Goal: Task Accomplishment & Management: Use online tool/utility

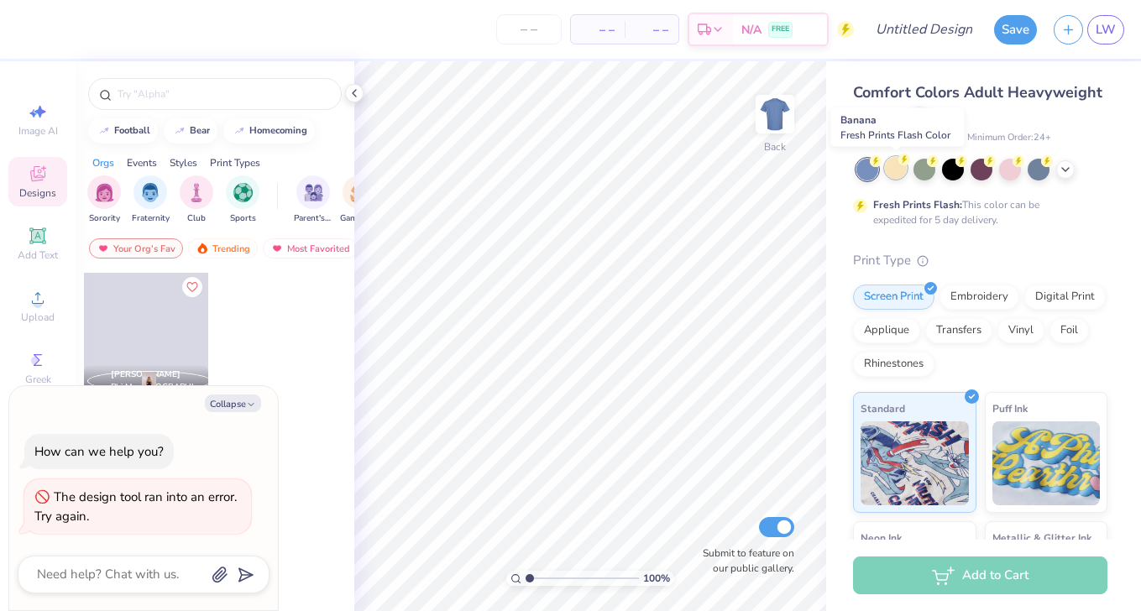
click at [893, 170] on div at bounding box center [896, 168] width 22 height 22
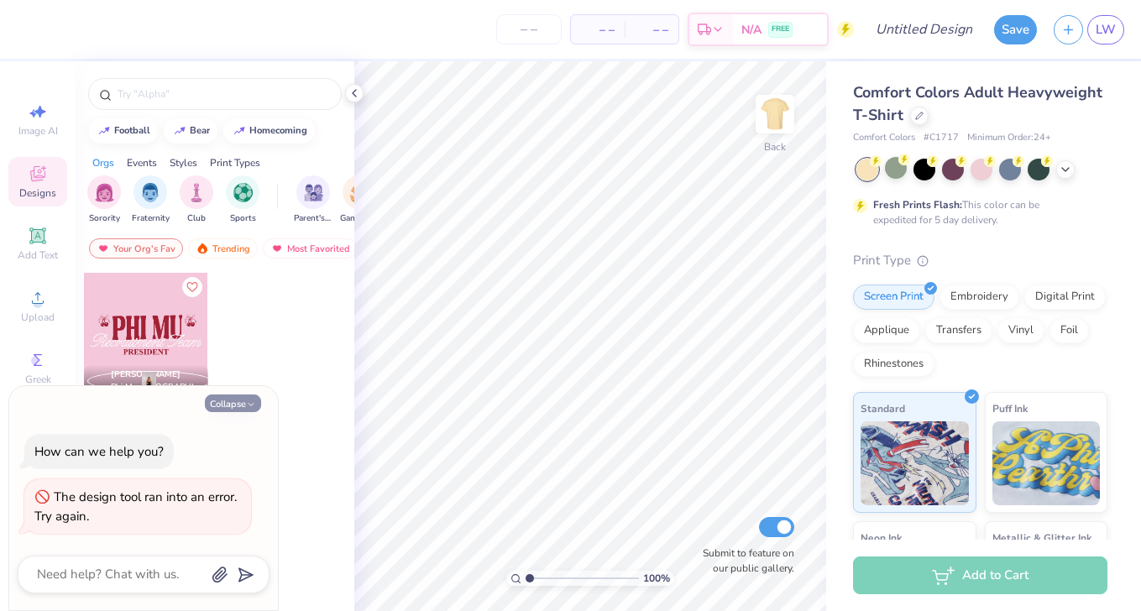
click at [246, 400] on icon "button" at bounding box center [251, 405] width 10 height 10
type textarea "x"
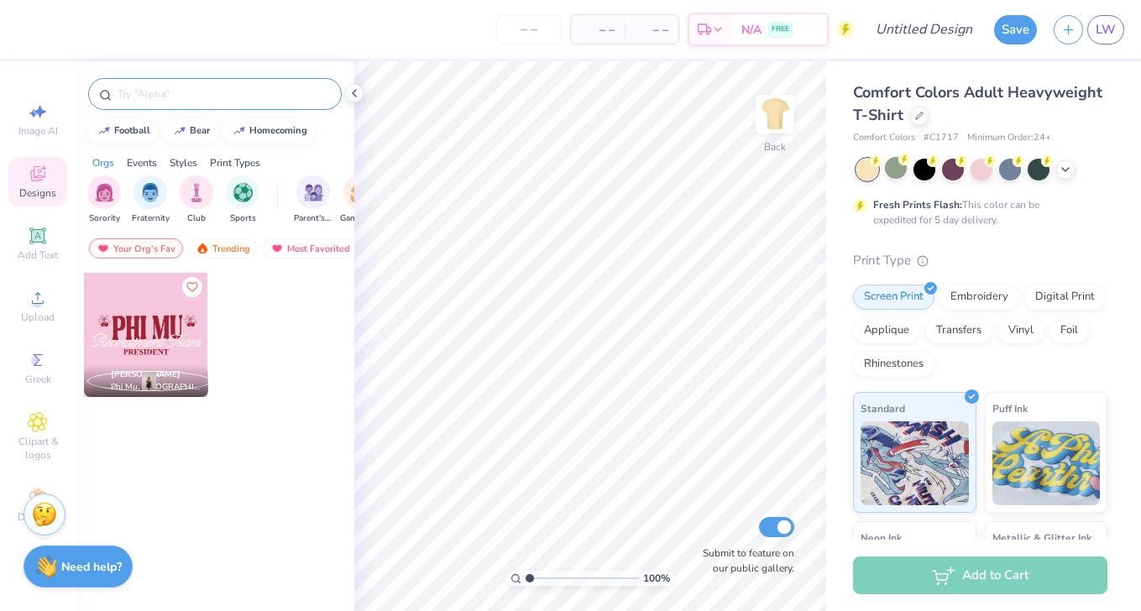
click at [180, 100] on input "text" at bounding box center [223, 94] width 215 height 17
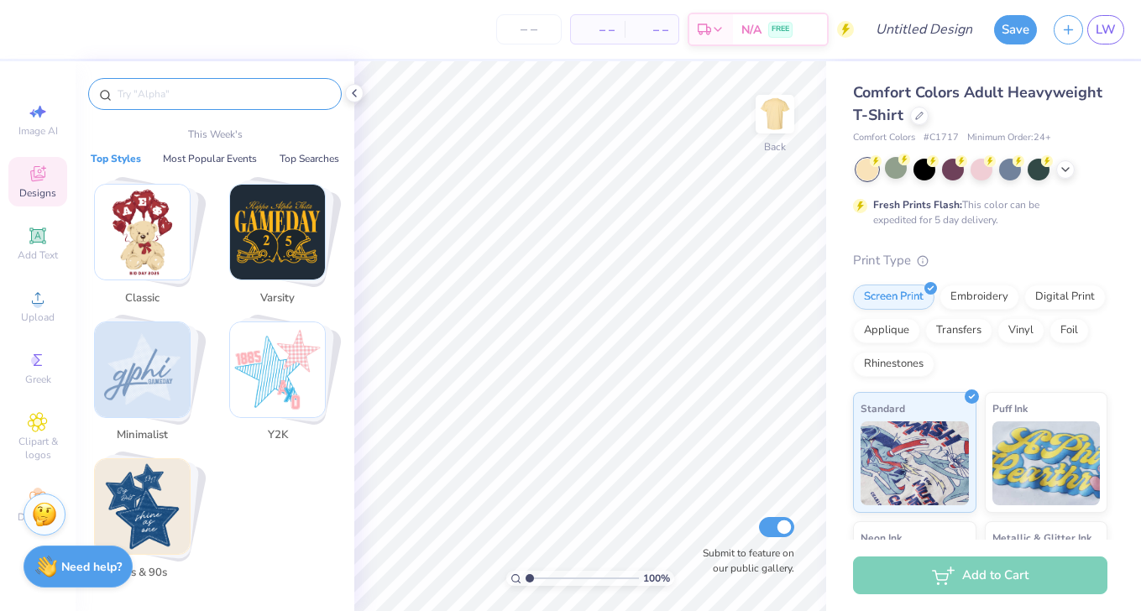
click at [271, 274] on img "Stack Card Button Varsity" at bounding box center [277, 232] width 95 height 95
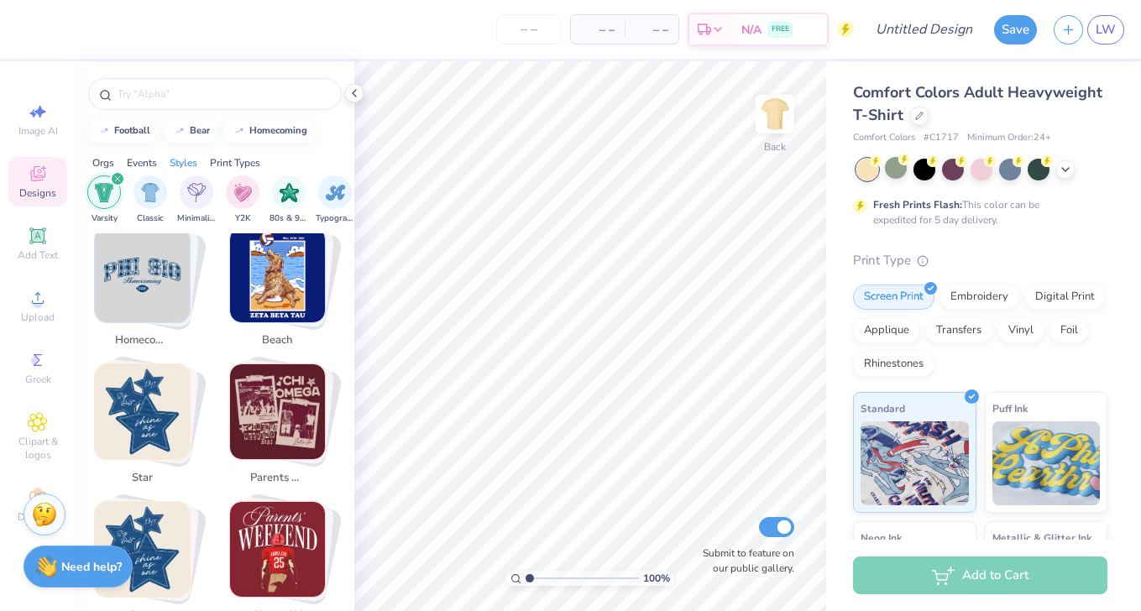
scroll to position [441, 0]
click at [269, 402] on img "Stack Card Button parents weekend" at bounding box center [277, 410] width 95 height 95
type input "parents weekend"
click at [274, 421] on img "Stack Card Button parents weekend" at bounding box center [277, 410] width 95 height 95
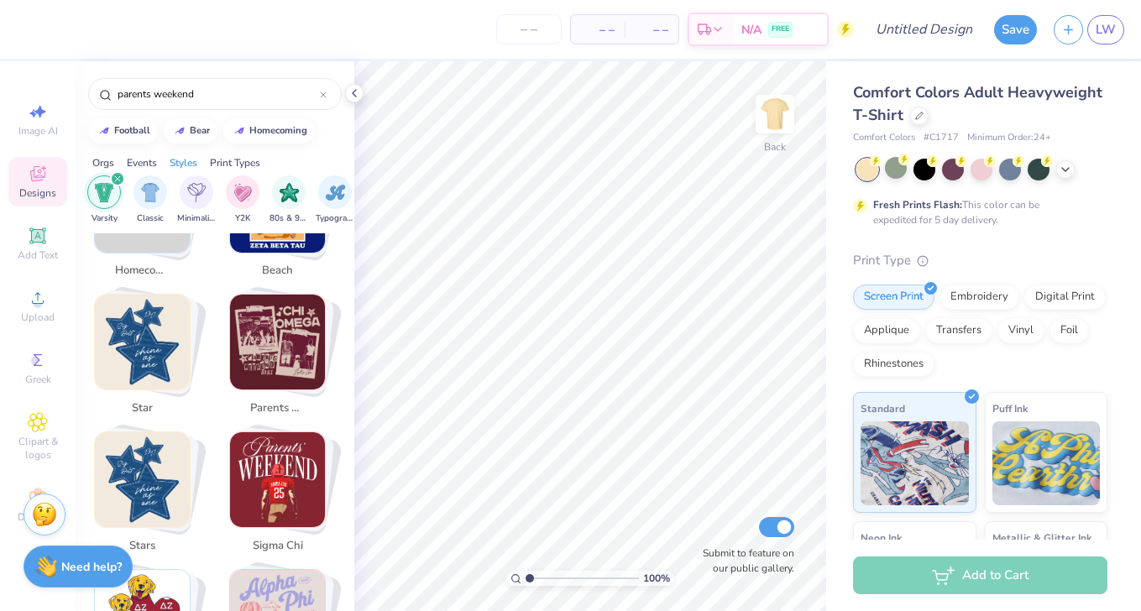
scroll to position [511, 0]
click at [277, 342] on img "Stack Card Button parents weekend" at bounding box center [277, 341] width 95 height 95
click at [280, 400] on span "parents weekend" at bounding box center [277, 408] width 55 height 17
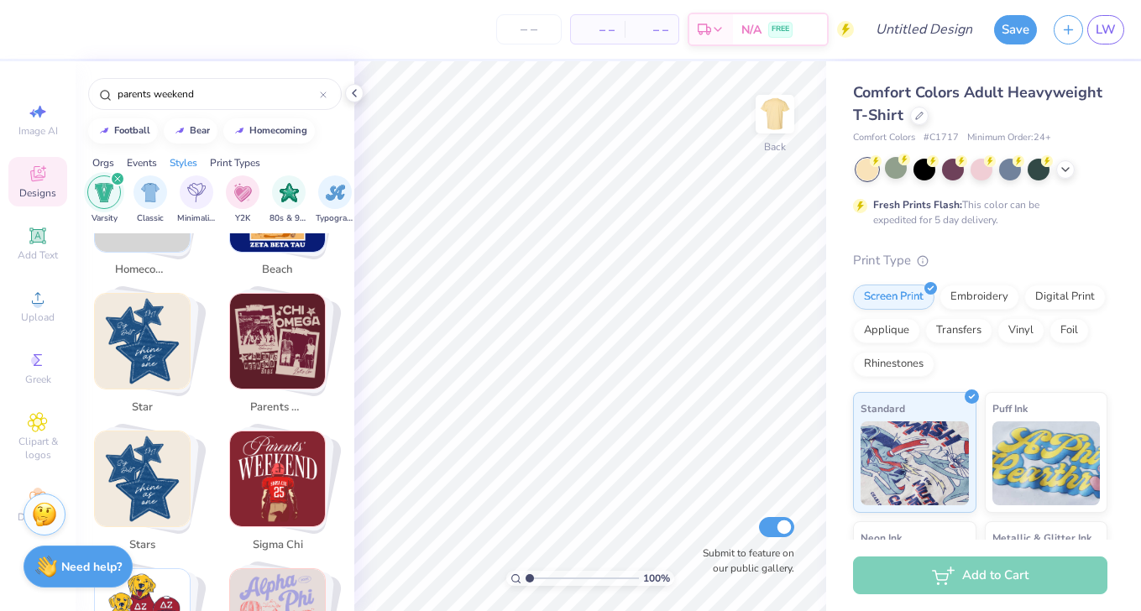
click at [269, 325] on img "Stack Card Button parents weekend" at bounding box center [277, 341] width 95 height 95
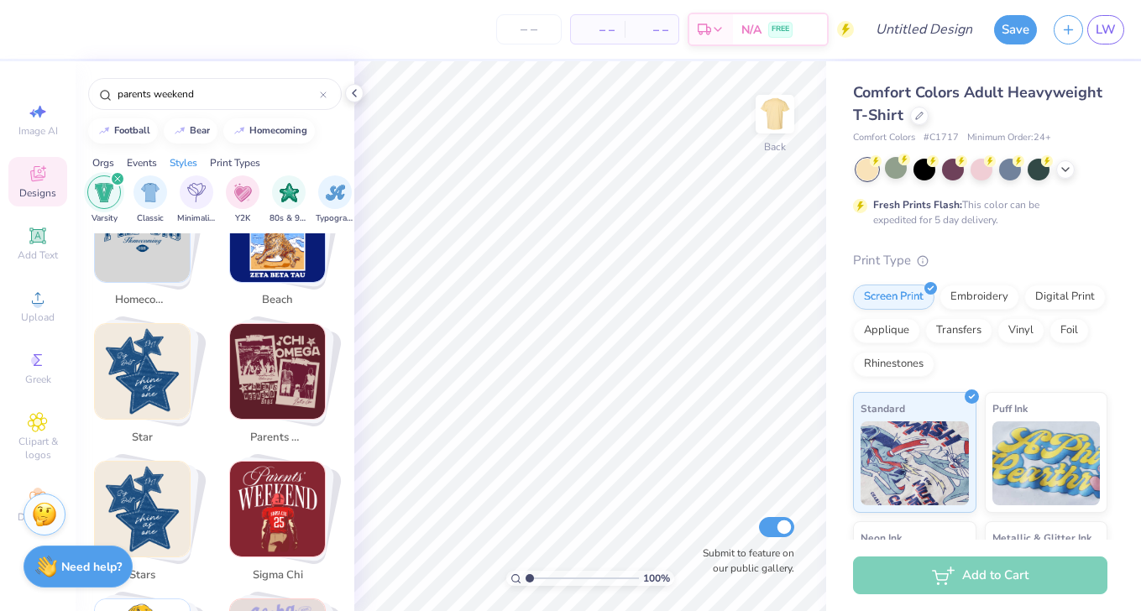
scroll to position [480, 0]
click at [290, 366] on img "Stack Card Button parents weekend" at bounding box center [277, 372] width 95 height 95
click at [1066, 167] on polyline at bounding box center [1065, 167] width 7 height 3
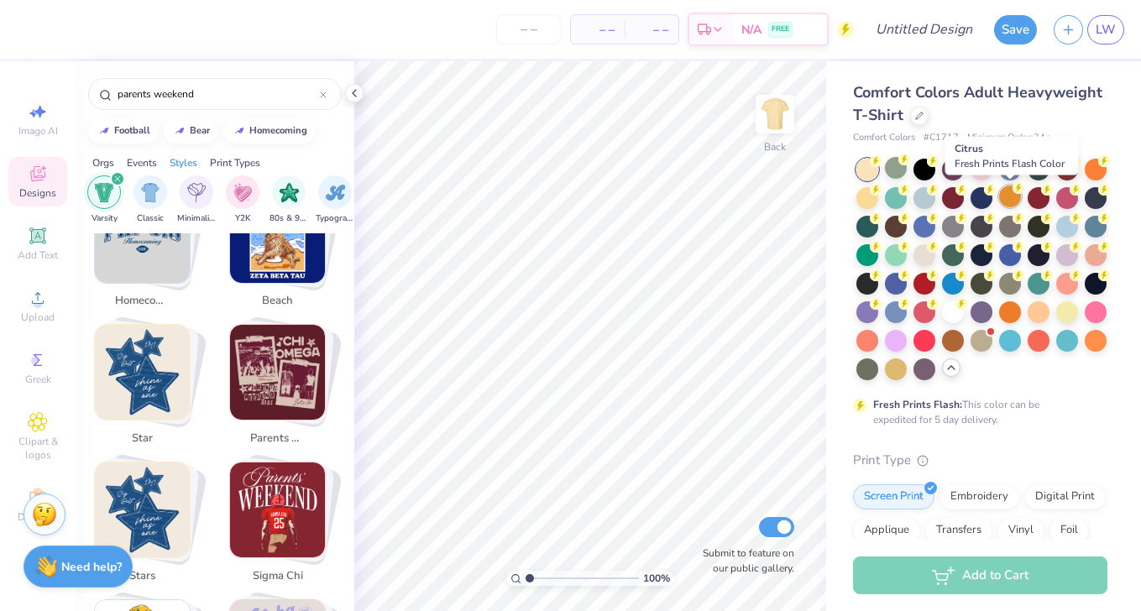
click at [1011, 195] on div at bounding box center [1010, 196] width 22 height 22
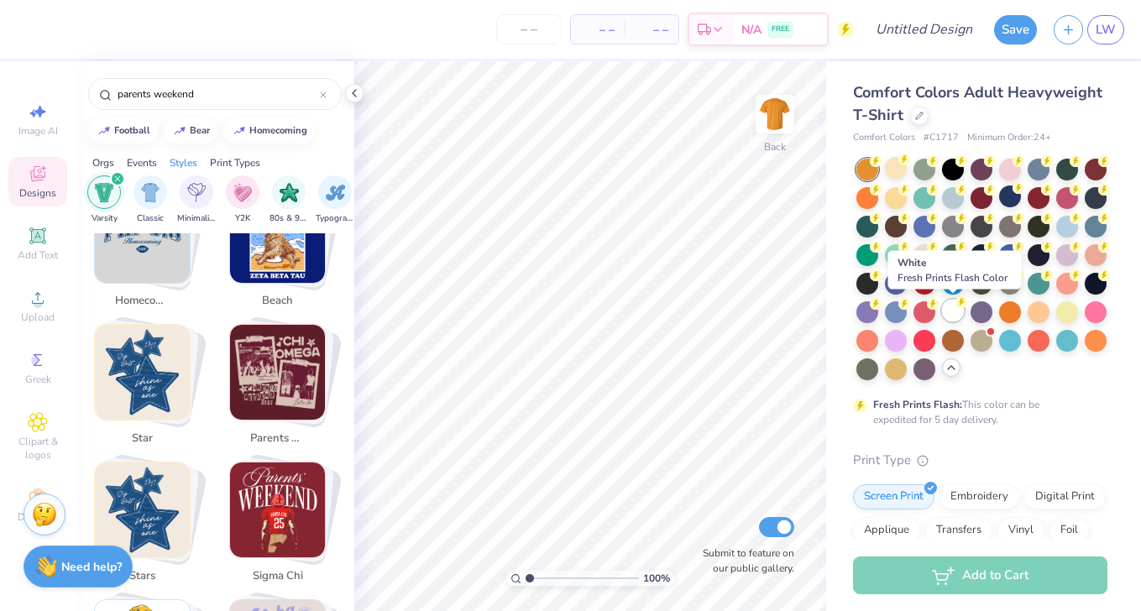
click at [956, 309] on div at bounding box center [953, 311] width 22 height 22
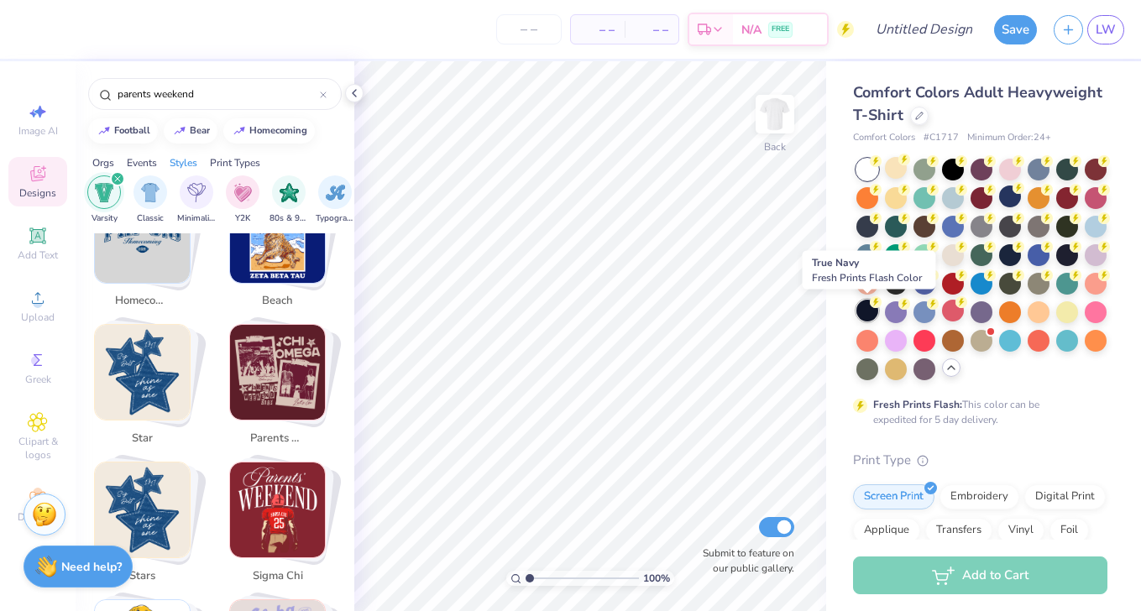
click at [868, 307] on div at bounding box center [867, 311] width 22 height 22
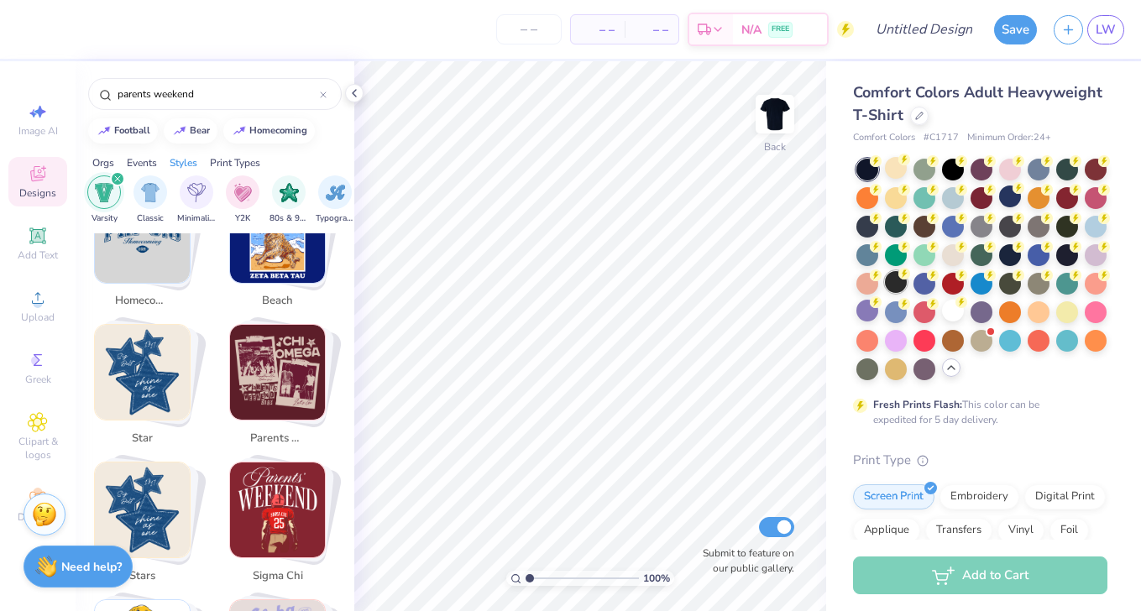
click at [896, 288] on div at bounding box center [896, 282] width 22 height 22
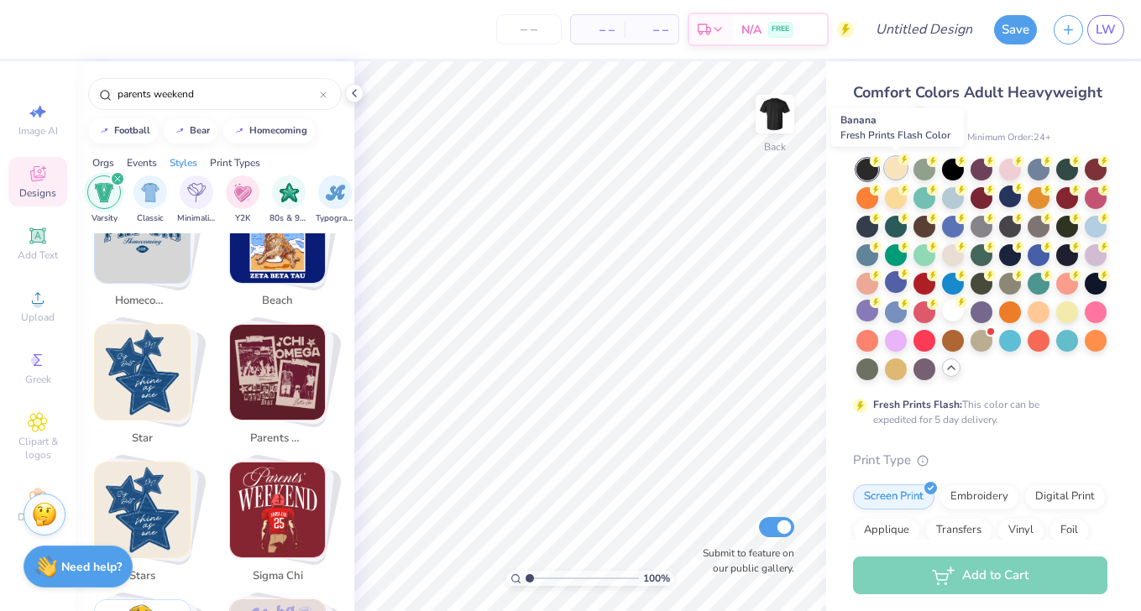
click at [897, 170] on div at bounding box center [896, 168] width 22 height 22
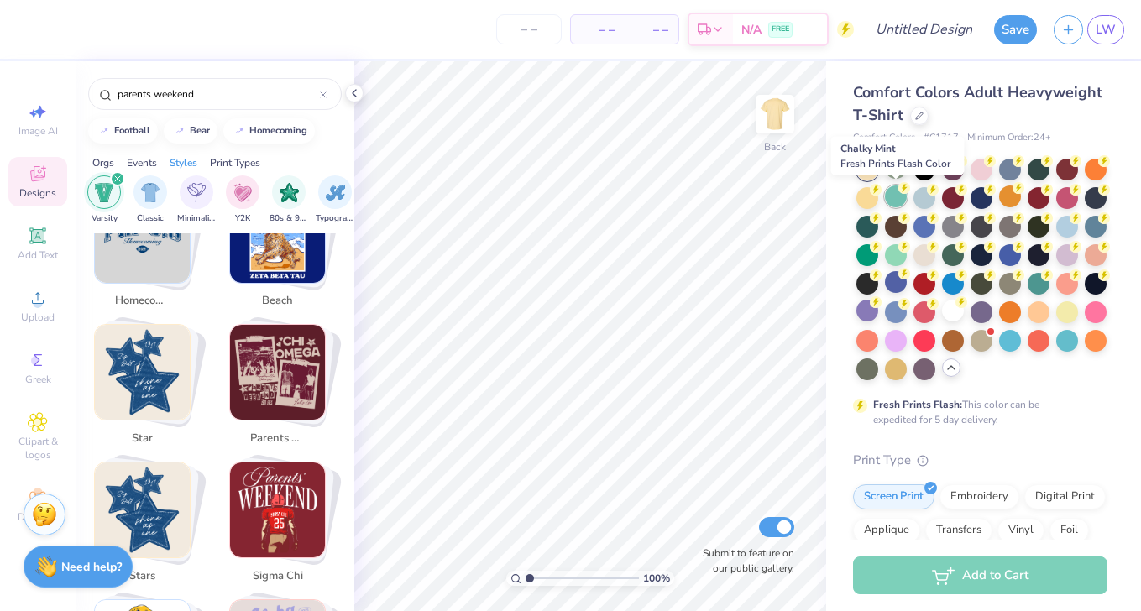
click at [897, 197] on div at bounding box center [896, 196] width 22 height 22
click at [870, 197] on div at bounding box center [867, 196] width 22 height 22
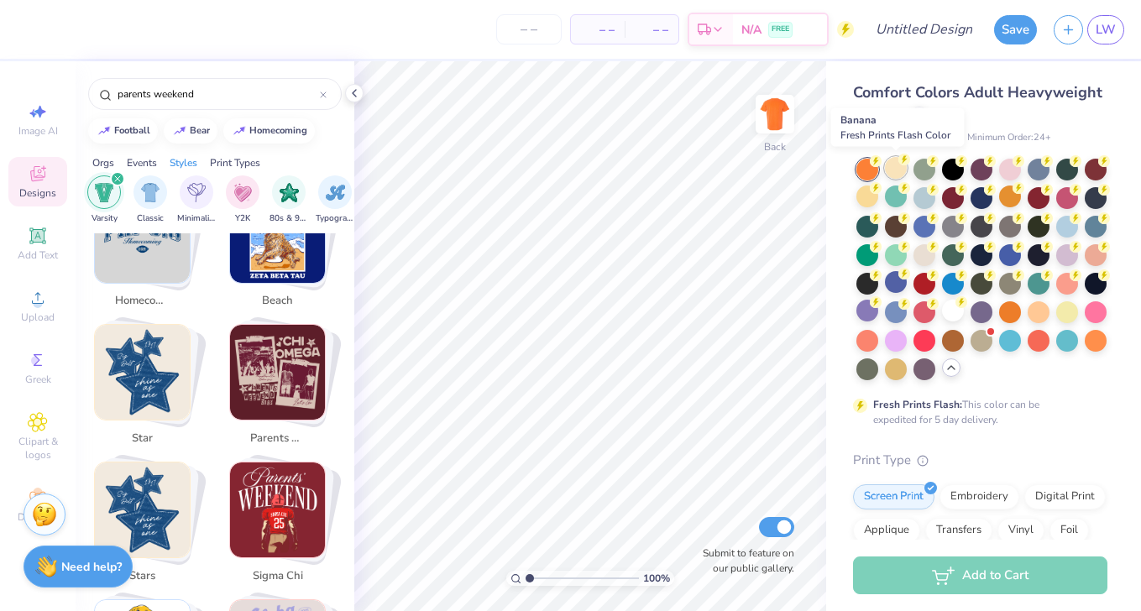
click at [902, 172] on div at bounding box center [896, 168] width 22 height 22
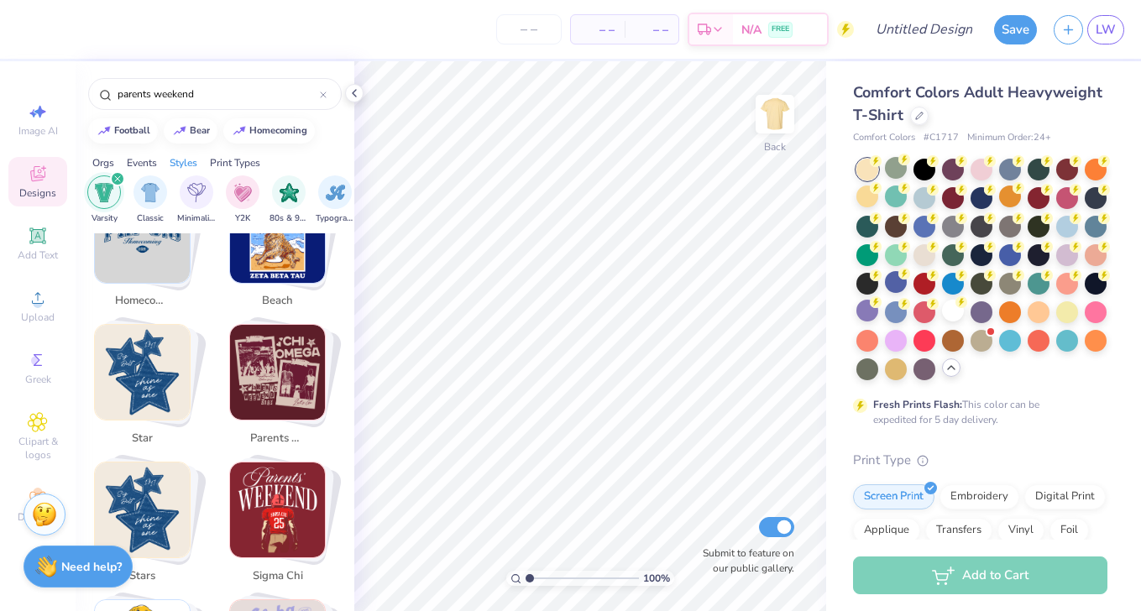
click at [305, 350] on img "Stack Card Button parents weekend" at bounding box center [277, 372] width 95 height 95
click at [833, 137] on div "Comfort Colors Adult Heavyweight T-Shirt Comfort Colors # C1717 Minimum Order: …" at bounding box center [983, 516] width 315 height 910
click at [271, 95] on input "parents weekend" at bounding box center [218, 94] width 204 height 17
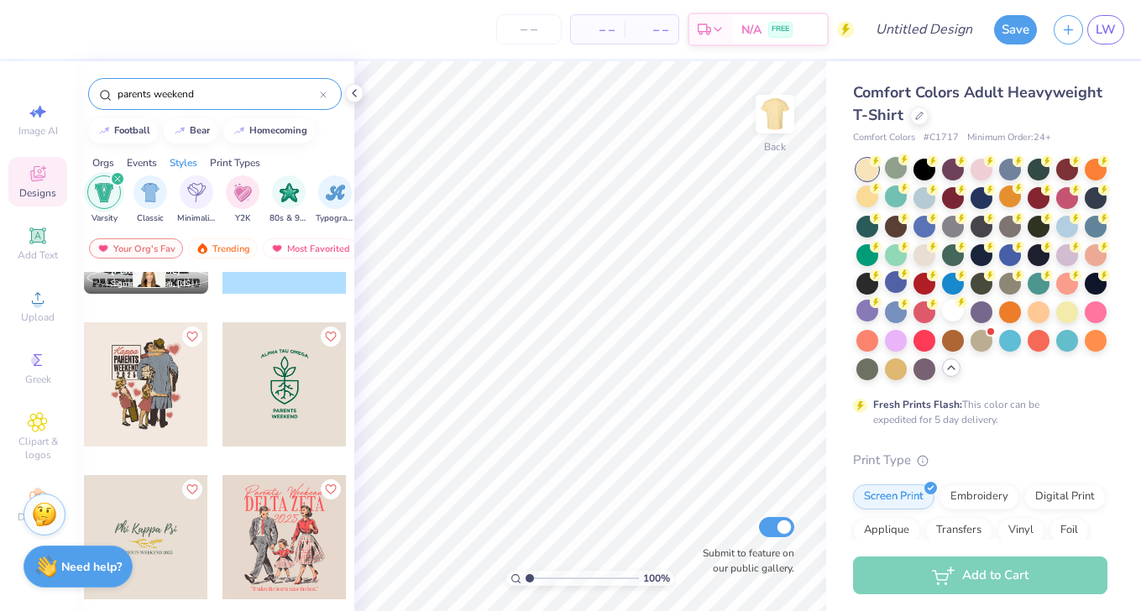
scroll to position [1024, 0]
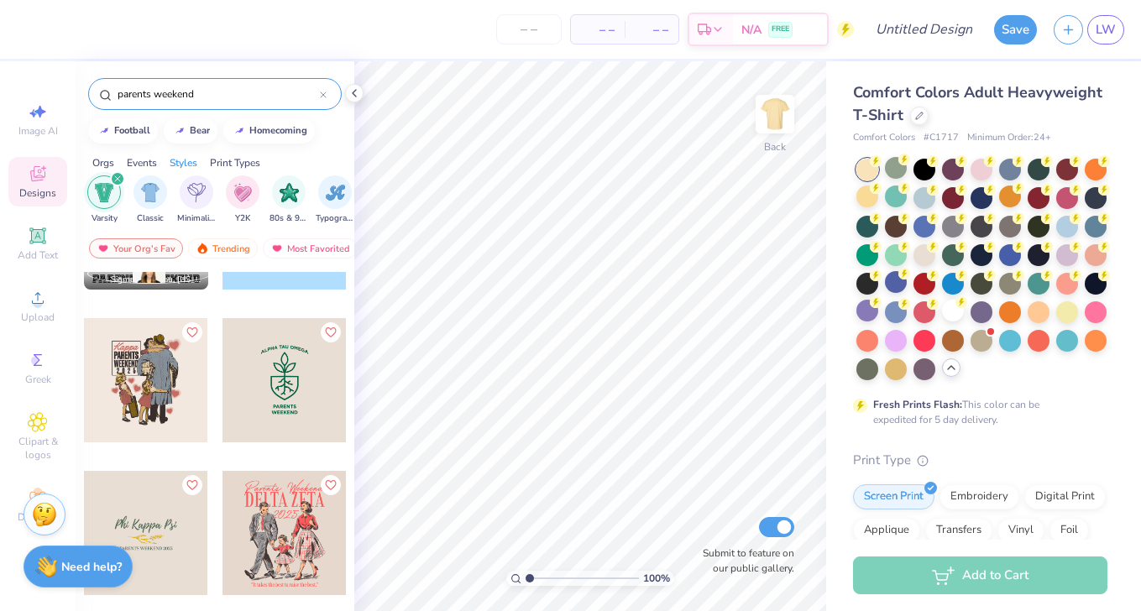
click at [279, 499] on div at bounding box center [284, 533] width 124 height 124
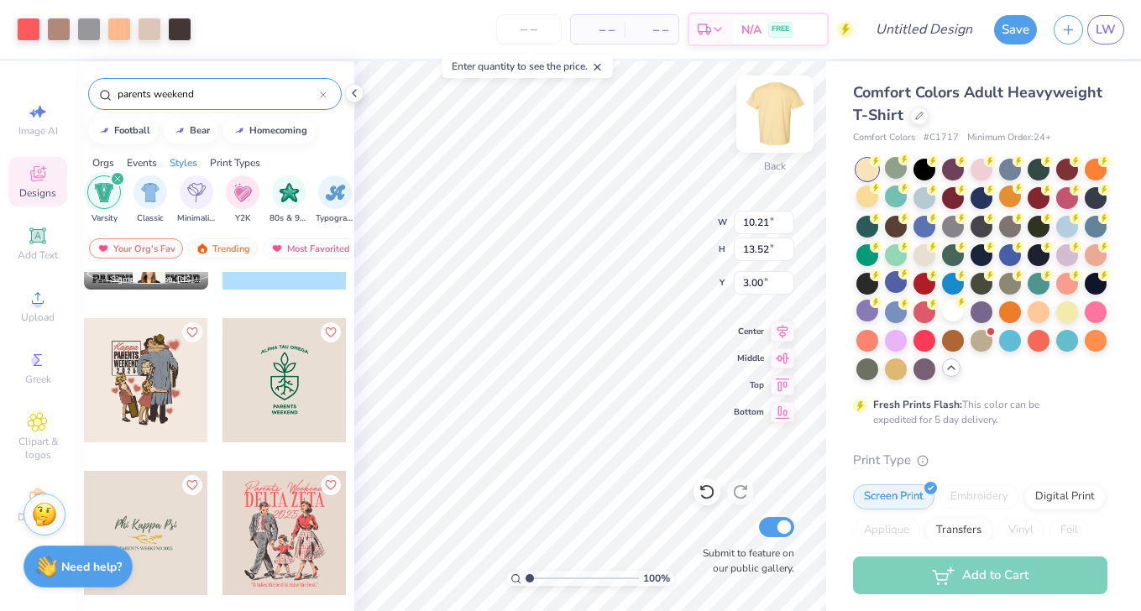
click at [786, 119] on img at bounding box center [774, 114] width 67 height 67
click at [779, 117] on img at bounding box center [775, 114] width 34 height 34
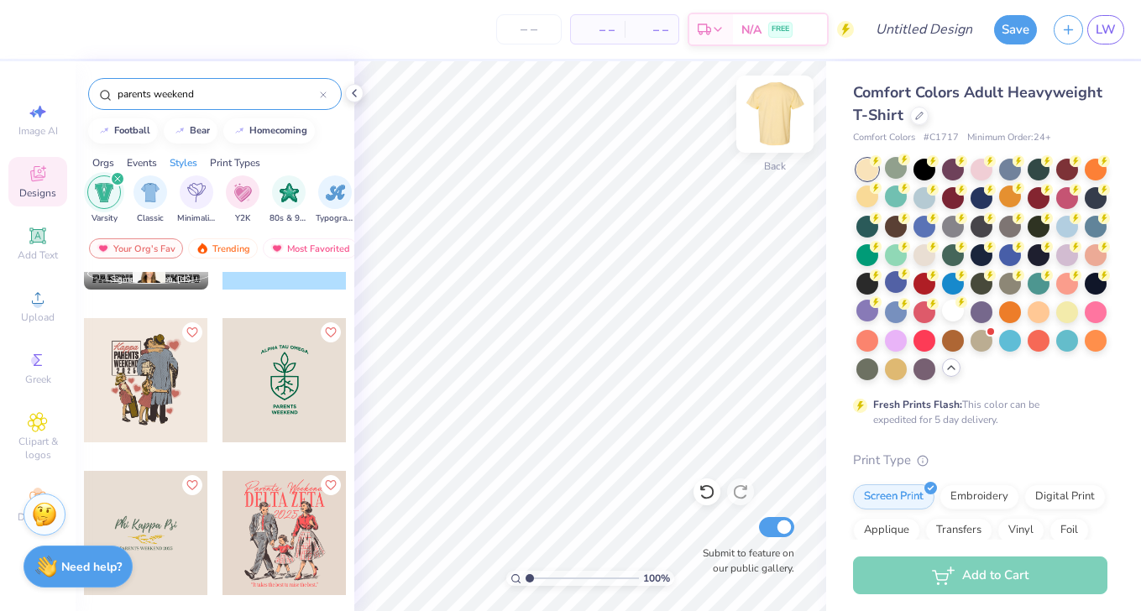
click at [775, 103] on img at bounding box center [774, 114] width 67 height 67
click at [297, 520] on div at bounding box center [284, 533] width 124 height 124
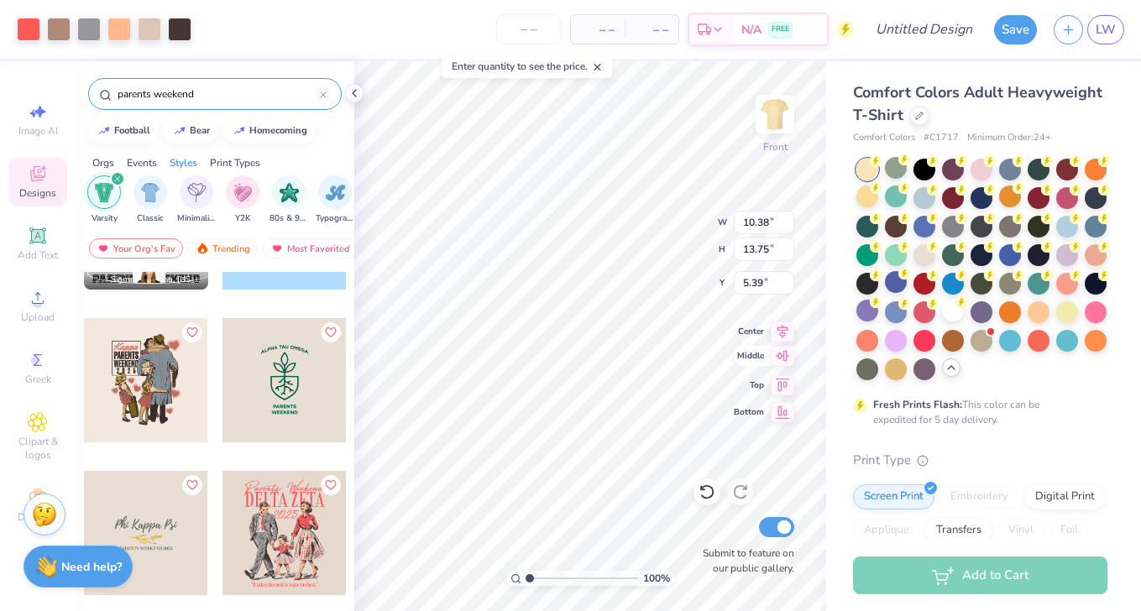
type input "5.39"
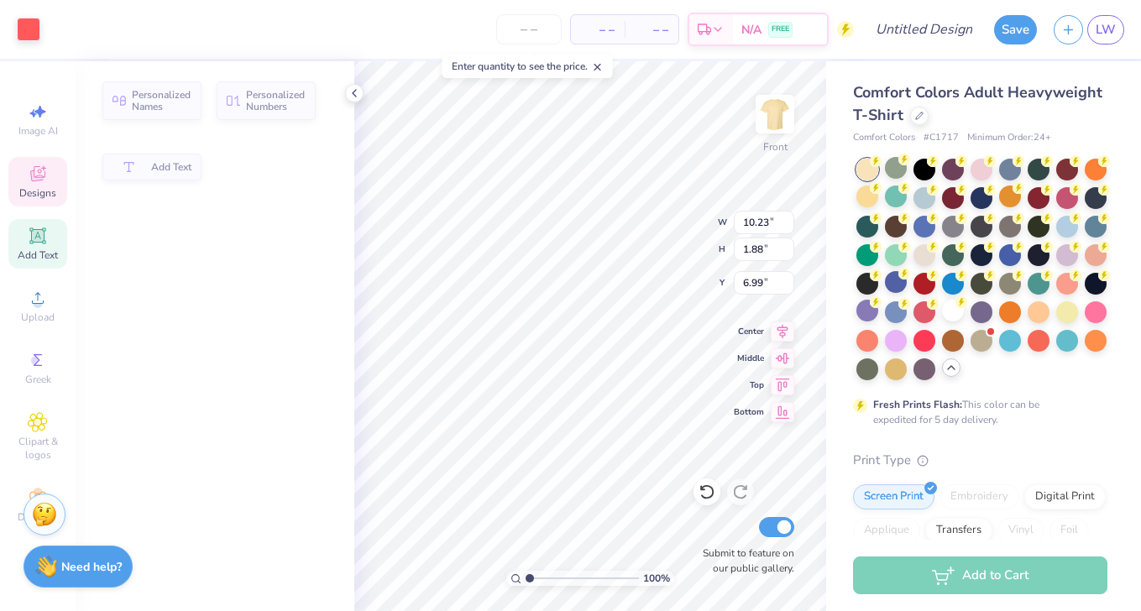
type input "10.23"
type input "1.88"
type input "6.99"
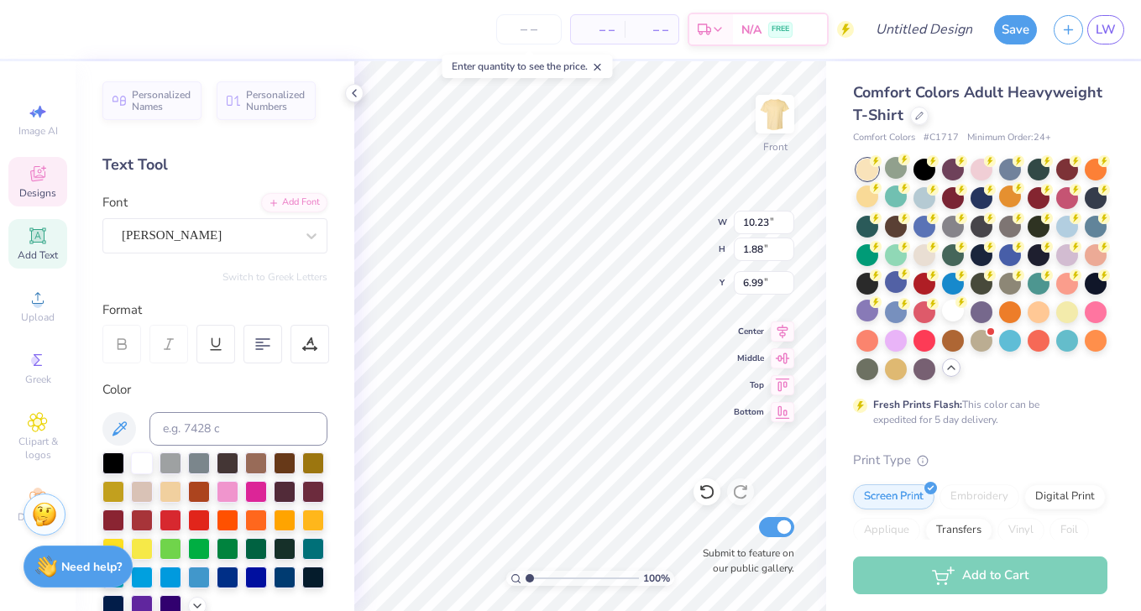
scroll to position [0, 3]
type textarea "ALPHA CHI"
click at [832, 238] on div "Comfort Colors Adult Heavyweight T-Shirt Comfort Colors # C1717 Minimum Order: …" at bounding box center [983, 516] width 315 height 910
type input "2.01"
type input "5.39"
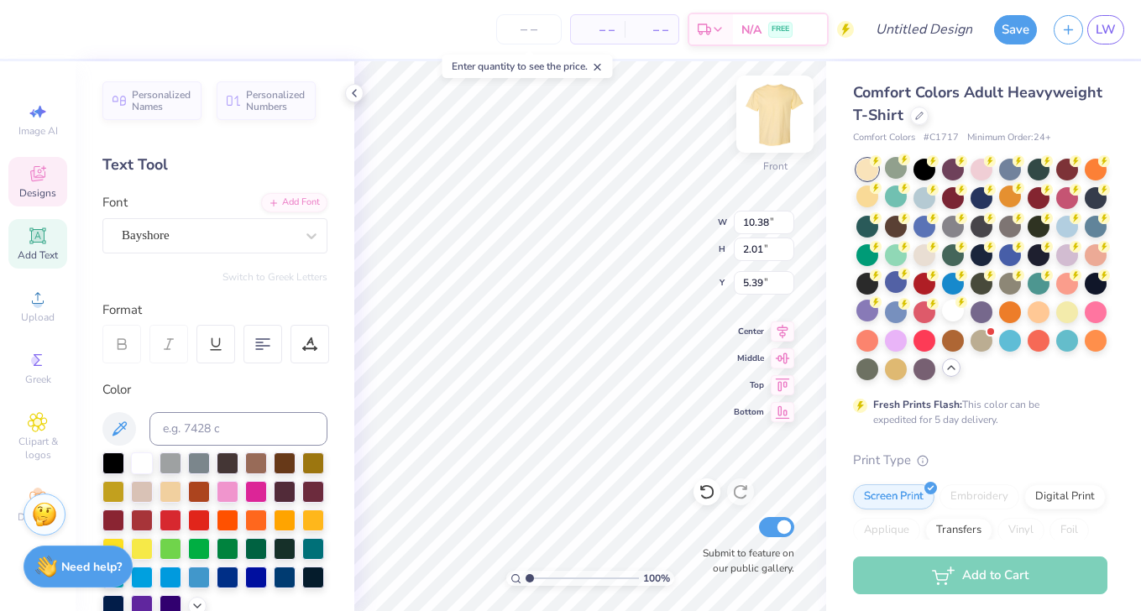
type input "8.74"
type input "10.07"
type input "8.18"
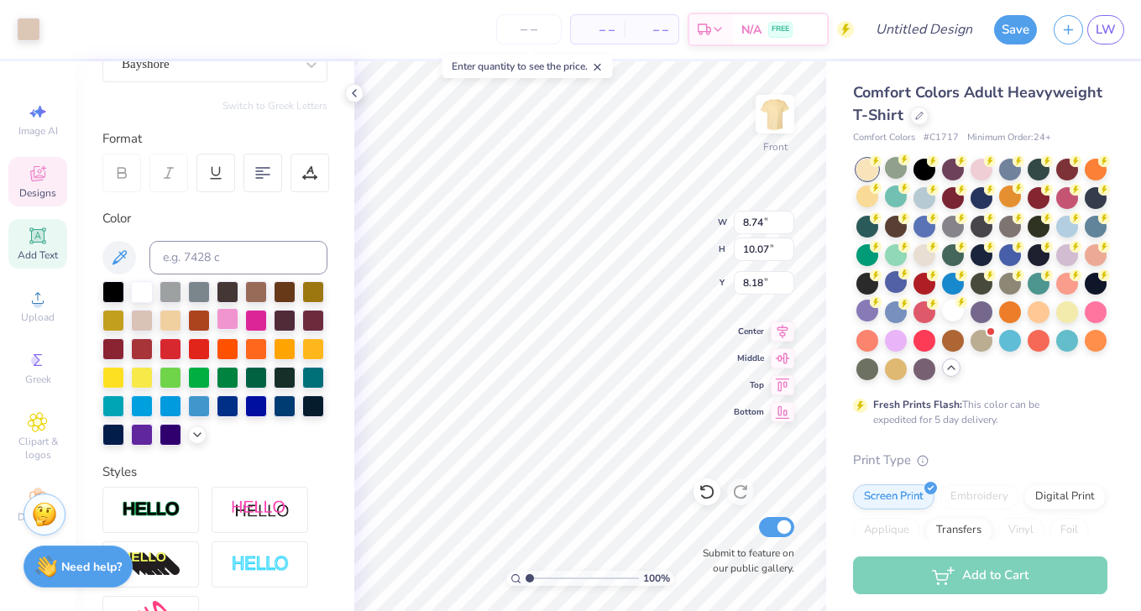
scroll to position [161, 0]
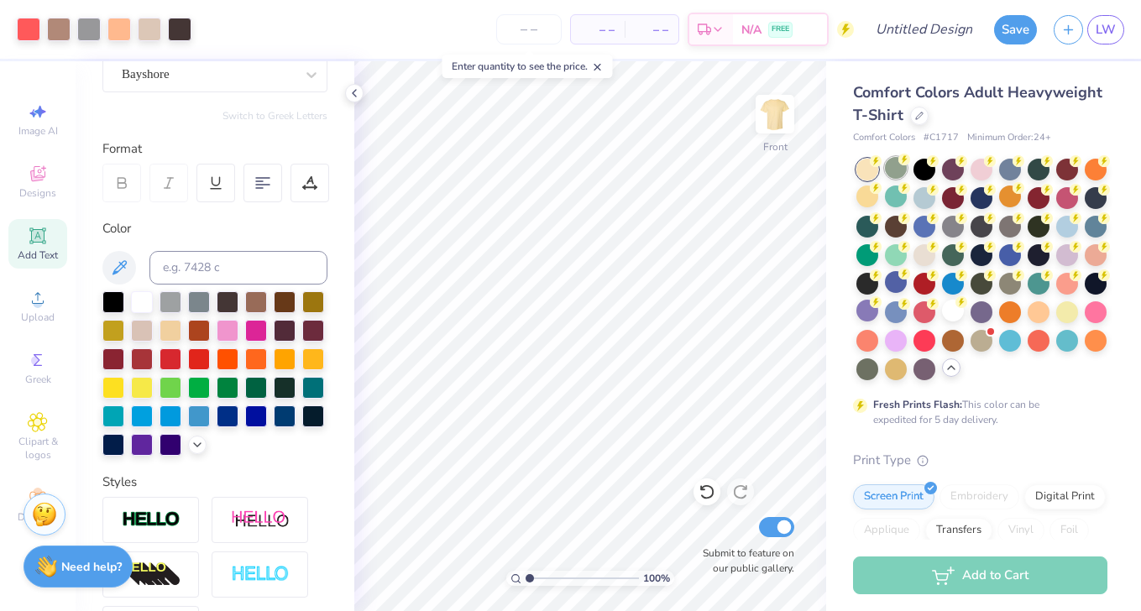
click at [897, 173] on div at bounding box center [896, 168] width 22 height 22
click at [868, 252] on div at bounding box center [867, 254] width 22 height 22
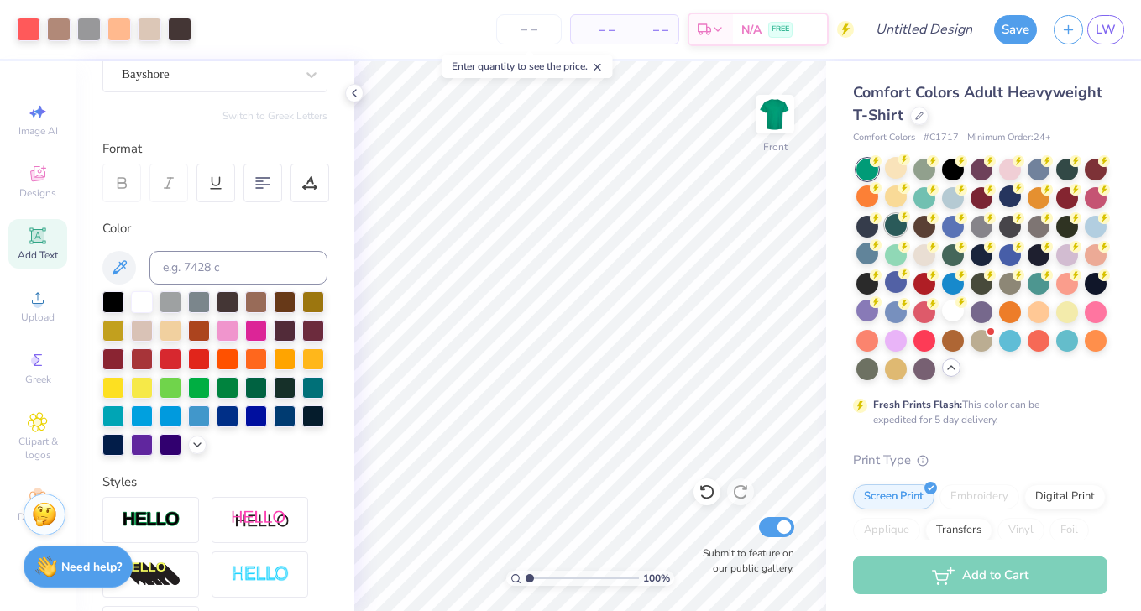
click at [896, 226] on div at bounding box center [896, 225] width 22 height 22
click at [959, 256] on div at bounding box center [953, 254] width 22 height 22
click at [926, 160] on div at bounding box center [924, 168] width 22 height 22
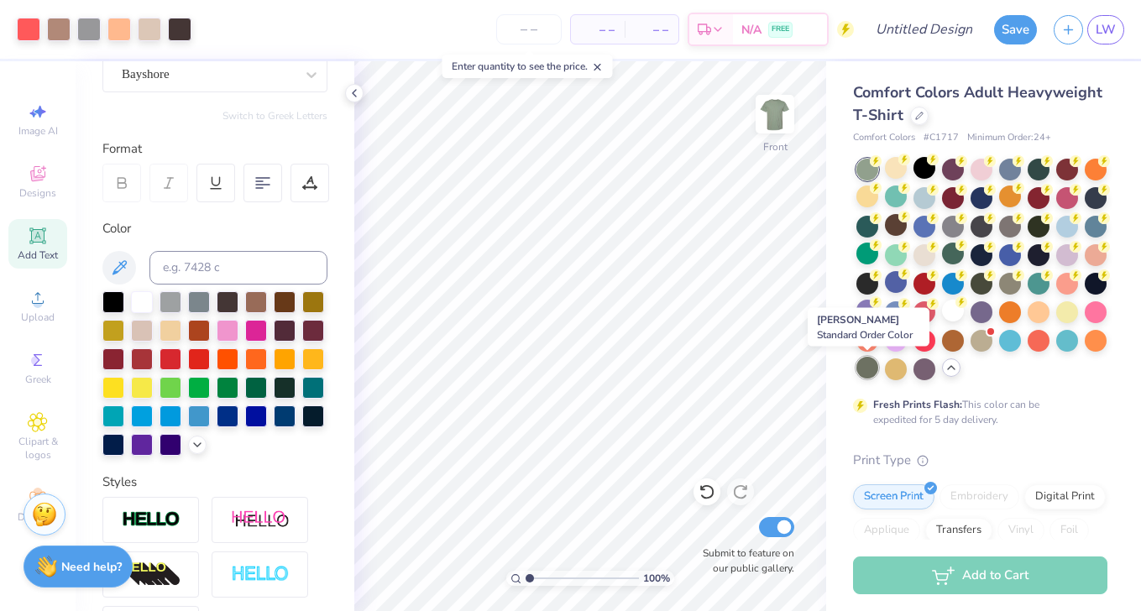
click at [870, 371] on div at bounding box center [867, 368] width 22 height 22
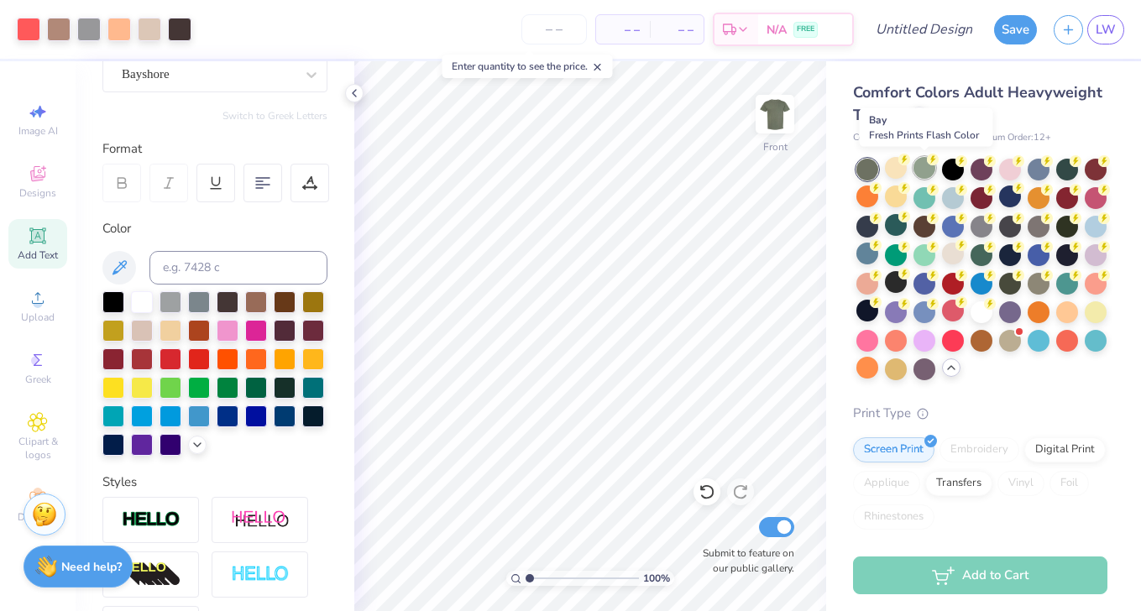
click at [925, 169] on div at bounding box center [924, 168] width 22 height 22
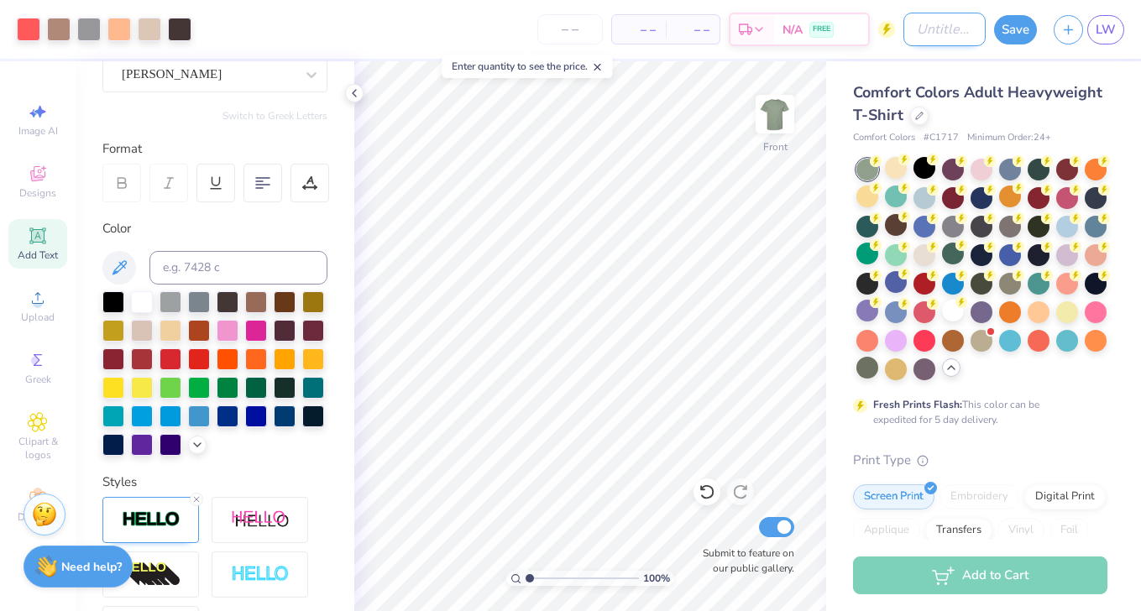
click at [884, 29] on div "Art colors – – Per Item – – Total Est. Delivery N/A FREE Design Title Save LW" at bounding box center [570, 29] width 1141 height 59
type input "parents weekend"
click at [1059, 410] on div "Fresh Prints Flash: This color can be expedited for 5 day delivery." at bounding box center [976, 412] width 206 height 30
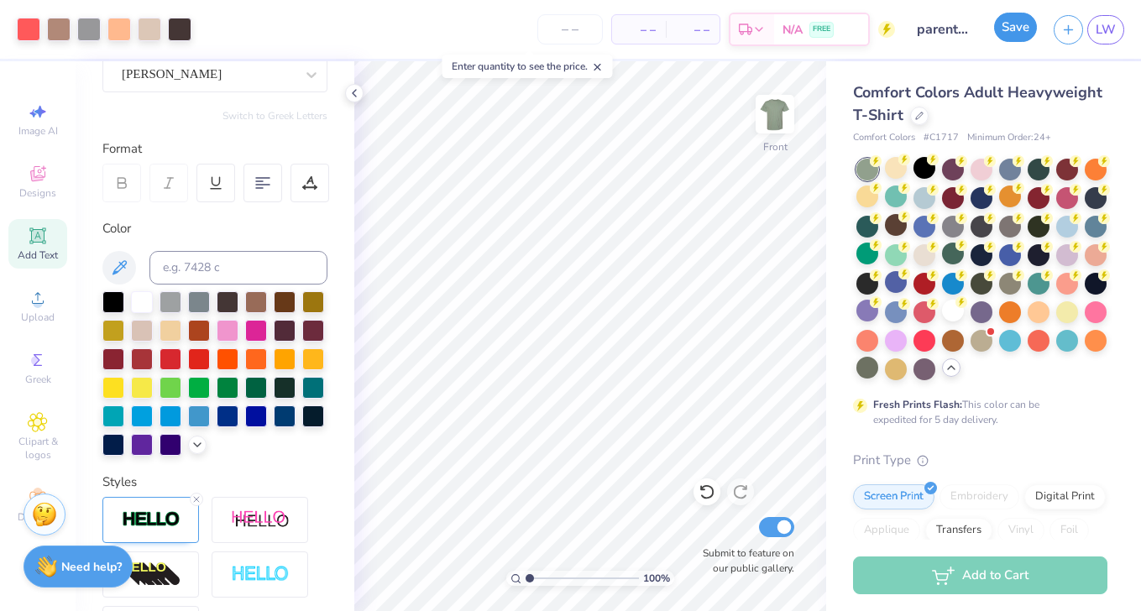
click at [1020, 26] on button "Save" at bounding box center [1015, 27] width 43 height 29
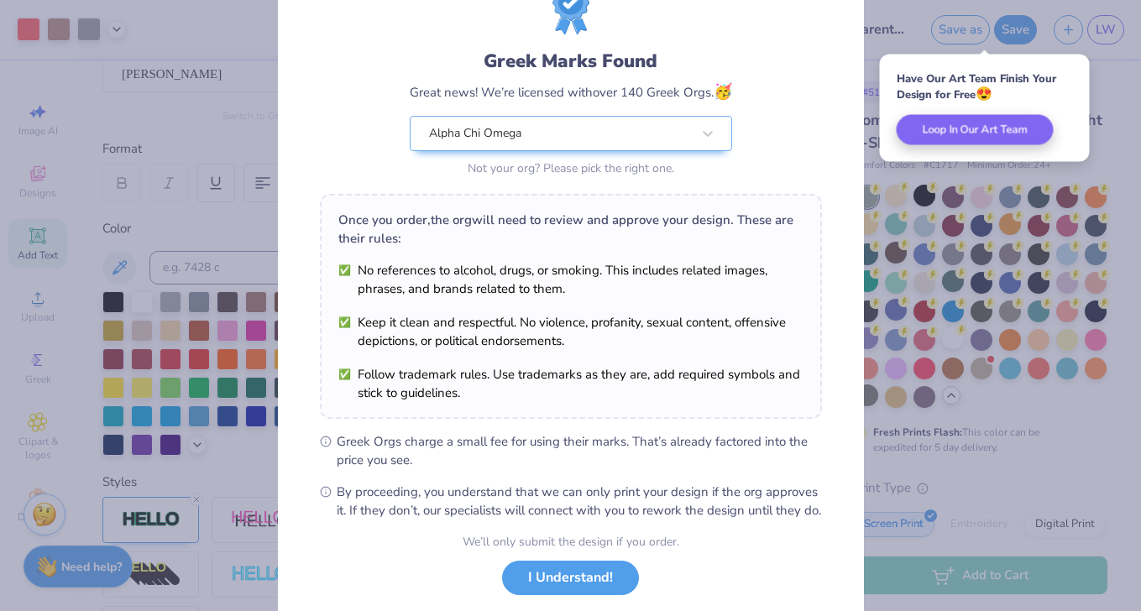
scroll to position [175, 0]
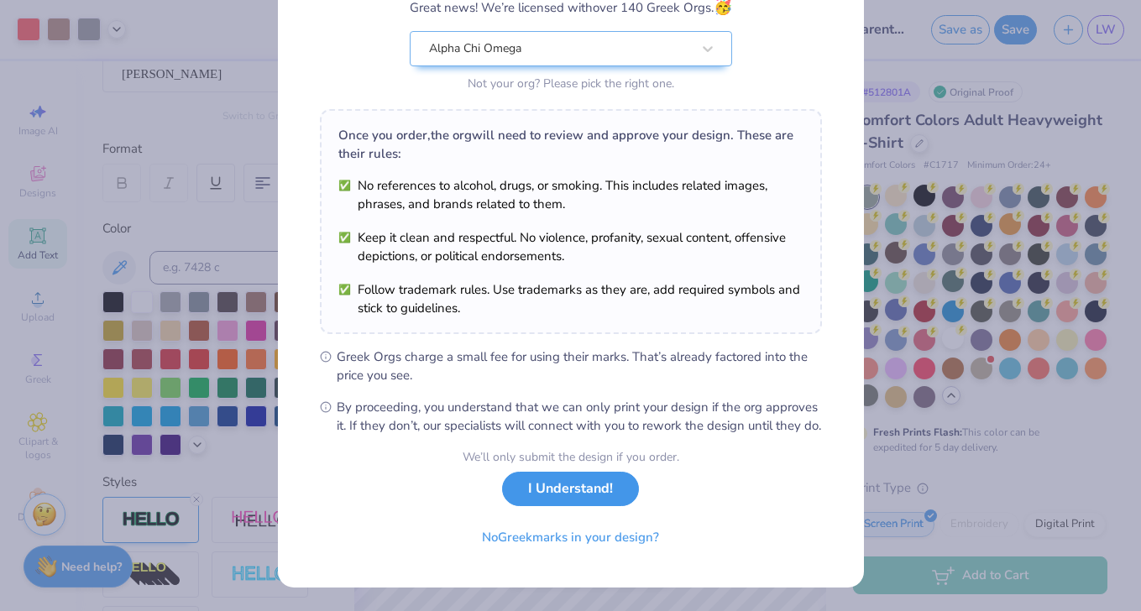
click at [593, 493] on button "I Understand!" at bounding box center [570, 489] width 137 height 34
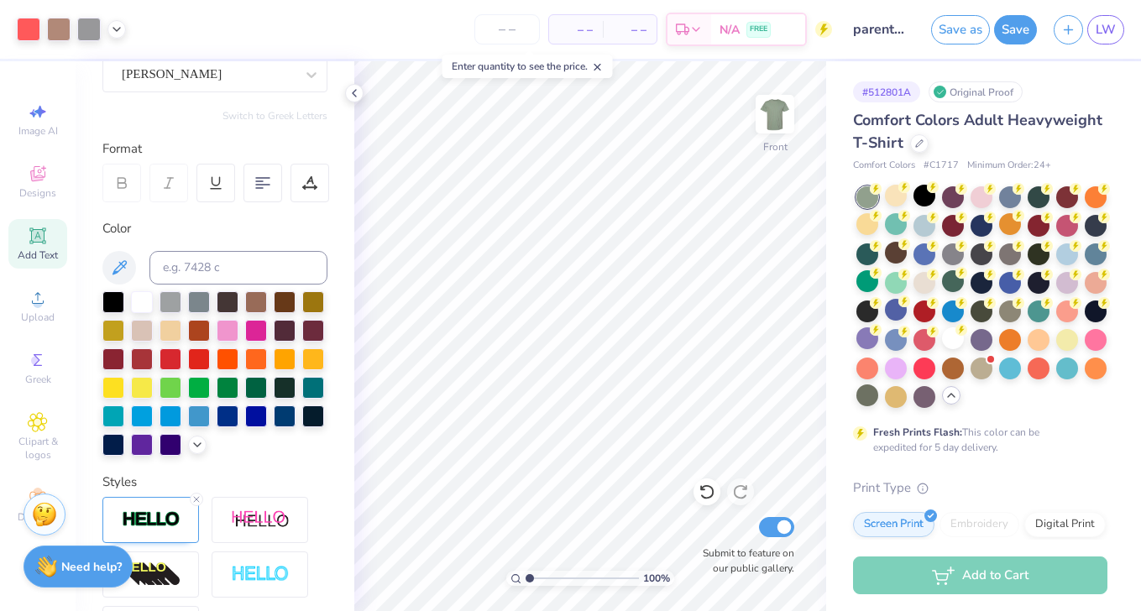
scroll to position [0, 0]
click at [1010, 37] on button "Save" at bounding box center [1015, 27] width 43 height 29
click at [296, 35] on div "– – Per Item – – Total Est. Delivery N/A FREE" at bounding box center [465, 29] width 663 height 59
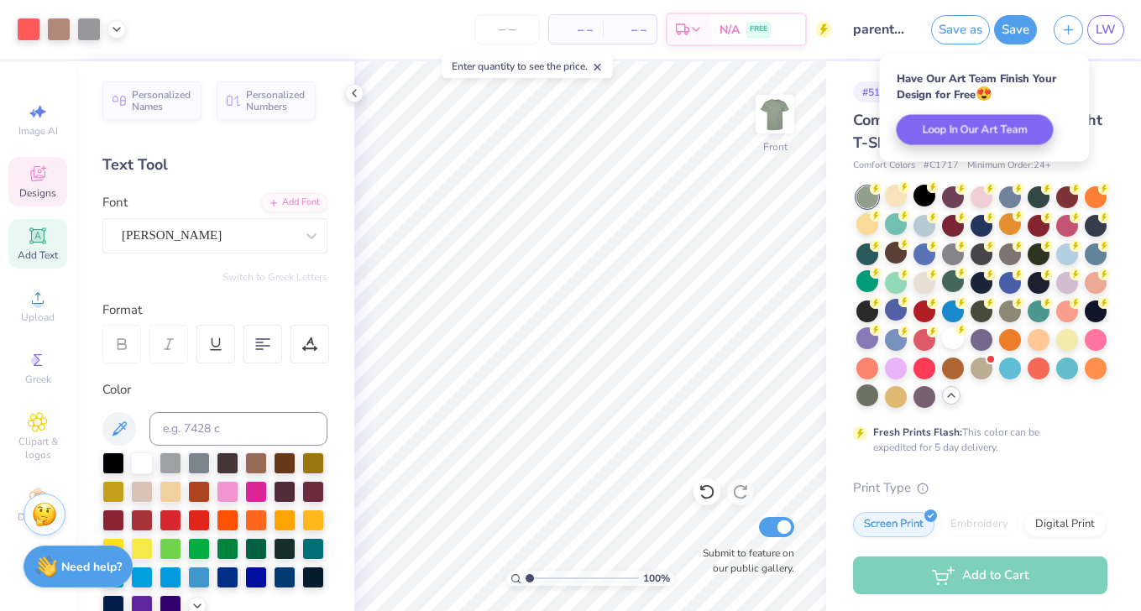
click at [39, 177] on icon at bounding box center [37, 173] width 15 height 15
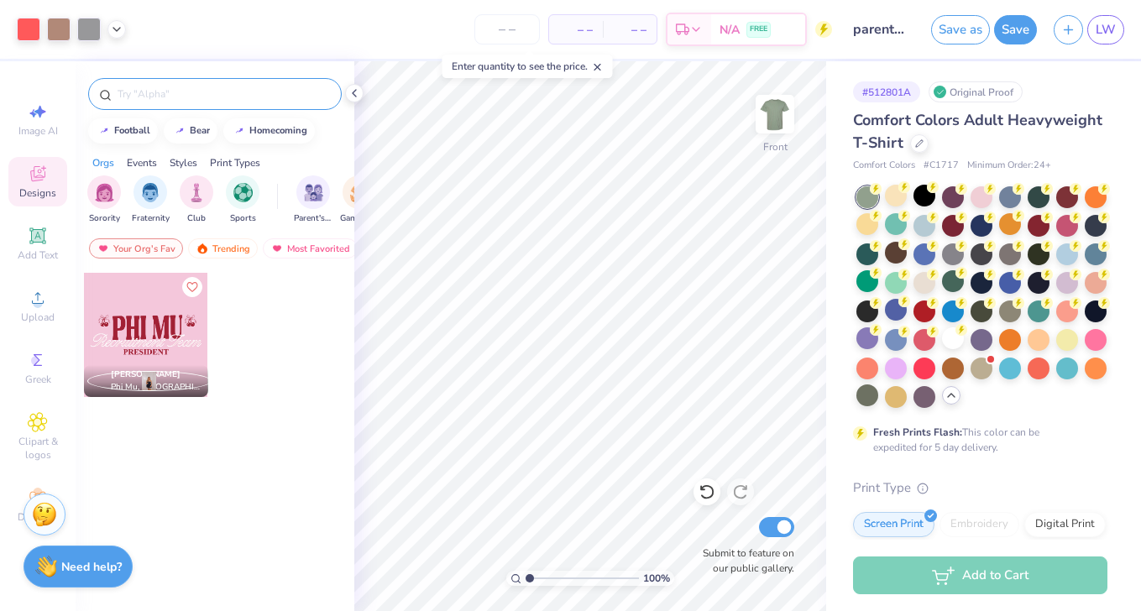
click at [227, 98] on input "text" at bounding box center [223, 94] width 215 height 17
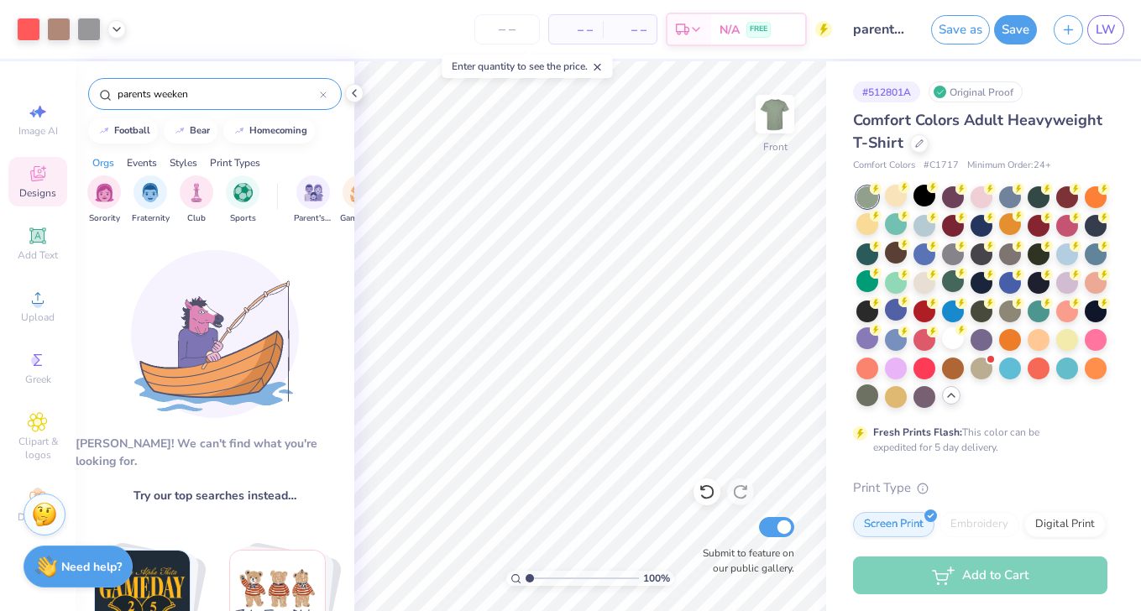
click at [295, 99] on input "parents weeken" at bounding box center [218, 94] width 204 height 17
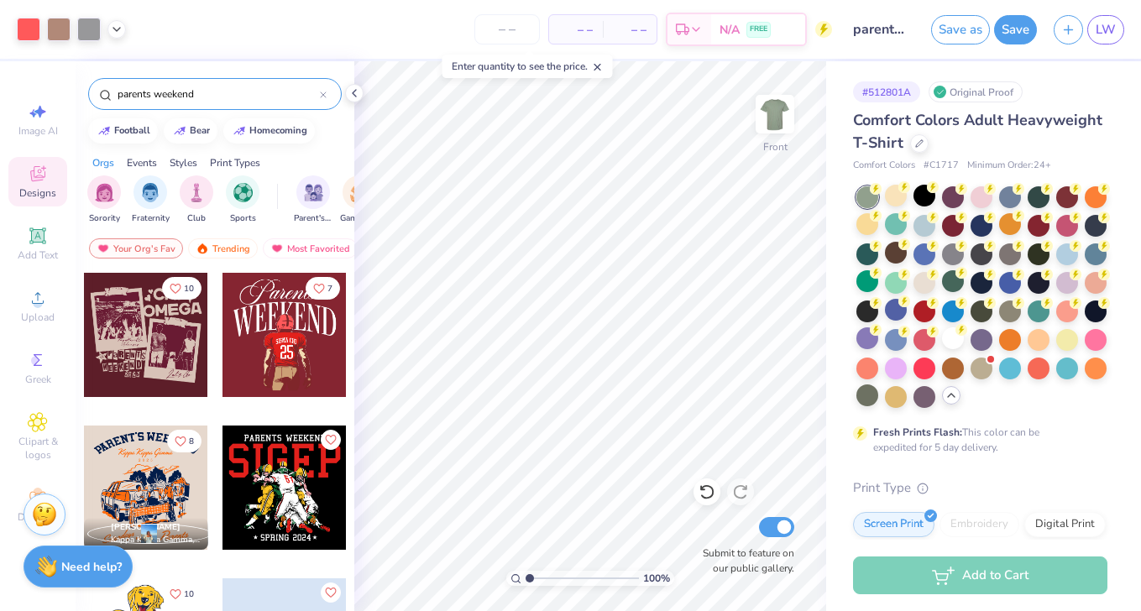
type input "parents weekend"
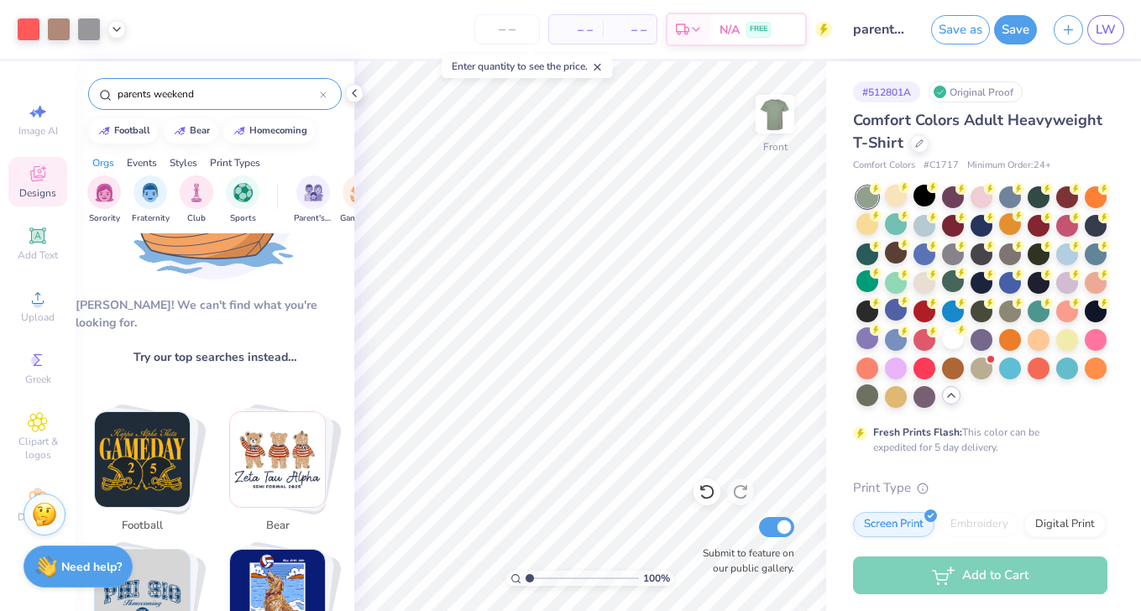
scroll to position [143, 0]
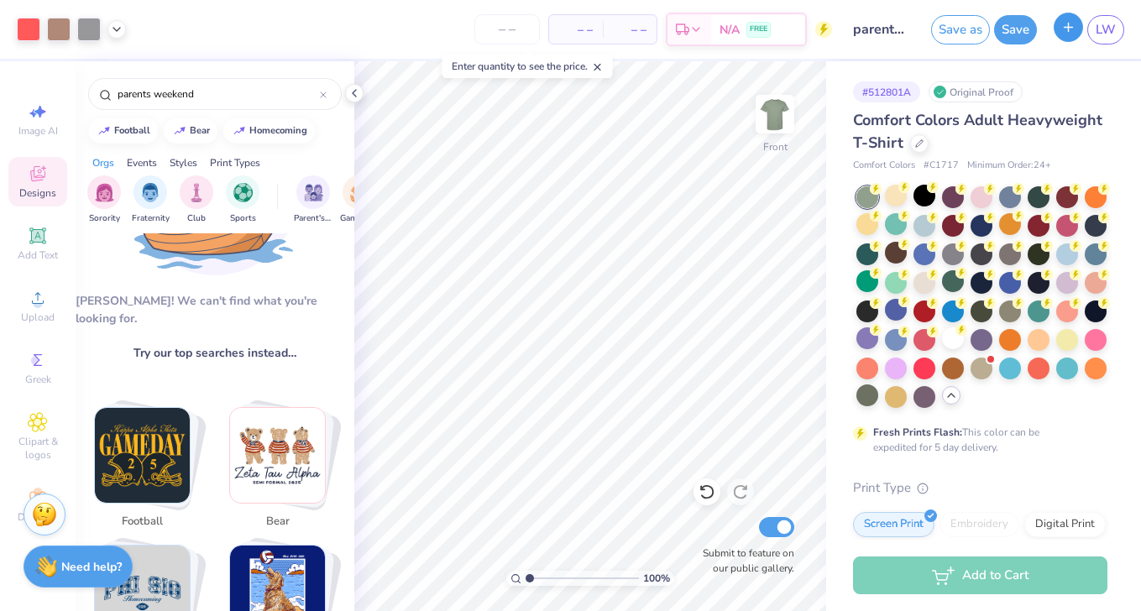
click at [1076, 34] on button "button" at bounding box center [1067, 27] width 29 height 29
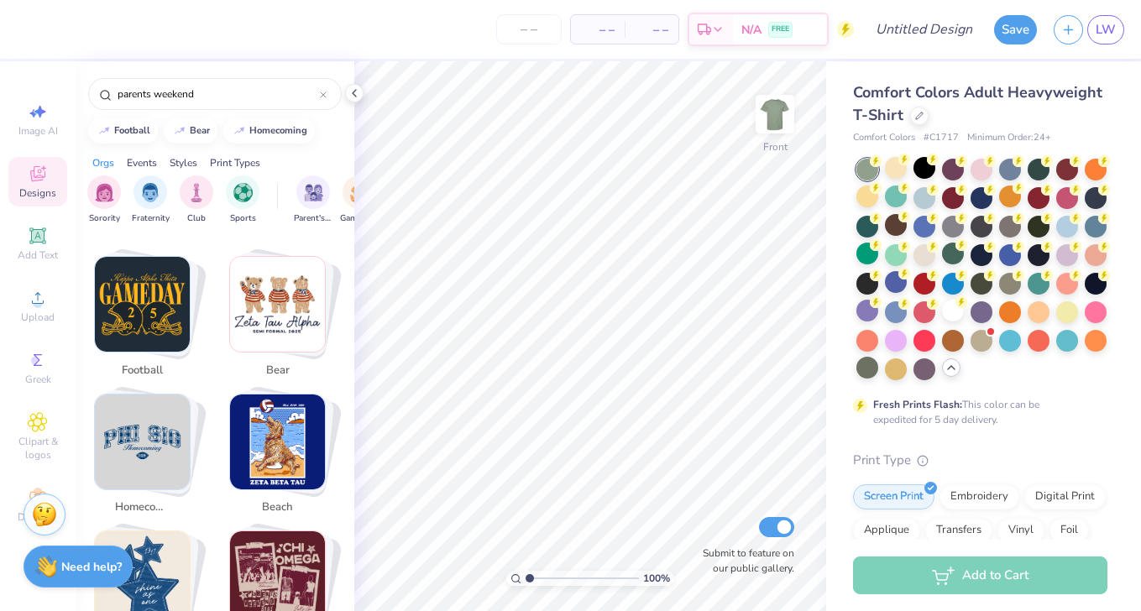
scroll to position [332, 0]
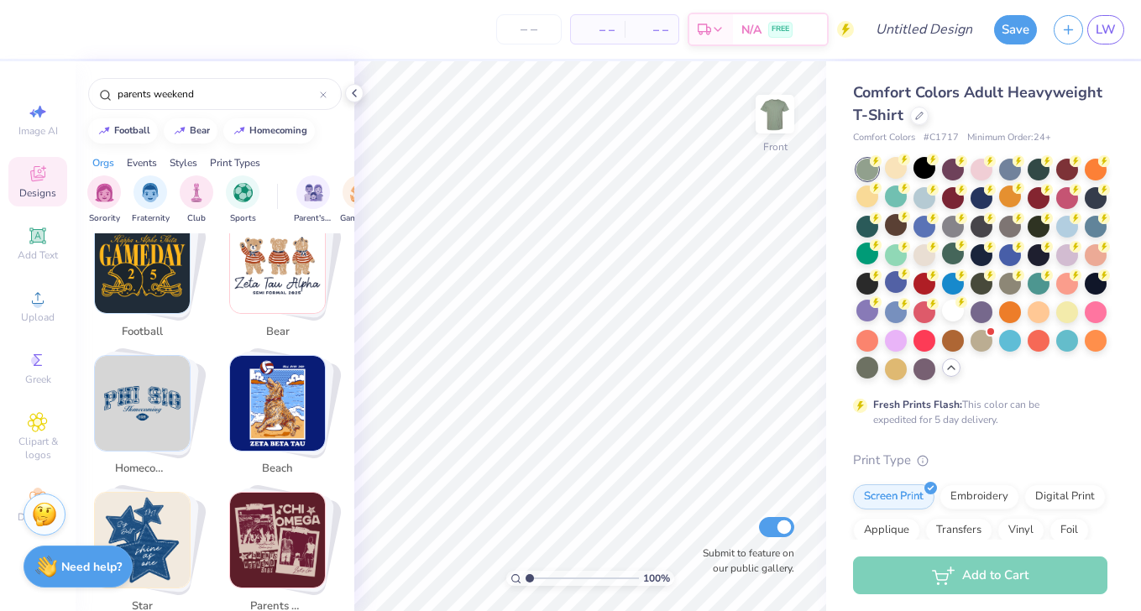
click at [276, 541] on img "Stack Card Button parents weekend" at bounding box center [277, 540] width 95 height 95
click at [278, 546] on img "Stack Card Button parents weekend" at bounding box center [277, 540] width 95 height 95
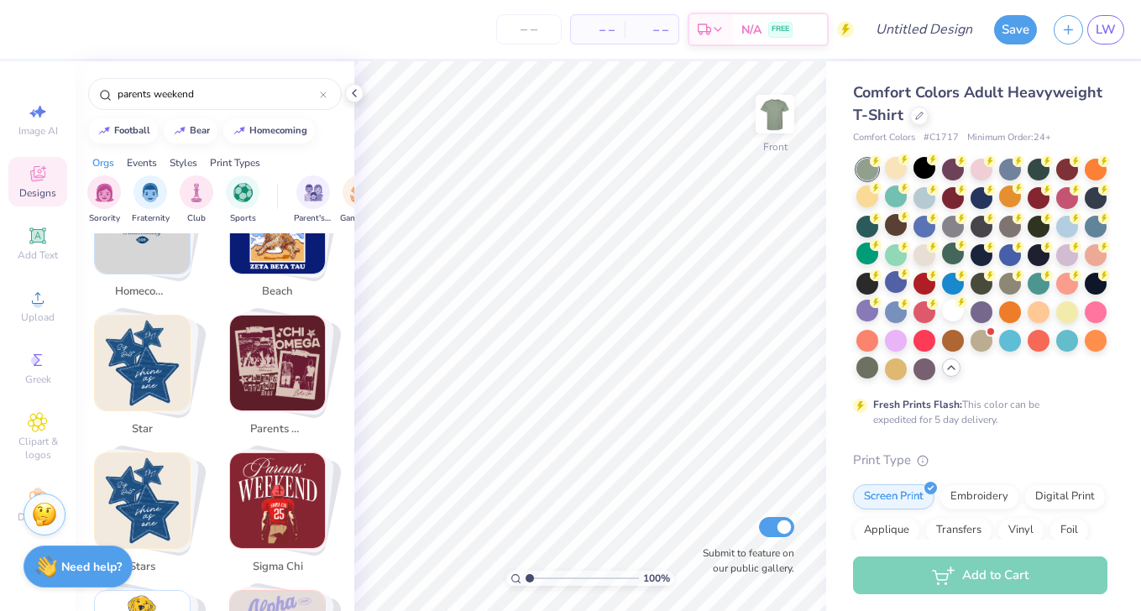
scroll to position [527, 0]
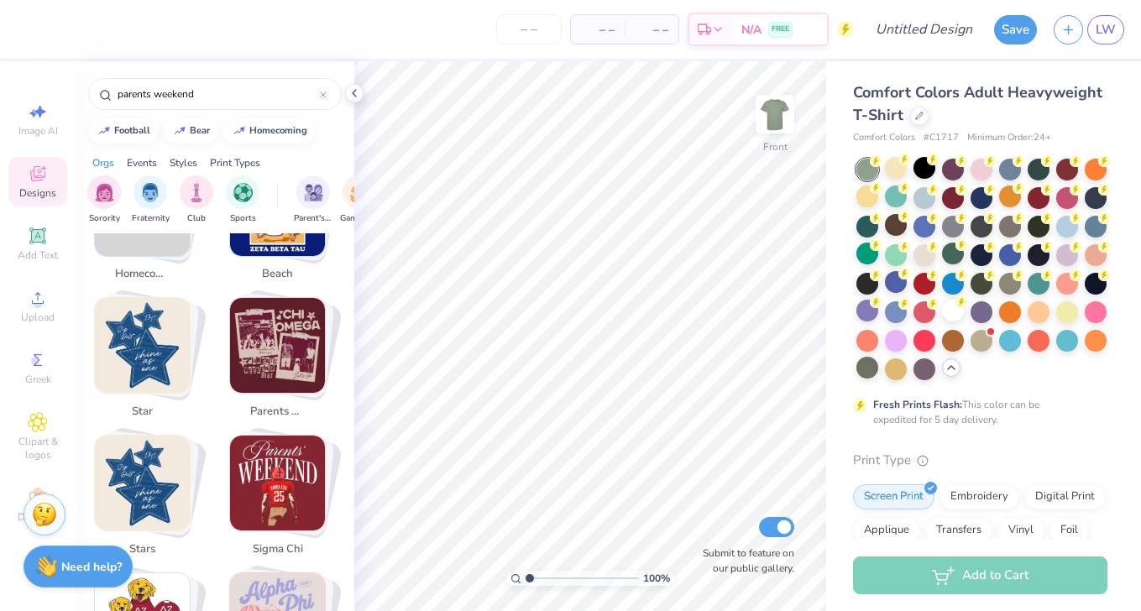
click at [279, 456] on img "Stack Card Button sigma chi" at bounding box center [277, 483] width 95 height 95
type input "sigma chi"
click at [279, 456] on img "Stack Card Button sigma chi" at bounding box center [277, 483] width 95 height 95
click at [279, 460] on img "Stack Card Button sigma chi" at bounding box center [277, 483] width 95 height 95
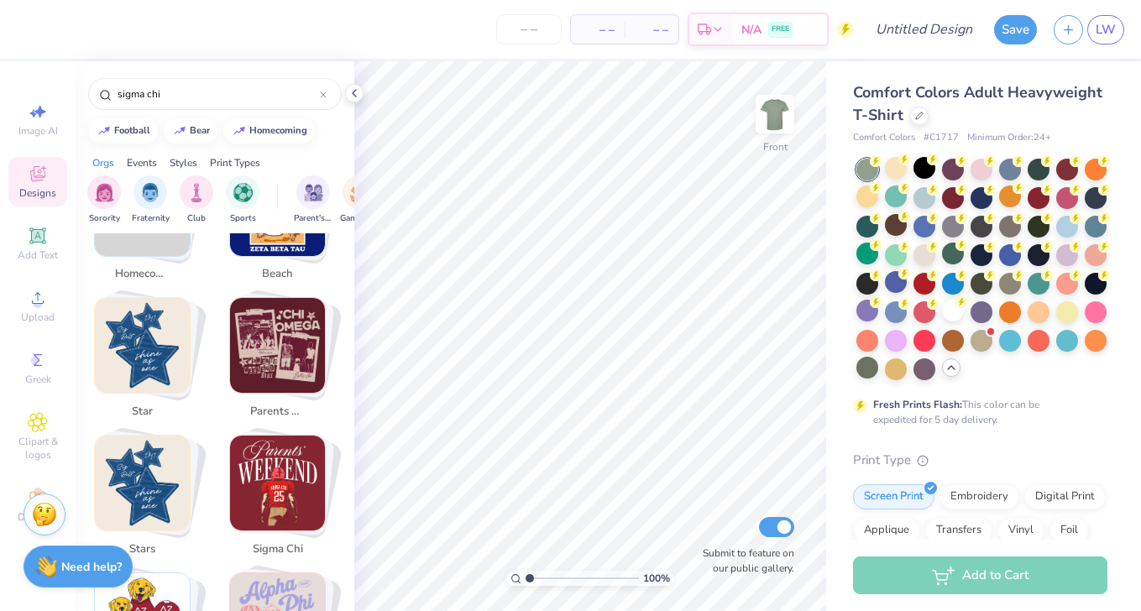
click at [294, 479] on img "Stack Card Button sigma chi" at bounding box center [277, 483] width 95 height 95
click at [325, 92] on icon at bounding box center [323, 94] width 5 height 5
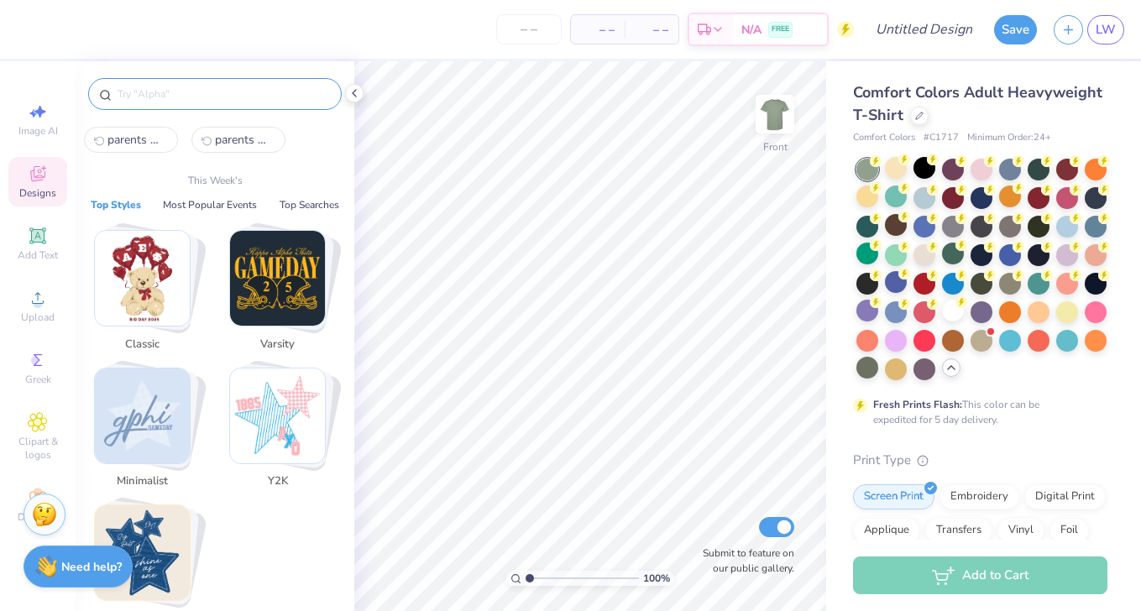
click at [325, 91] on input "text" at bounding box center [223, 94] width 215 height 17
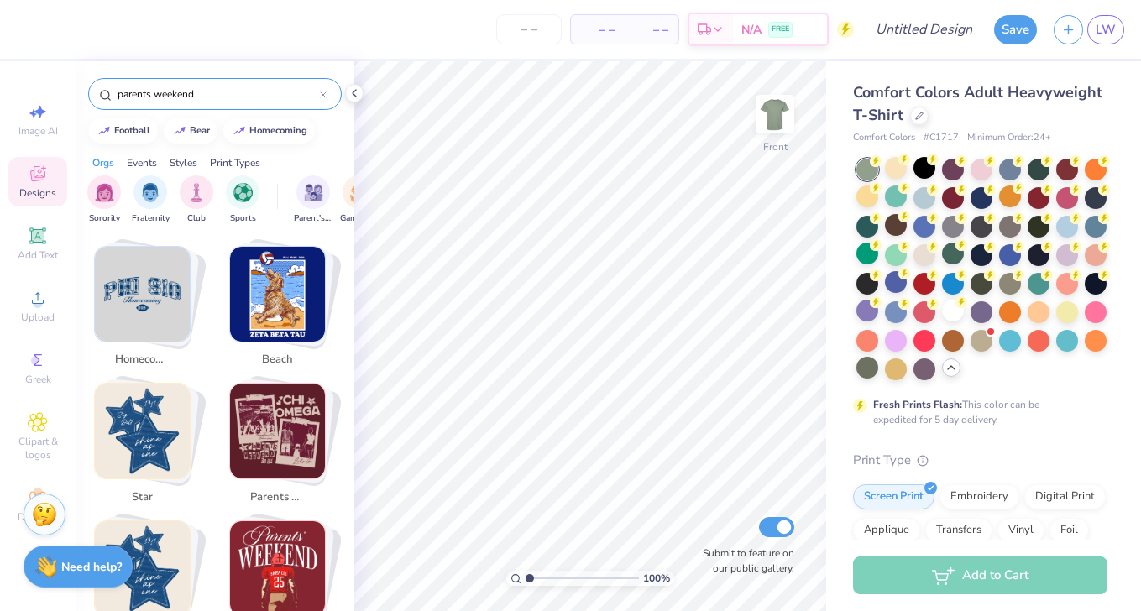
scroll to position [443, 0]
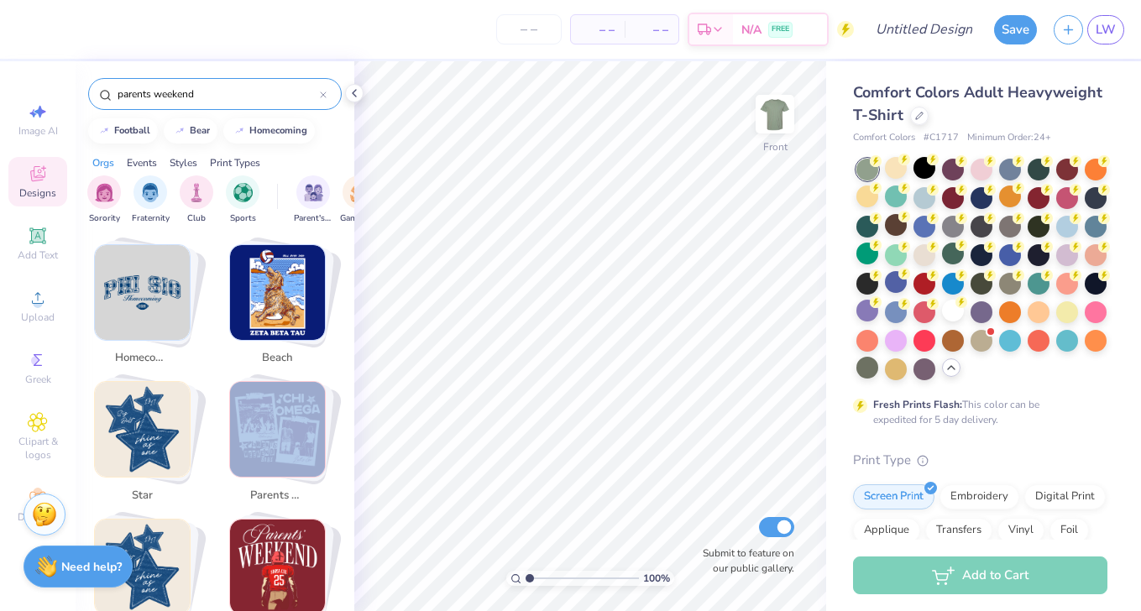
click at [283, 419] on img "Stack Card Button parents weekend" at bounding box center [277, 429] width 95 height 95
click at [1108, 23] on span "LW" at bounding box center [1105, 29] width 20 height 19
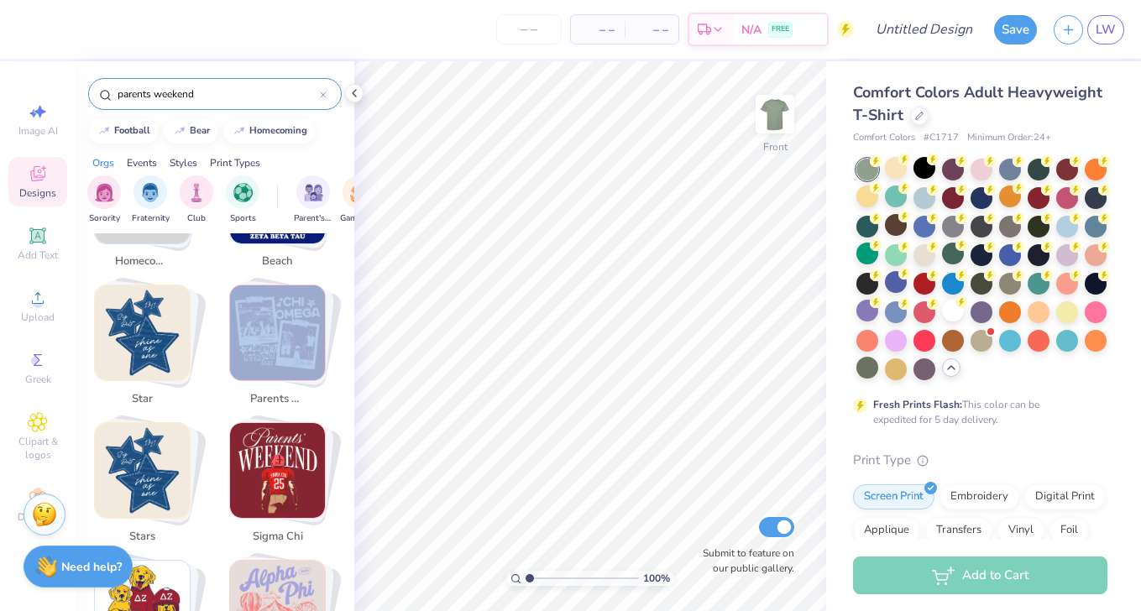
scroll to position [519, 0]
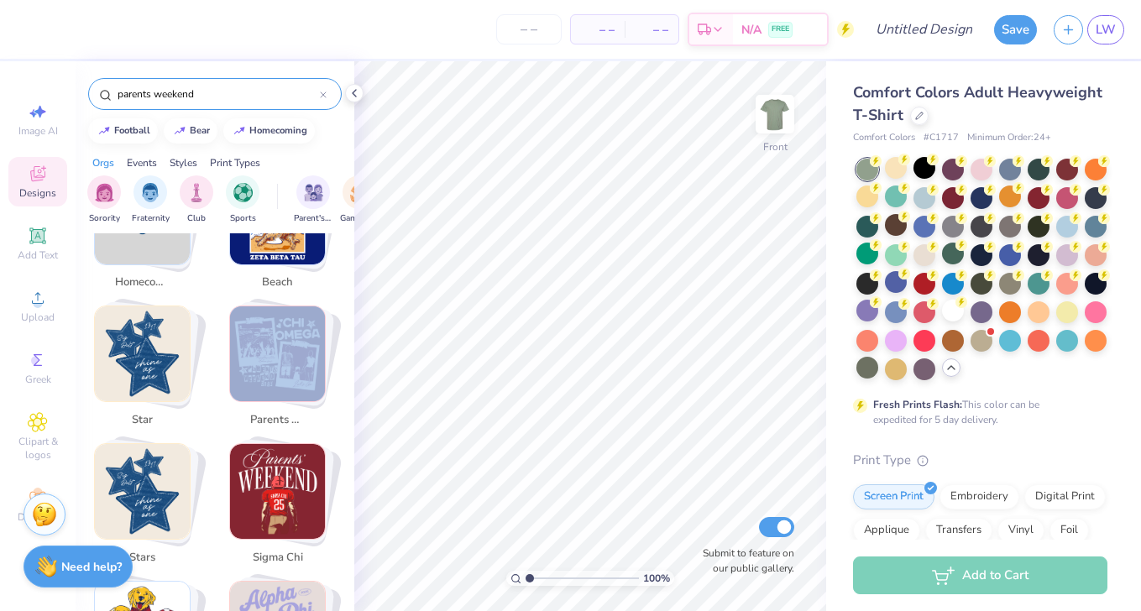
click at [300, 330] on img "Stack Card Button parents weekend" at bounding box center [277, 353] width 95 height 95
click at [309, 457] on img "Stack Card Button sigma chi" at bounding box center [277, 491] width 95 height 95
click at [320, 444] on img "Stack Card Button sigma chi" at bounding box center [277, 491] width 95 height 95
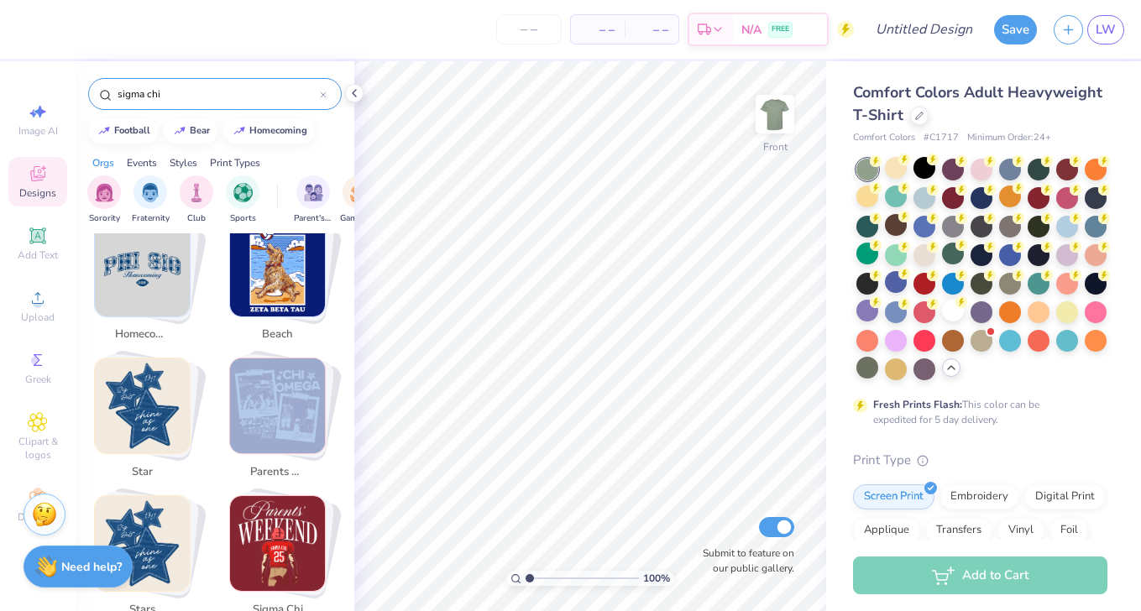
scroll to position [488, 0]
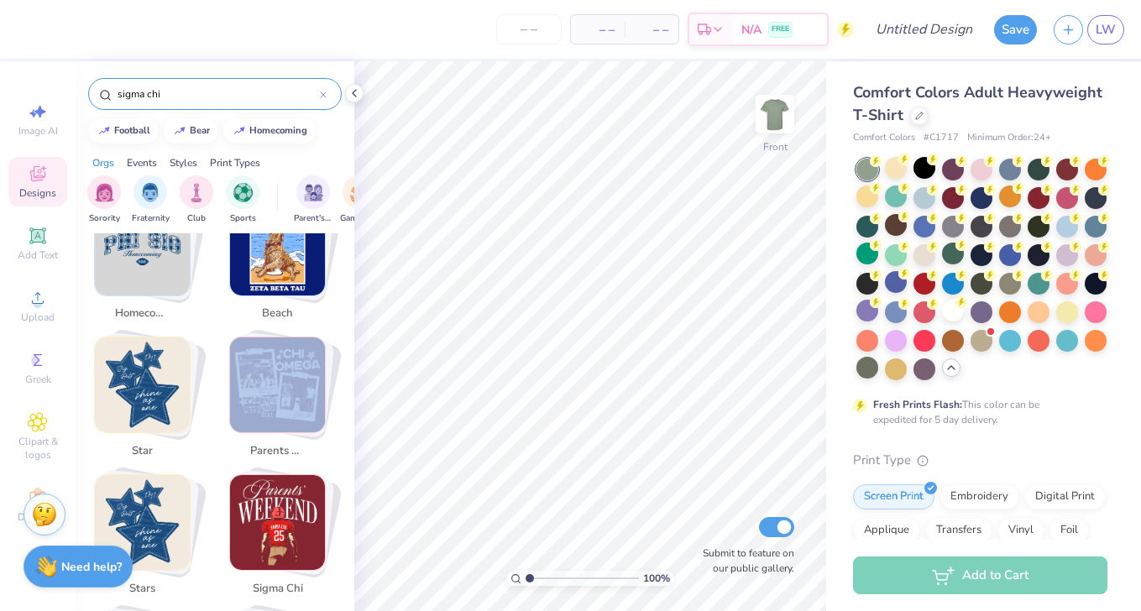
click at [315, 496] on img "Stack Card Button sigma chi" at bounding box center [277, 522] width 95 height 95
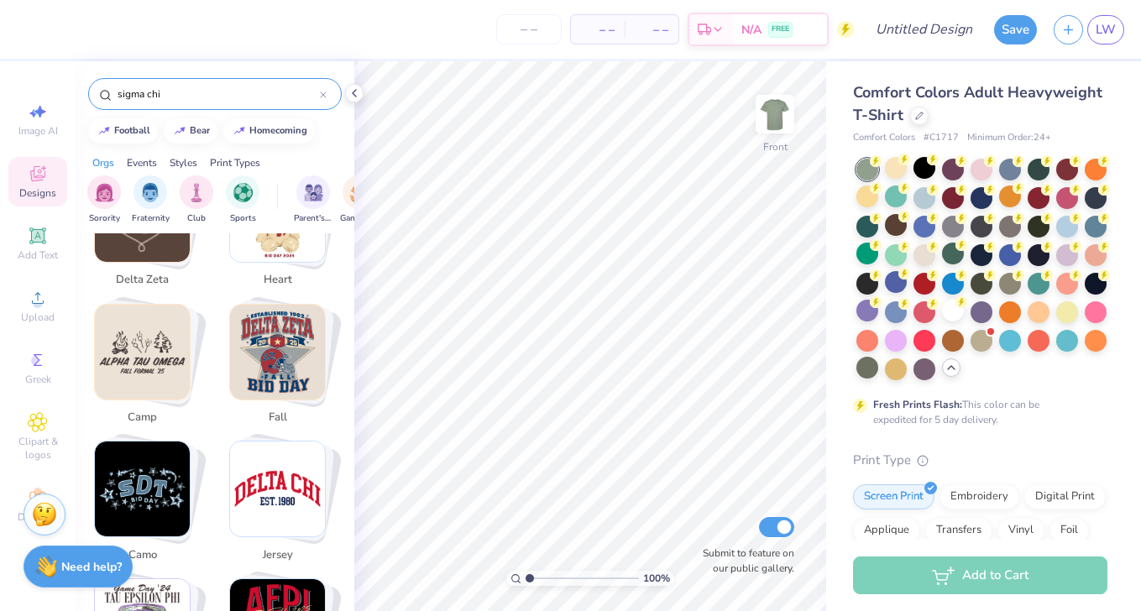
scroll to position [1351, 0]
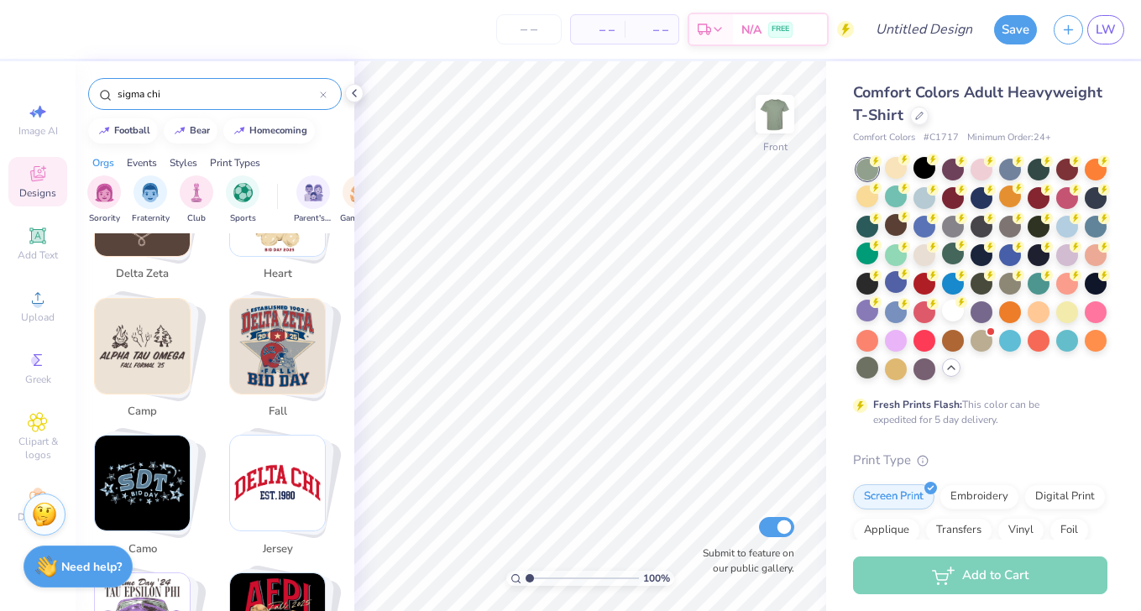
click at [245, 332] on img "Stack Card Button fall" at bounding box center [277, 346] width 95 height 95
type input "fall"
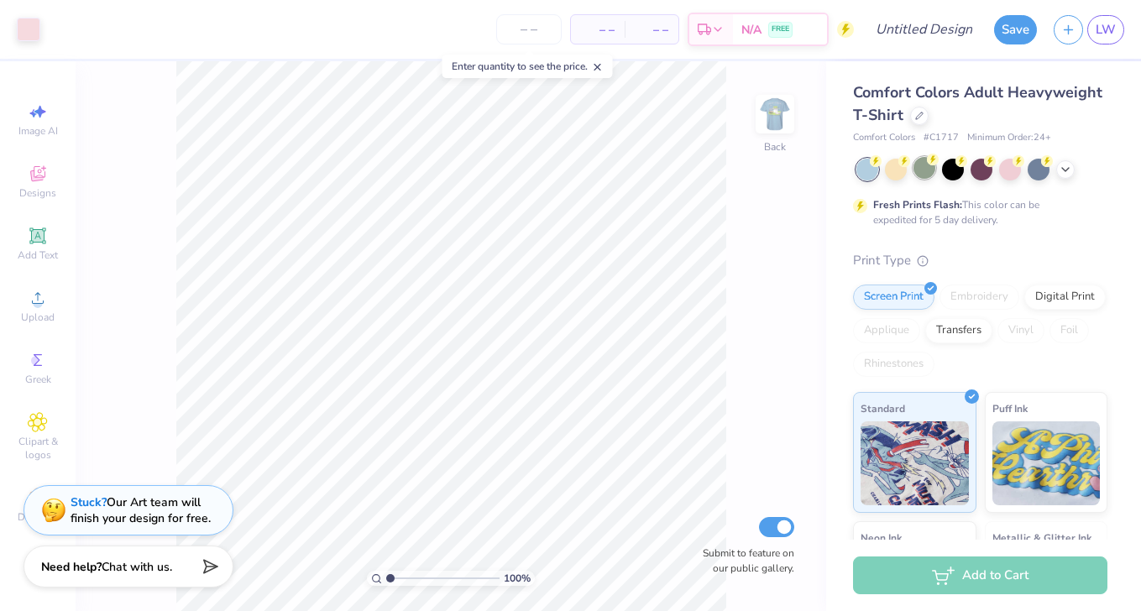
click at [922, 168] on div at bounding box center [924, 168] width 22 height 22
click at [778, 118] on img at bounding box center [774, 114] width 67 height 67
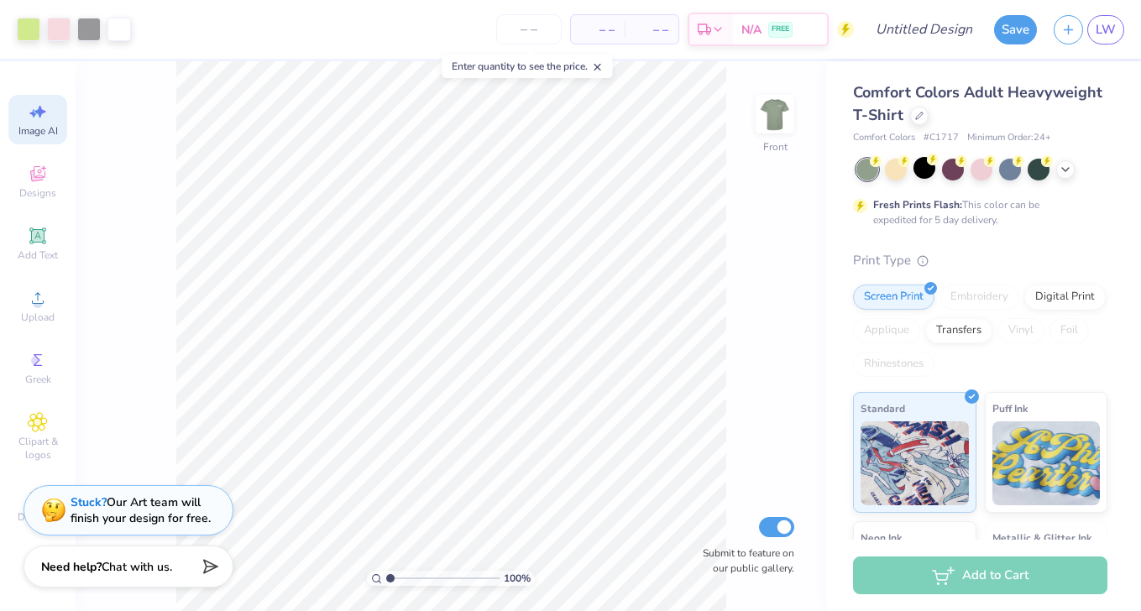
click at [37, 111] on icon at bounding box center [40, 112] width 12 height 13
select select "4"
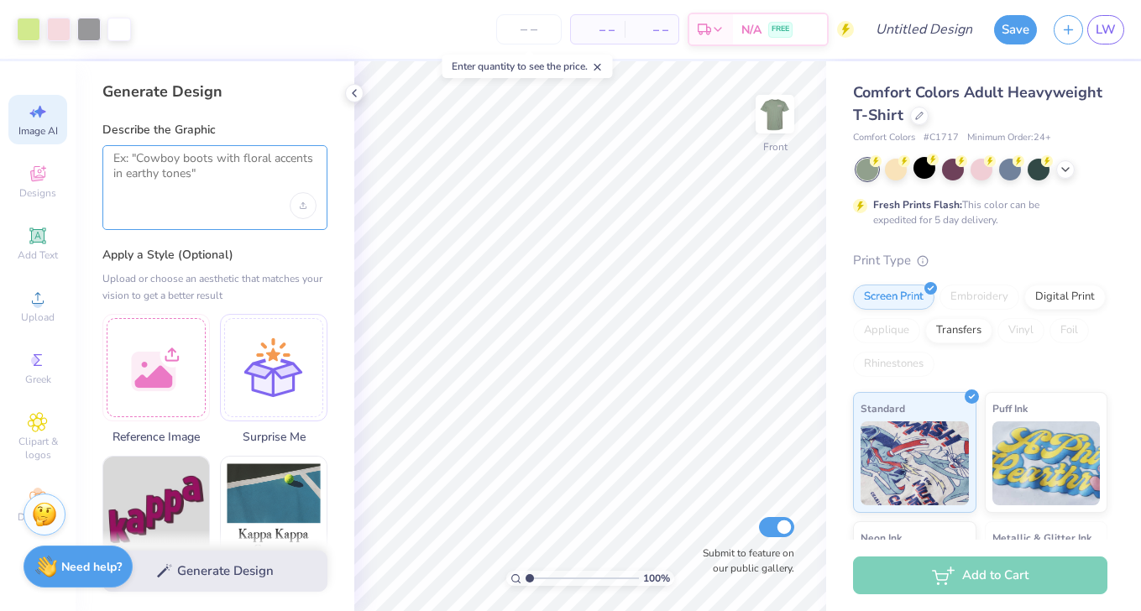
click at [198, 180] on textarea at bounding box center [214, 172] width 203 height 42
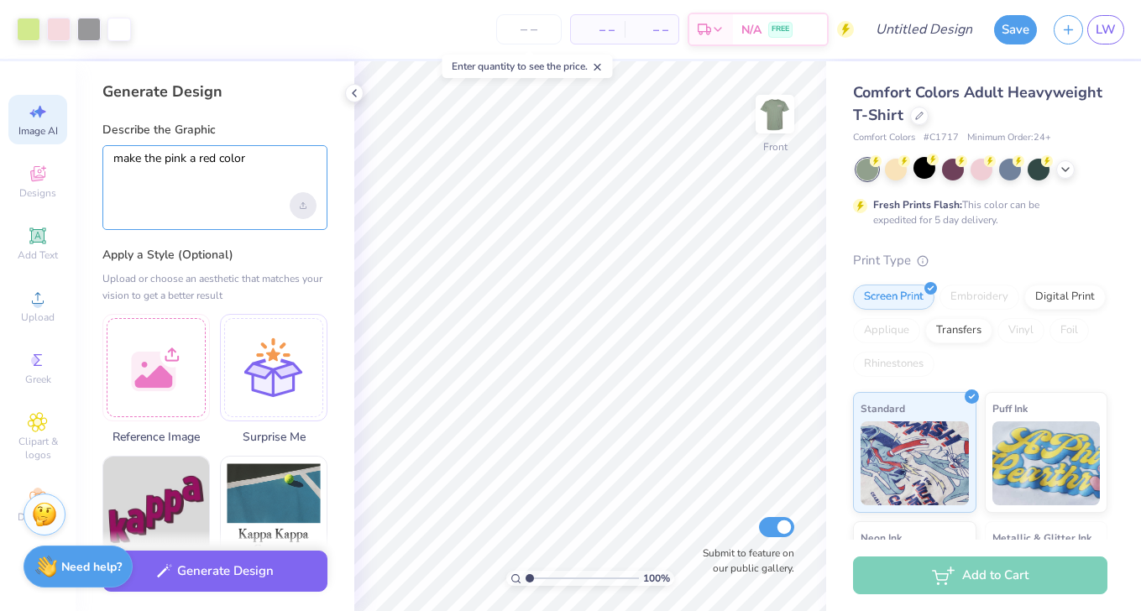
type textarea "make the pink a red color"
click at [311, 204] on div "Upload image" at bounding box center [303, 205] width 27 height 27
click at [252, 187] on textarea "make the pink a red color" at bounding box center [214, 172] width 203 height 42
click at [220, 113] on div "Generate Design Describe the Graphic make the pink a red color Apply a Style (O…" at bounding box center [215, 336] width 279 height 550
click at [37, 165] on icon at bounding box center [38, 174] width 20 height 20
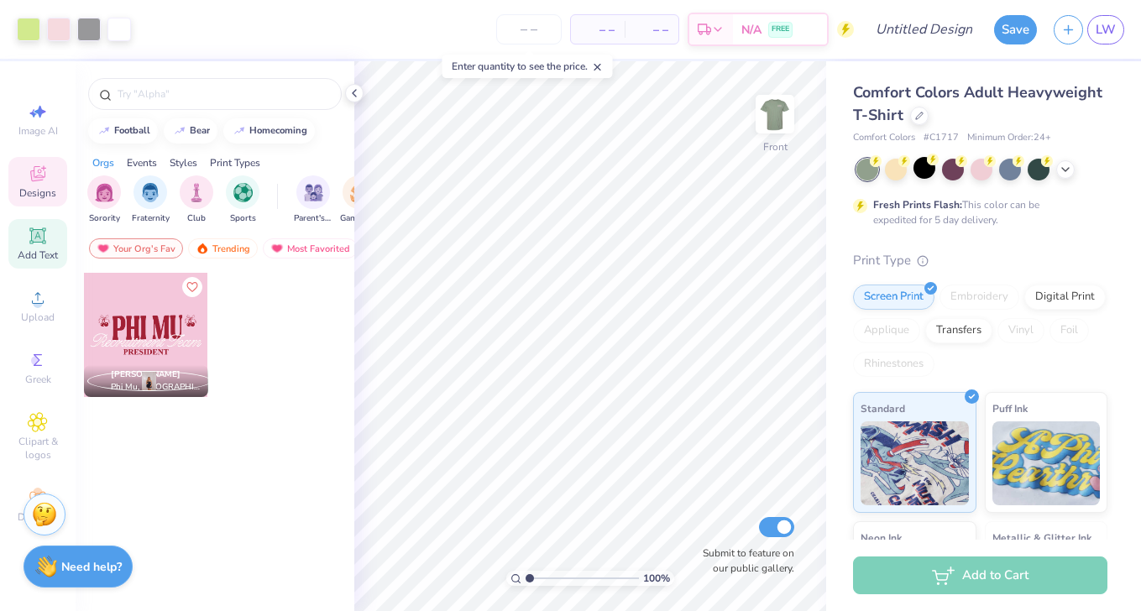
click at [26, 242] on div "Add Text" at bounding box center [37, 244] width 59 height 50
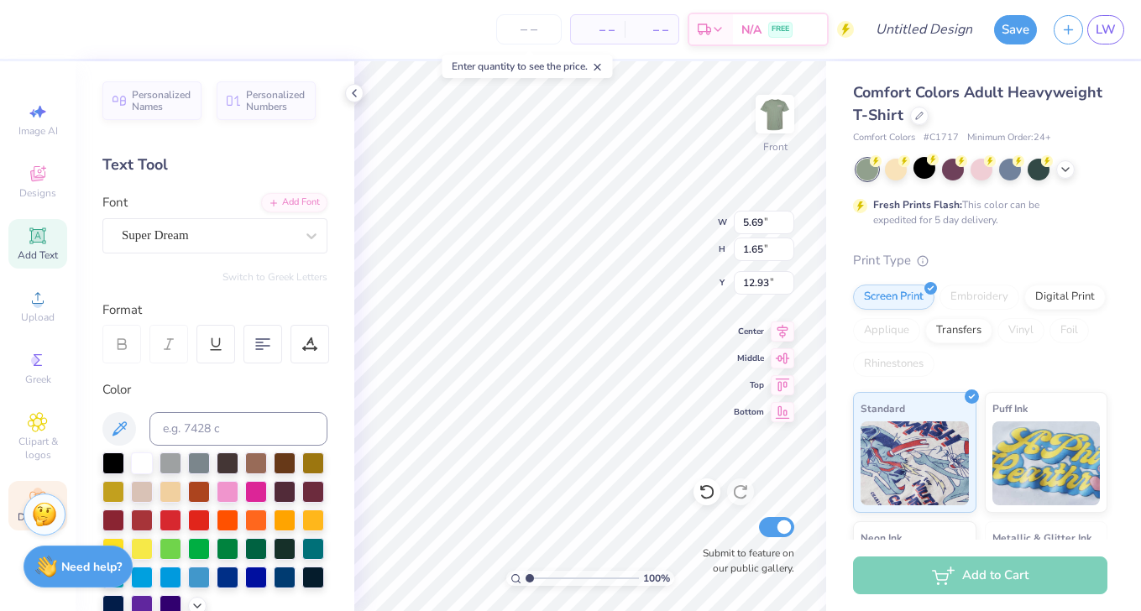
click at [29, 488] on icon at bounding box center [38, 498] width 20 height 20
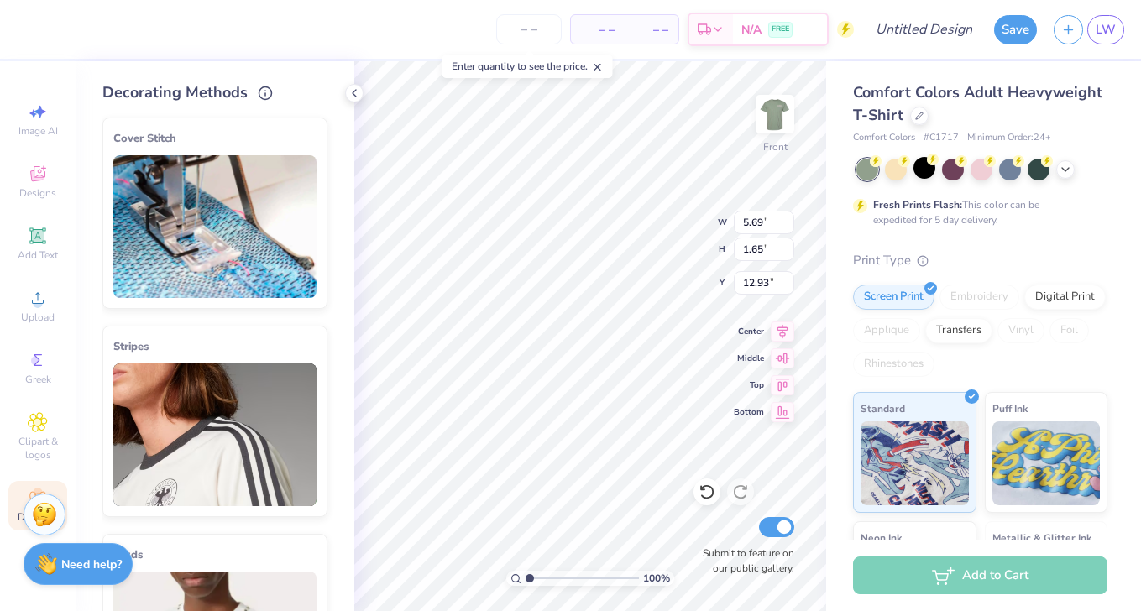
click at [81, 549] on div "Need help? Chat with us." at bounding box center [78, 564] width 109 height 42
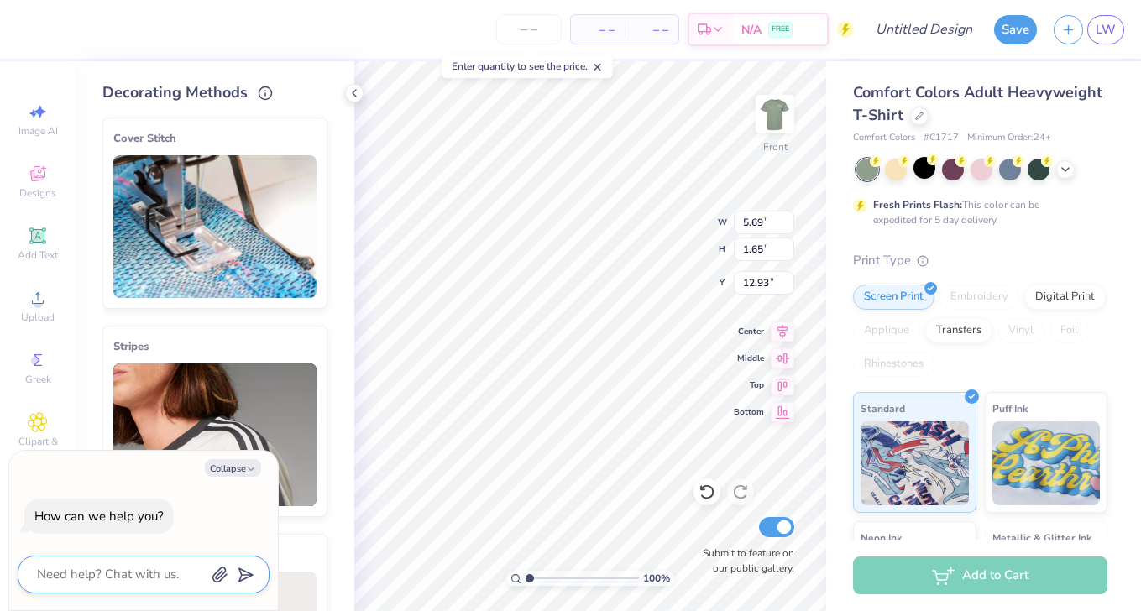
click at [111, 582] on textarea at bounding box center [120, 574] width 170 height 23
type textarea "x"
type input "12.00"
type input "12.95"
type input "3.00"
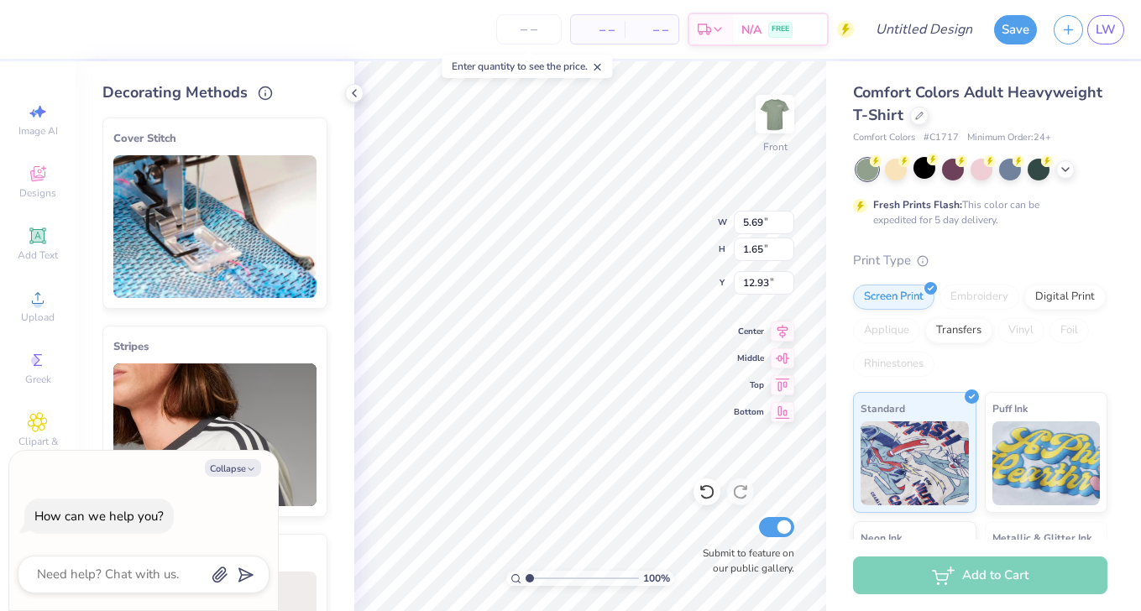
type textarea "x"
type input "5.69"
type input "1.65"
type input "12.93"
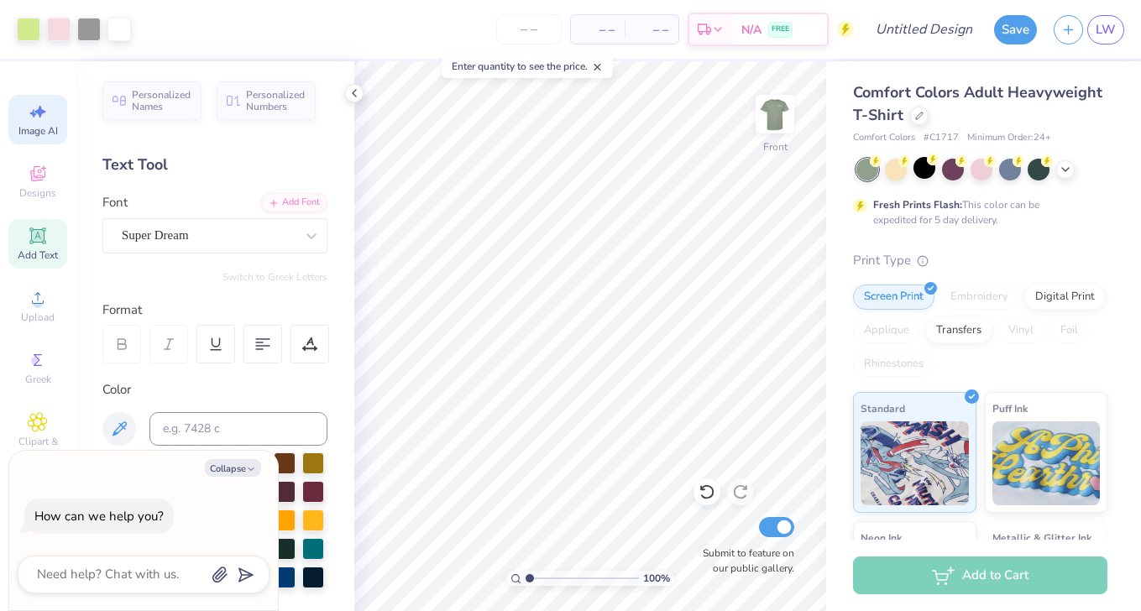
click at [26, 102] on div "Image AI" at bounding box center [37, 120] width 59 height 50
type textarea "x"
select select "4"
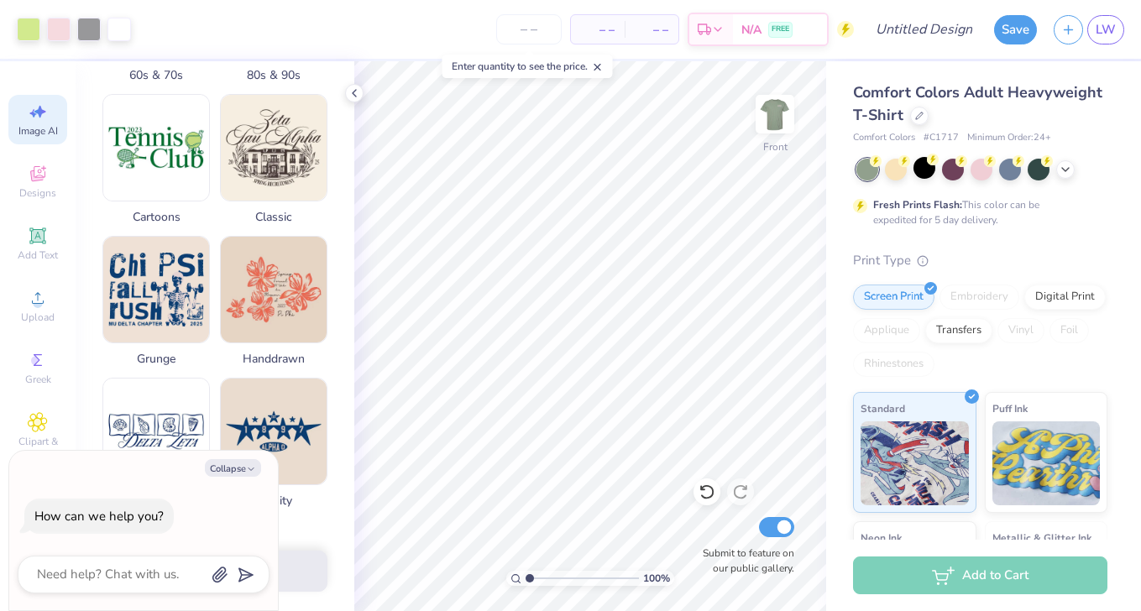
scroll to position [824, 0]
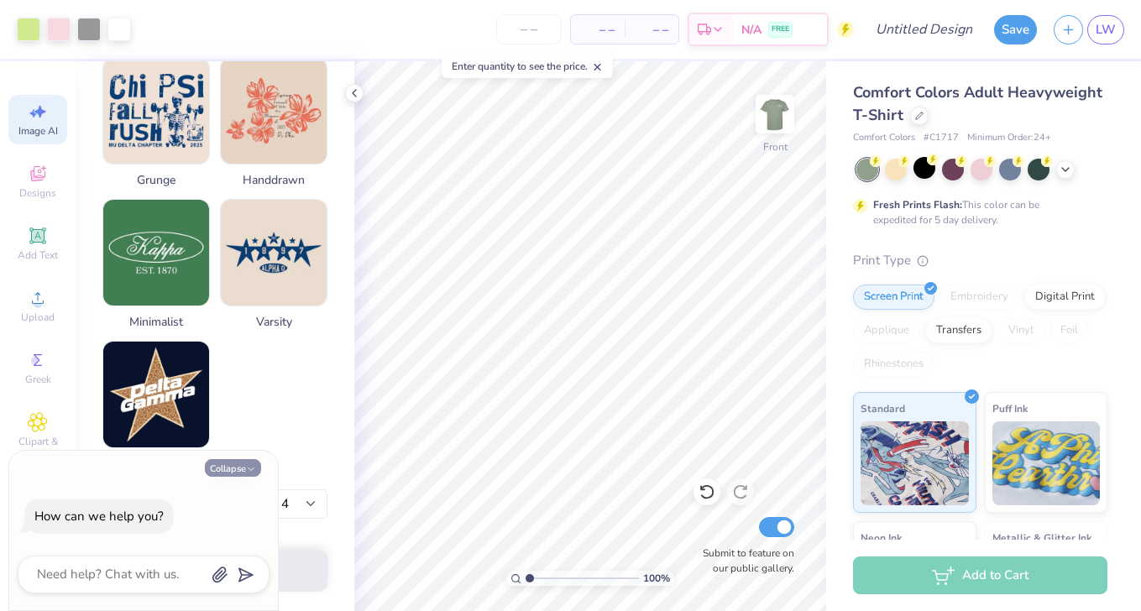
click at [249, 465] on icon "button" at bounding box center [251, 469] width 10 height 10
type textarea "x"
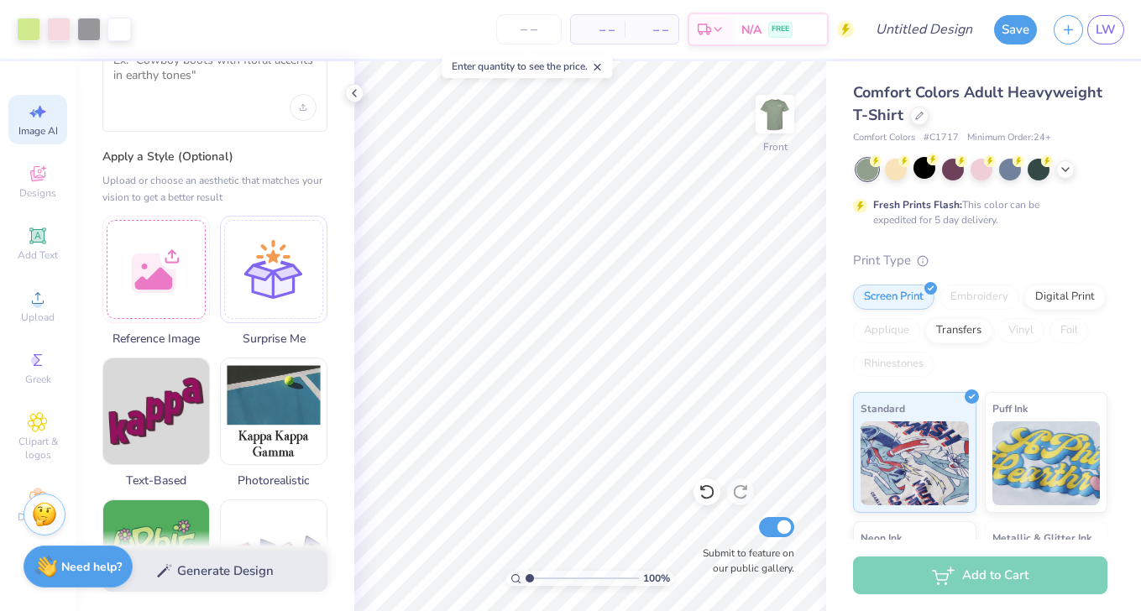
scroll to position [0, 0]
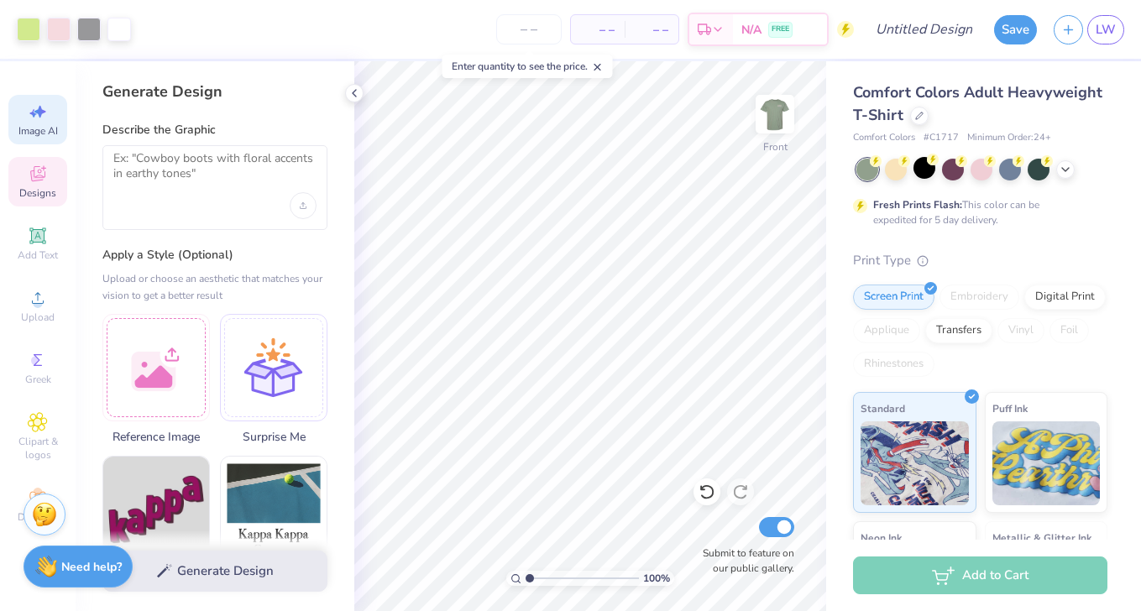
click at [28, 177] on icon at bounding box center [38, 174] width 20 height 20
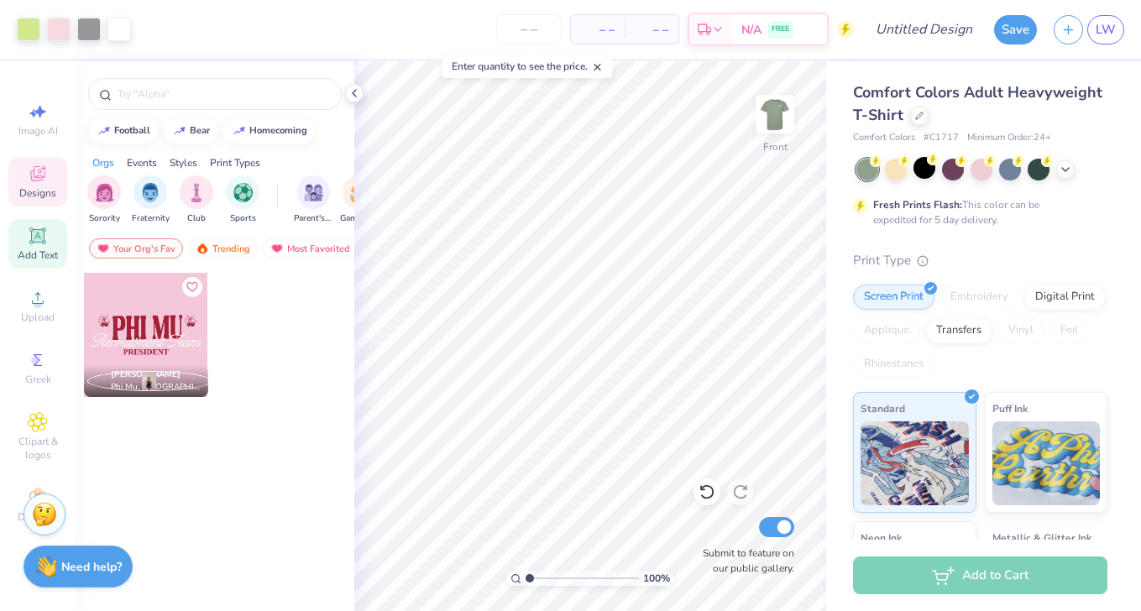
click at [30, 224] on div "Add Text" at bounding box center [37, 244] width 59 height 50
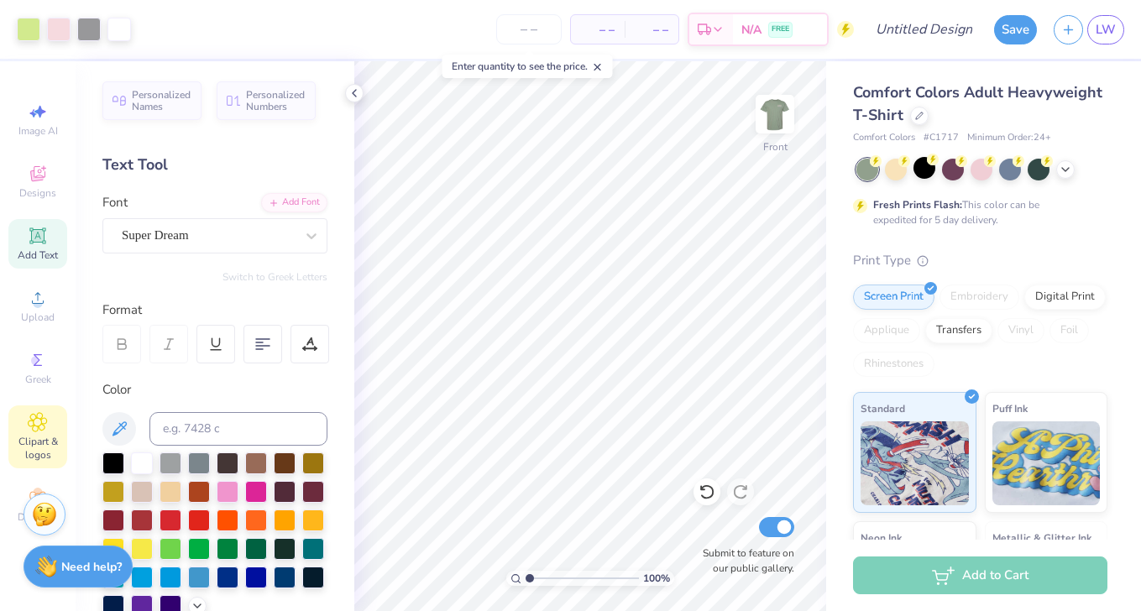
click at [41, 415] on icon at bounding box center [37, 422] width 19 height 20
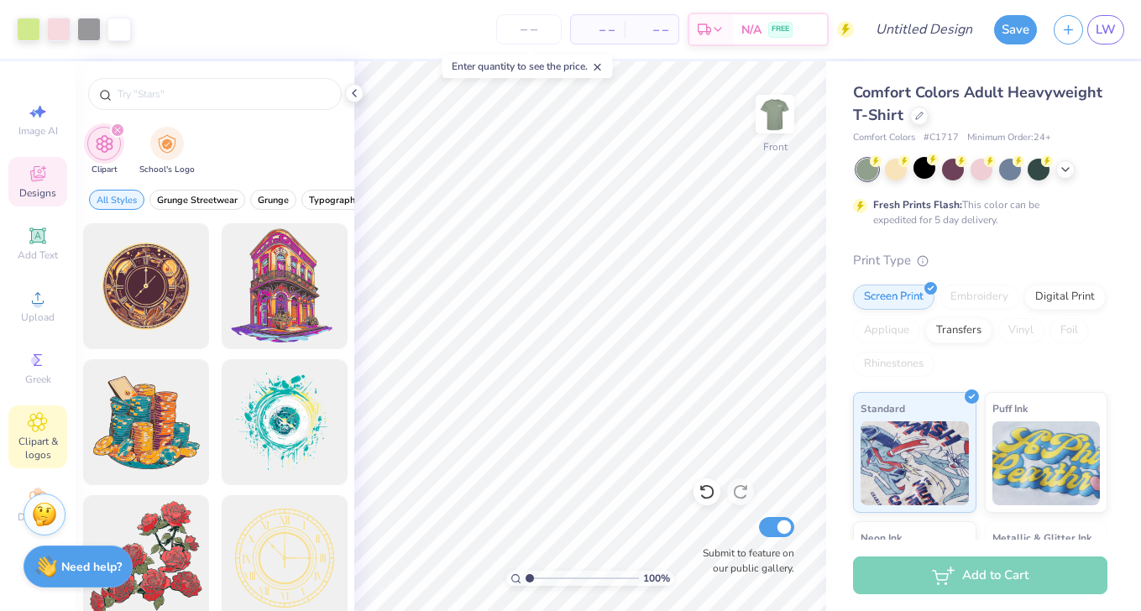
click at [34, 182] on icon at bounding box center [38, 174] width 20 height 20
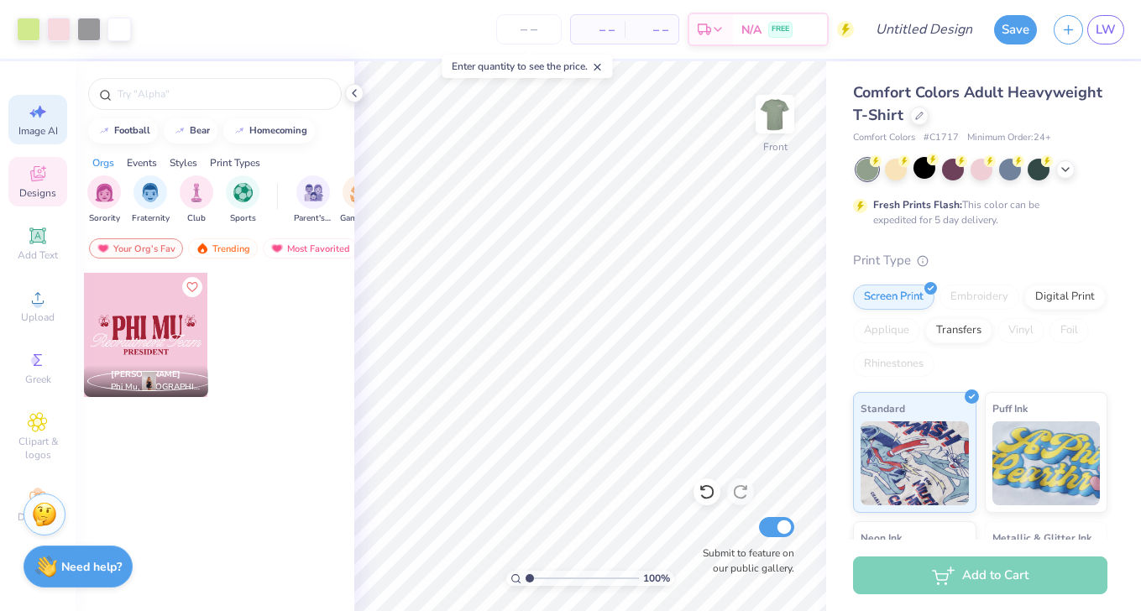
click at [33, 126] on span "Image AI" at bounding box center [37, 130] width 39 height 13
select select "4"
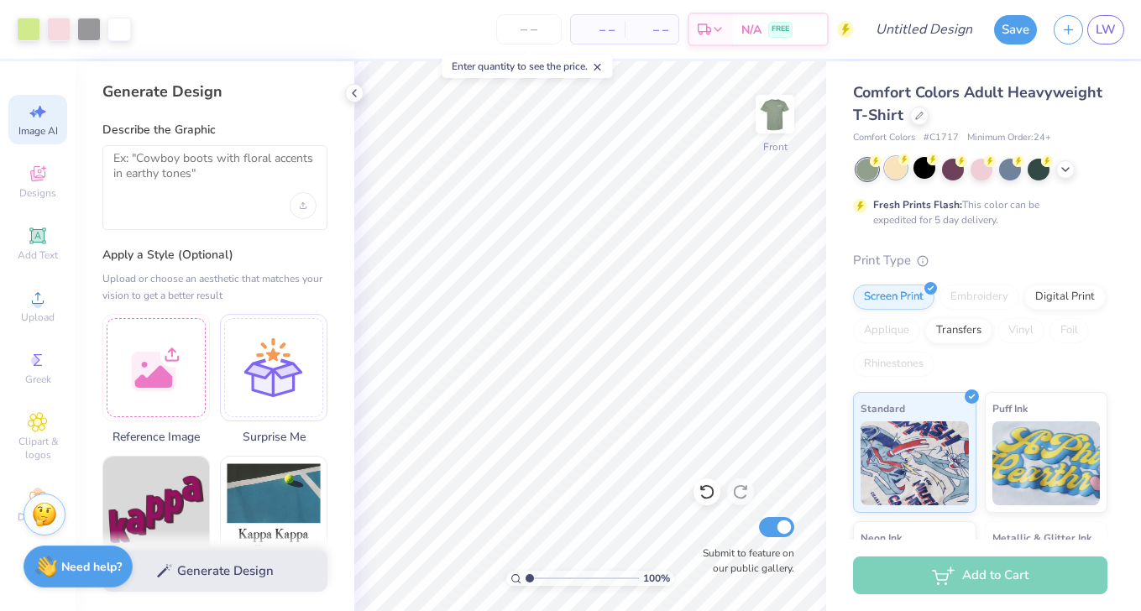
click at [896, 171] on div at bounding box center [896, 168] width 22 height 22
click at [1061, 168] on icon at bounding box center [1064, 167] width 13 height 13
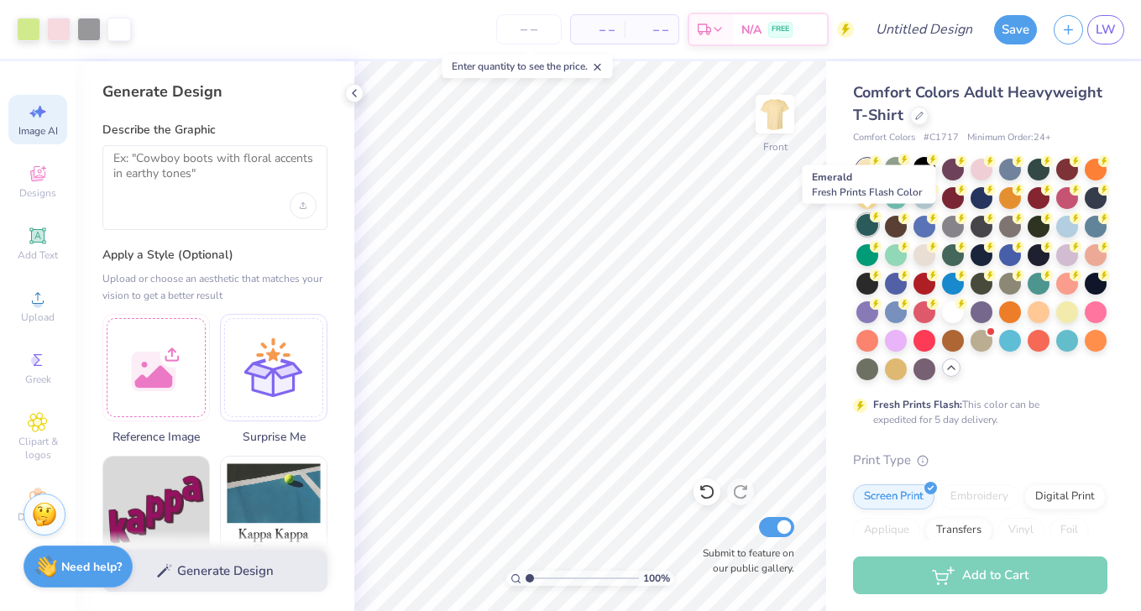
click at [873, 224] on div at bounding box center [867, 225] width 22 height 22
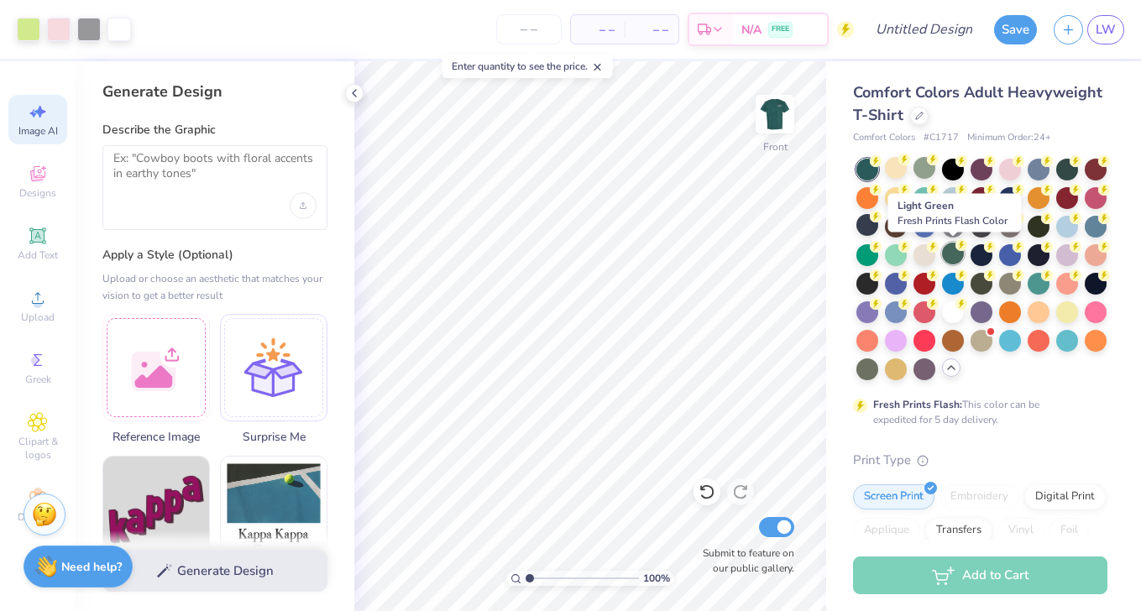
click at [955, 253] on div at bounding box center [953, 254] width 22 height 22
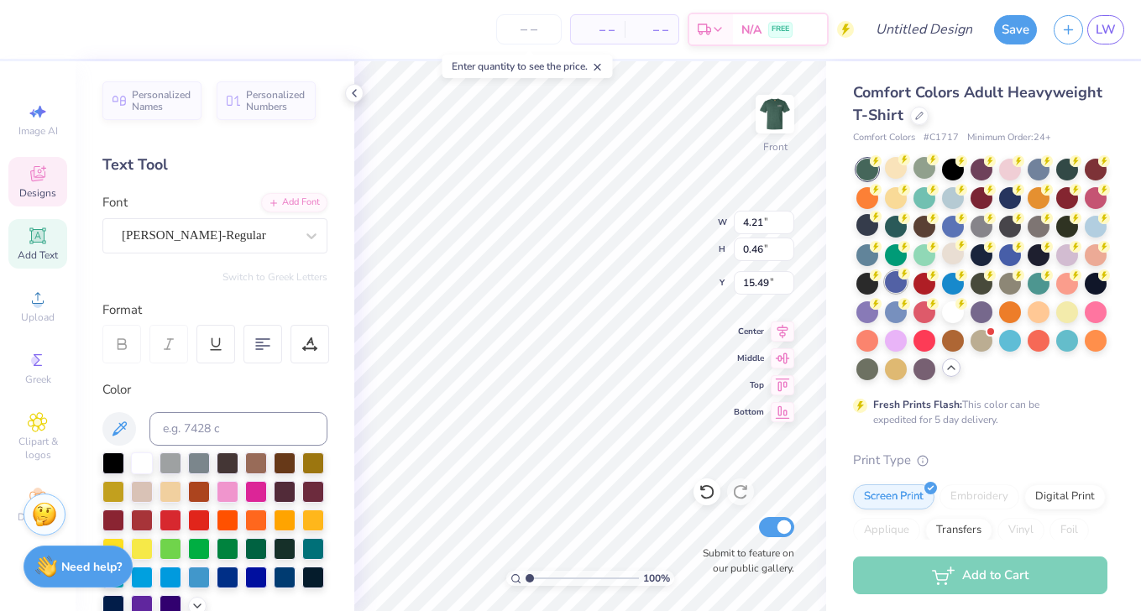
scroll to position [0, 2]
type textarea "KAPPA SIGMA 2025"
type input "12.00"
type input "1.94"
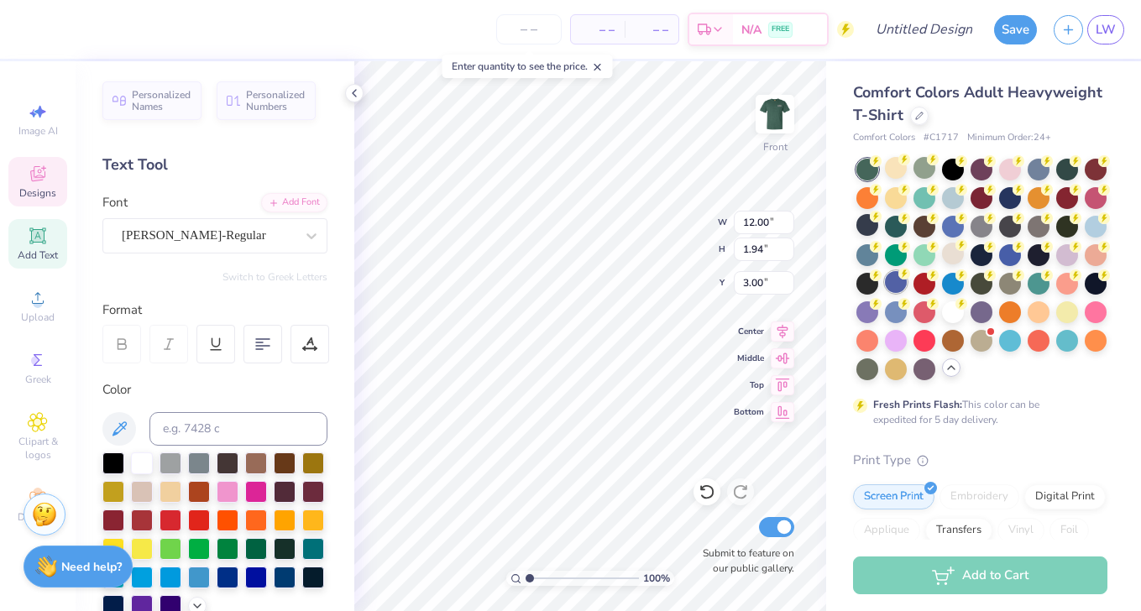
type input "3.00"
type textarea "ALPHA CHI OMEGA"
click at [833, 151] on div "Comfort Colors Adult Heavyweight T-Shirt Comfort Colors # C1717 Minimum Order: …" at bounding box center [983, 516] width 315 height 910
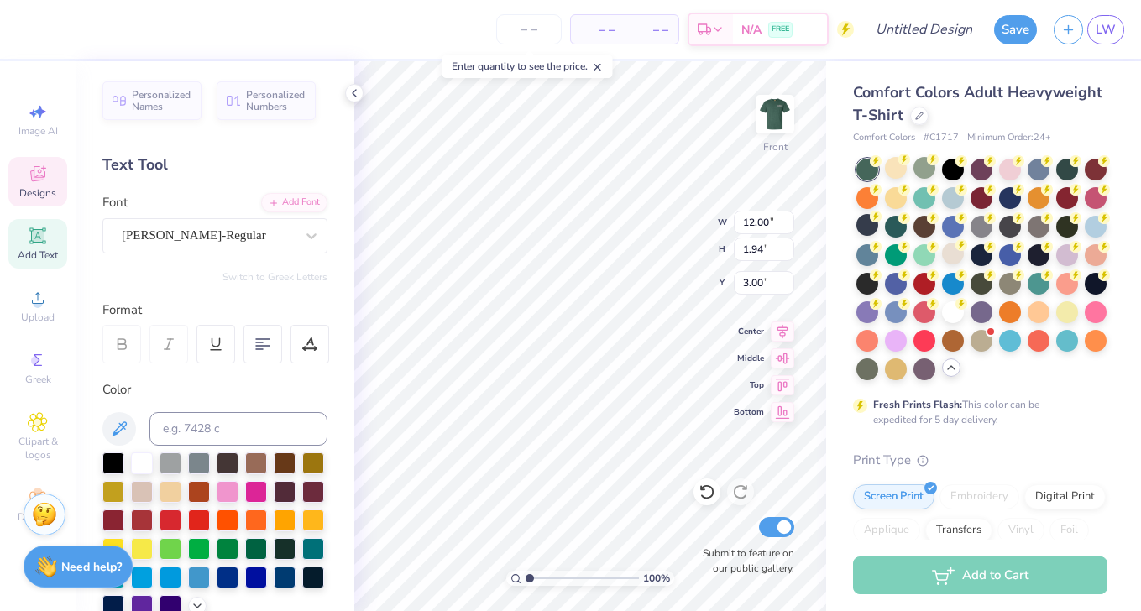
type input "13.95"
type input "2.10"
type input "2.92"
type textarea "A"
click at [31, 359] on circle at bounding box center [35, 360] width 9 height 9
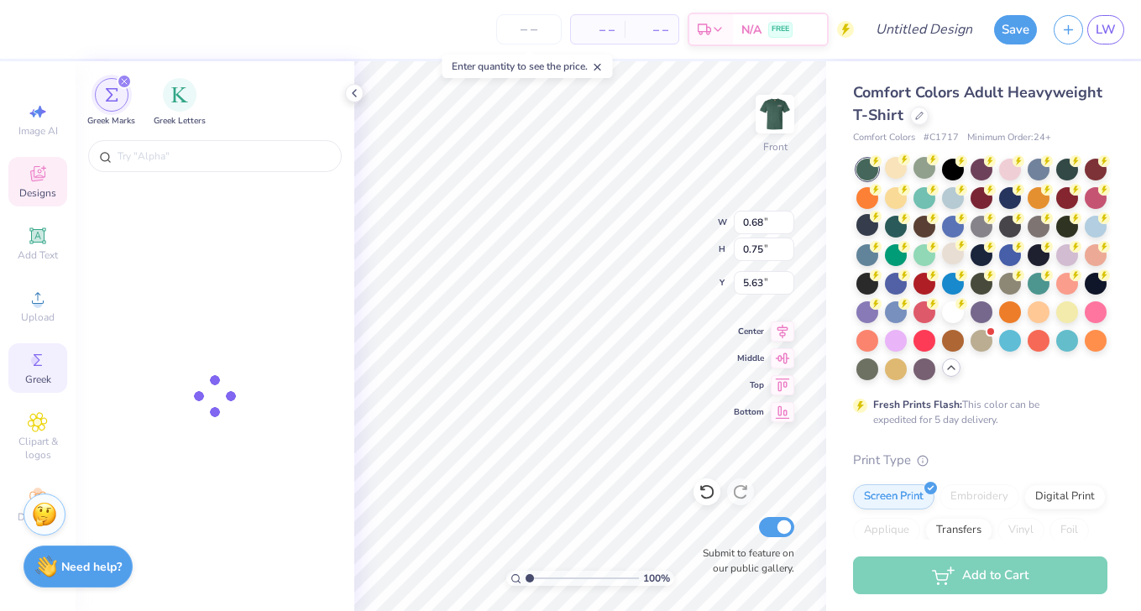
type input "0.68"
type input "0.75"
type input "5.63"
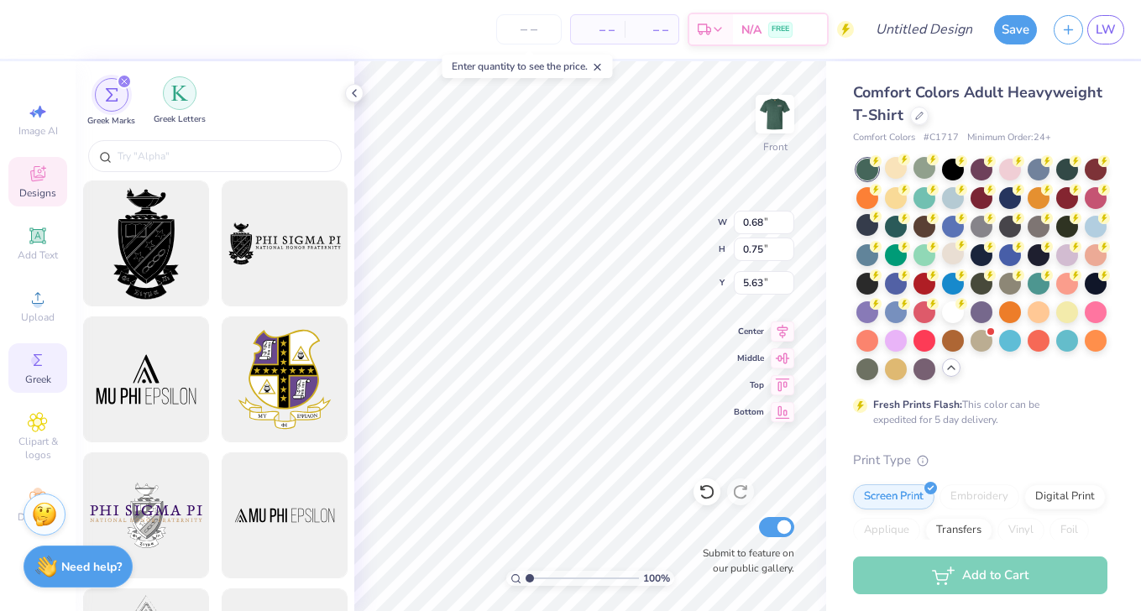
click at [179, 102] on div "filter for Greek Letters" at bounding box center [180, 93] width 34 height 34
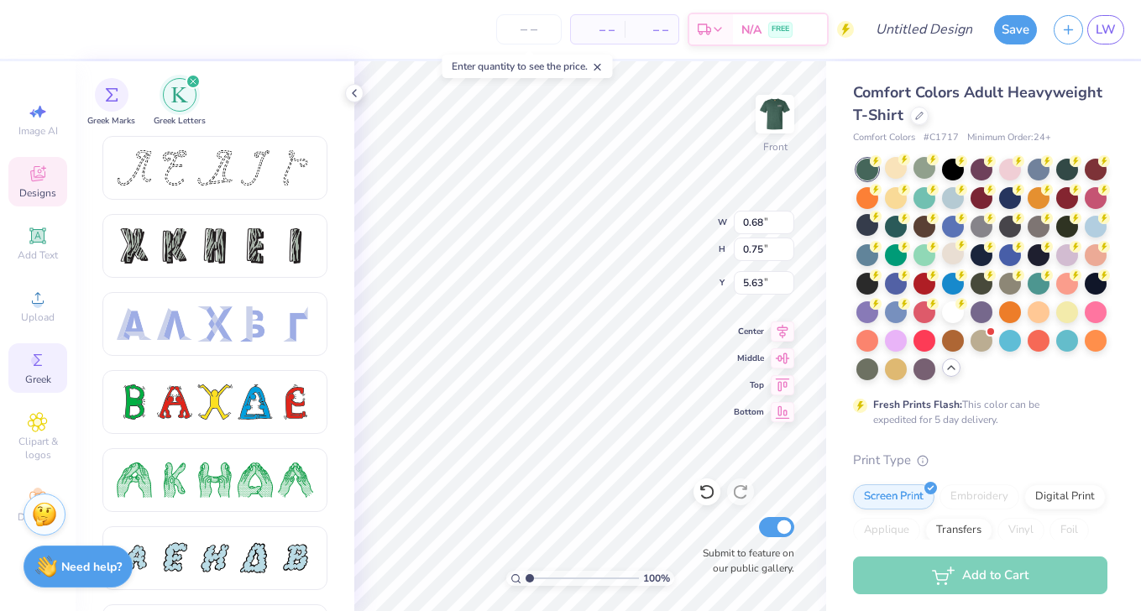
scroll to position [0, 0]
type textarea "ACO"
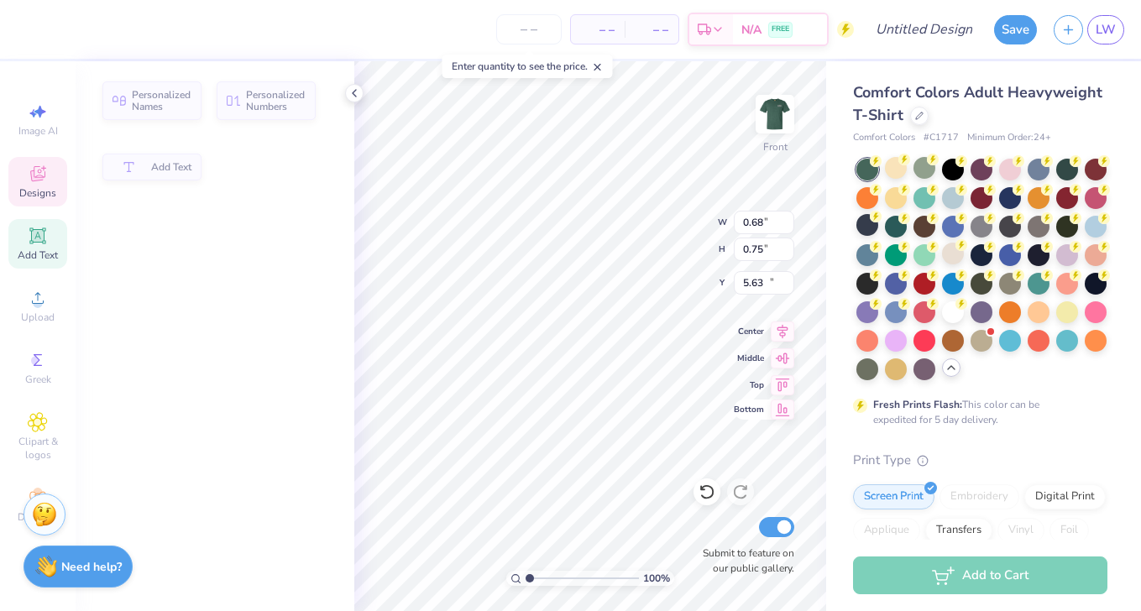
type input "2.14"
type input "1.00"
type input "12.60"
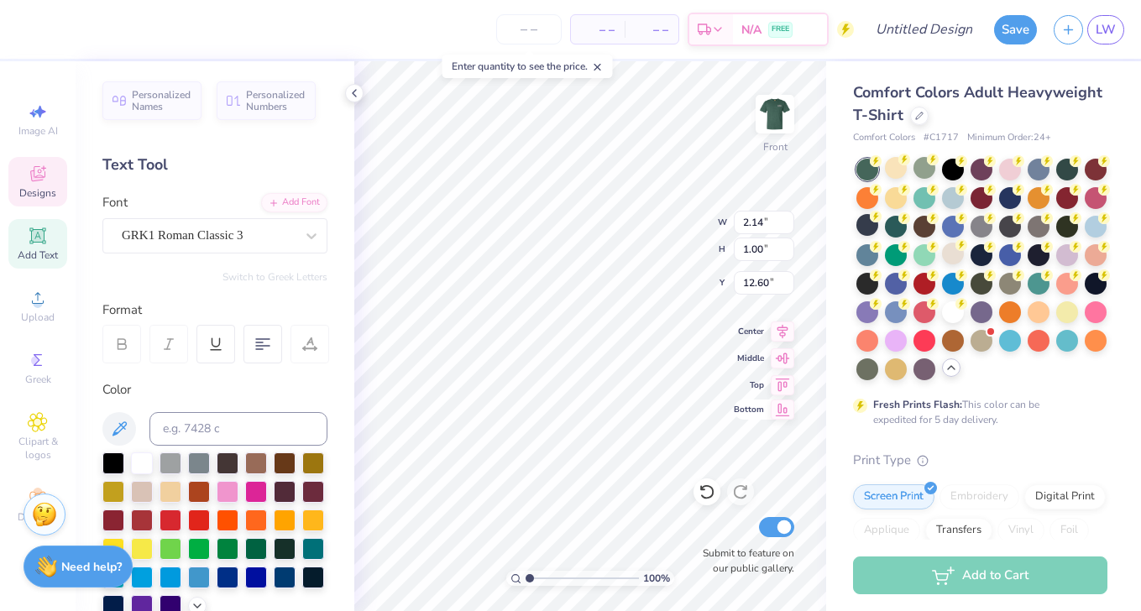
type textarea "ACO"
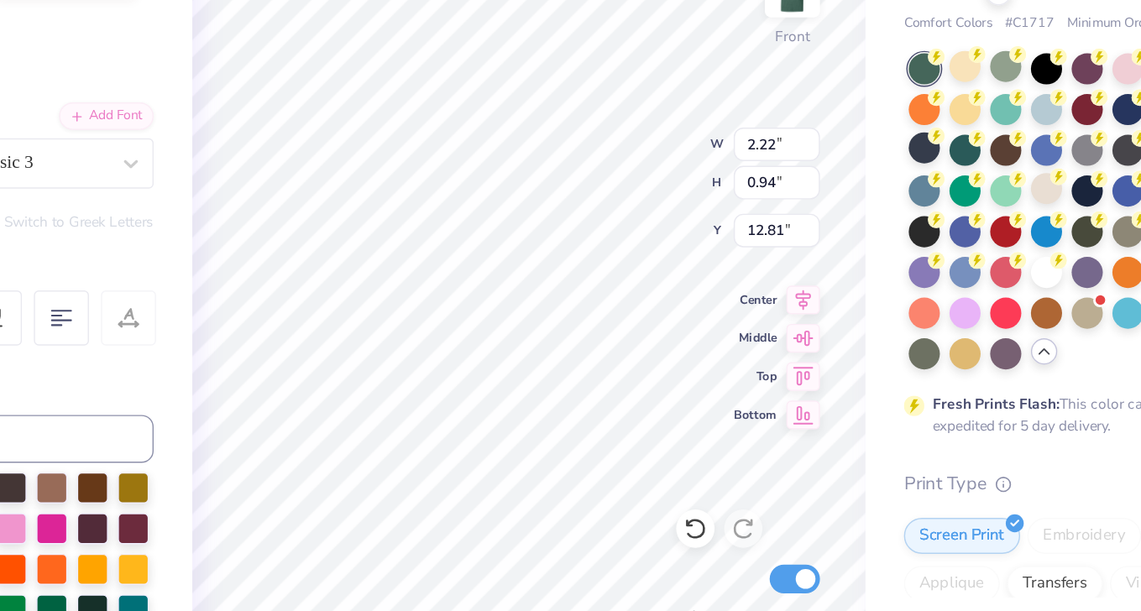
type input "12.29"
type input "1.95"
type input "0.83"
type input "12.40"
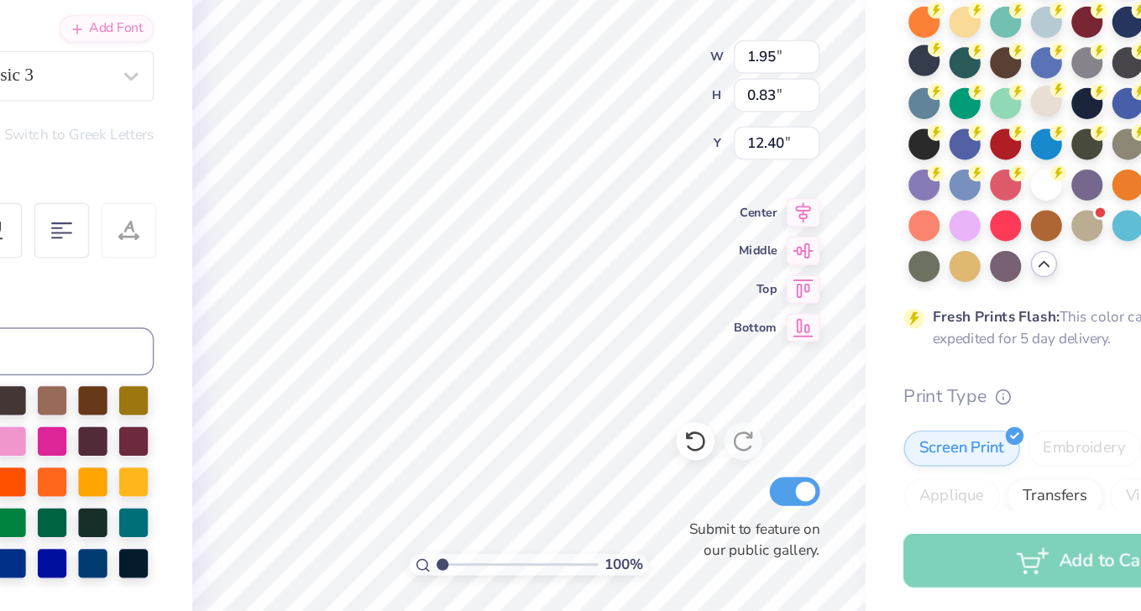
type input "0.84"
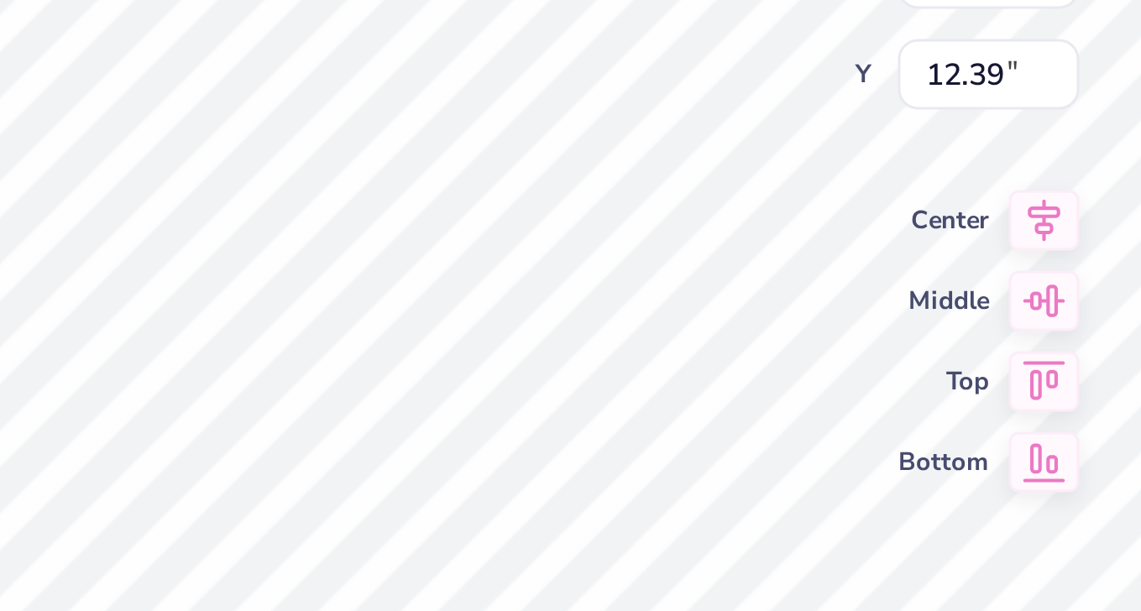
type input "12.91"
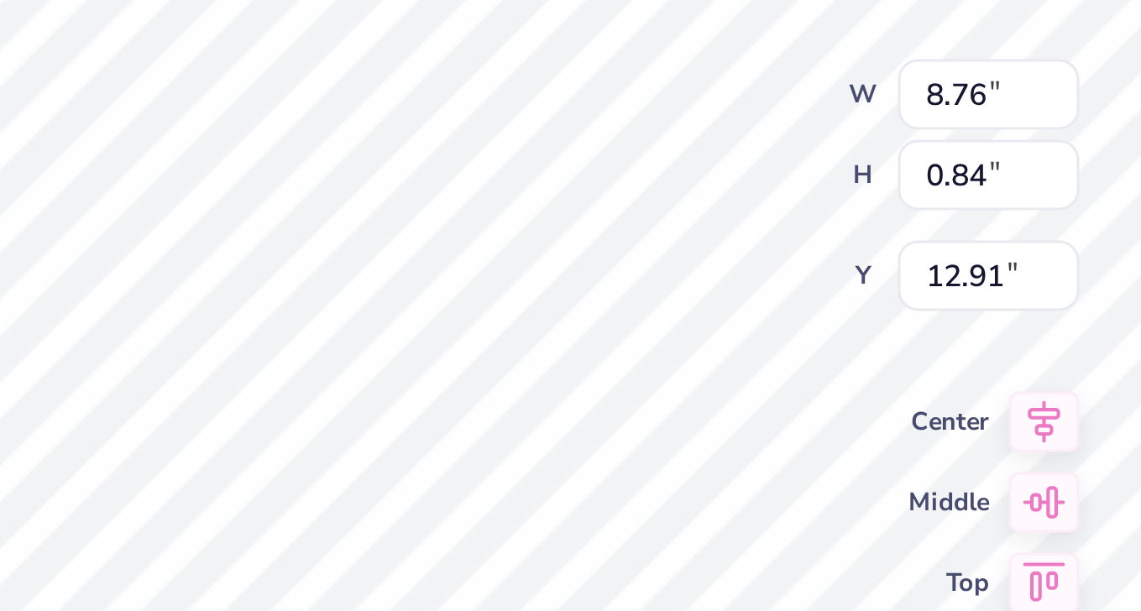
type input "8.76"
type input "0.59"
type input "14.93"
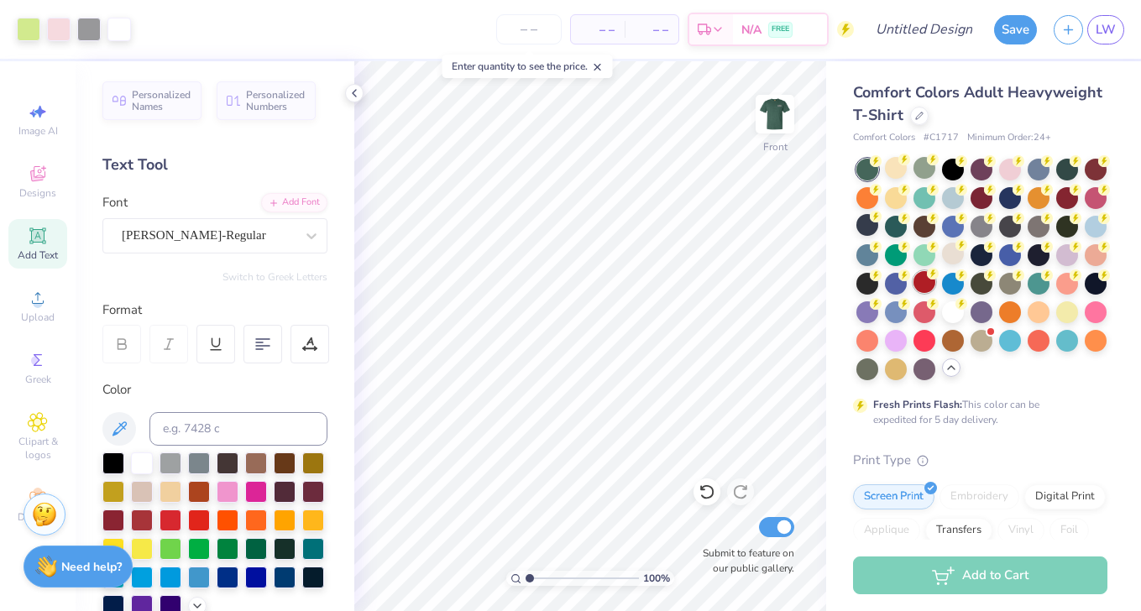
click at [927, 280] on div at bounding box center [924, 282] width 22 height 22
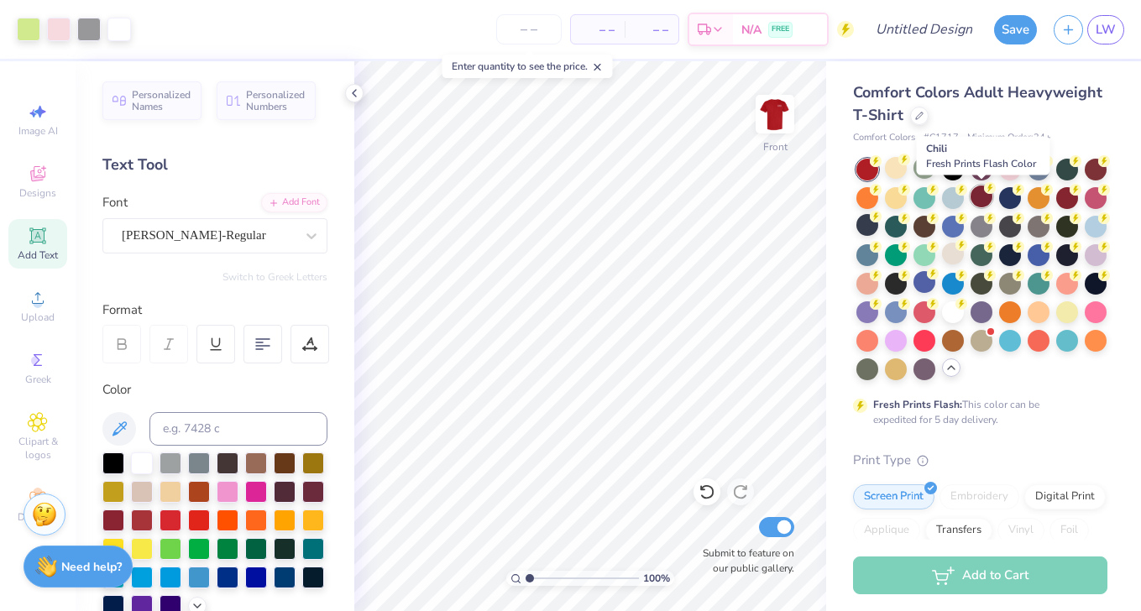
click at [984, 197] on div at bounding box center [981, 196] width 22 height 22
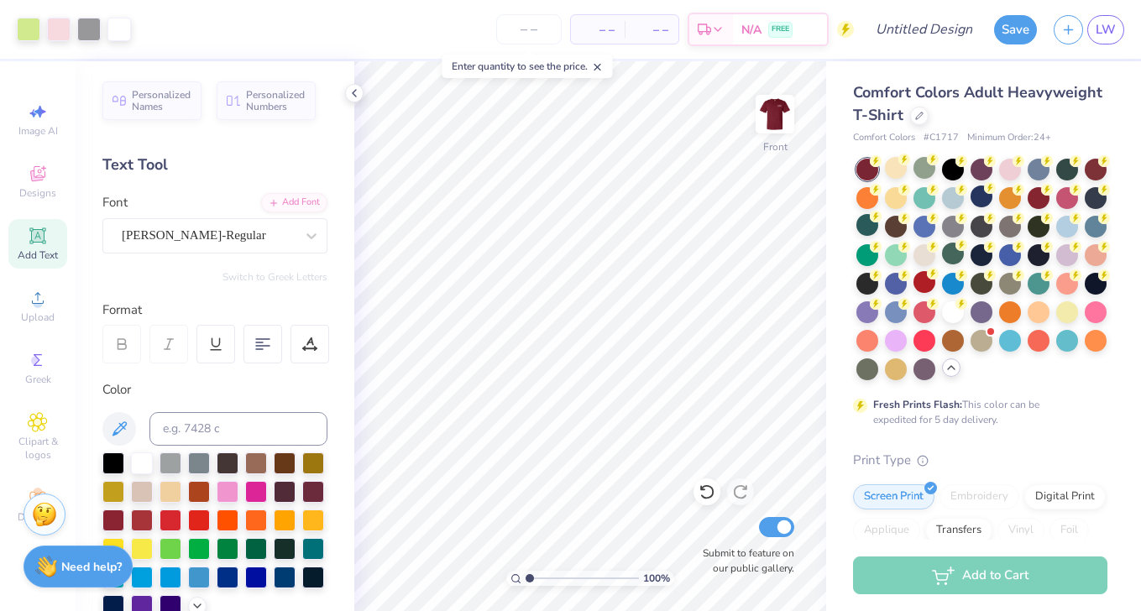
click at [958, 249] on icon at bounding box center [961, 245] width 12 height 12
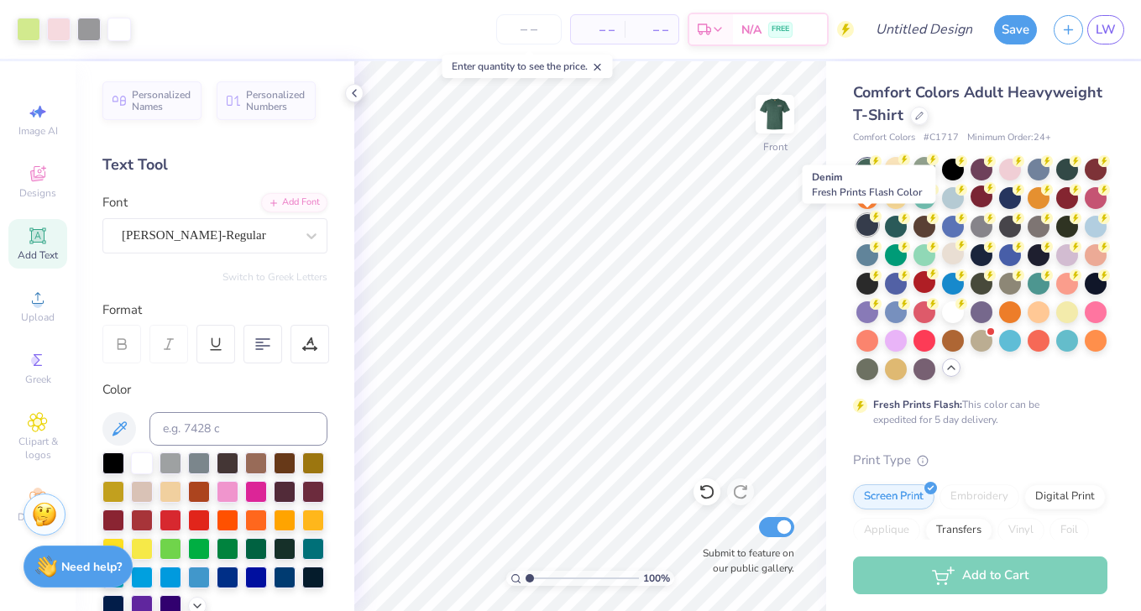
click at [864, 224] on div at bounding box center [867, 225] width 22 height 22
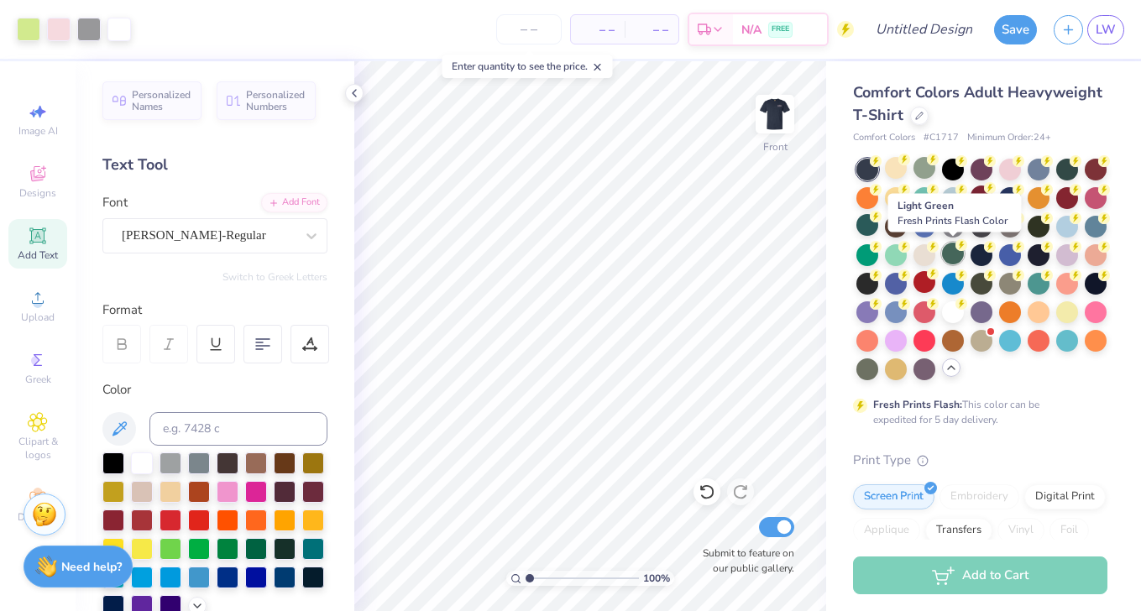
click at [949, 250] on div at bounding box center [953, 254] width 22 height 22
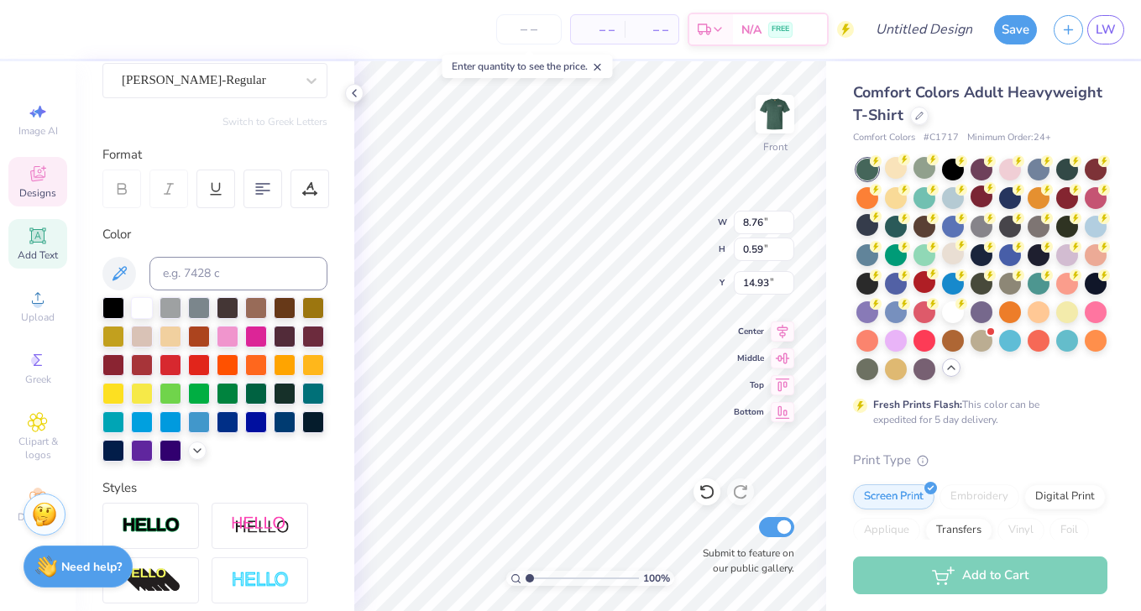
scroll to position [150, 0]
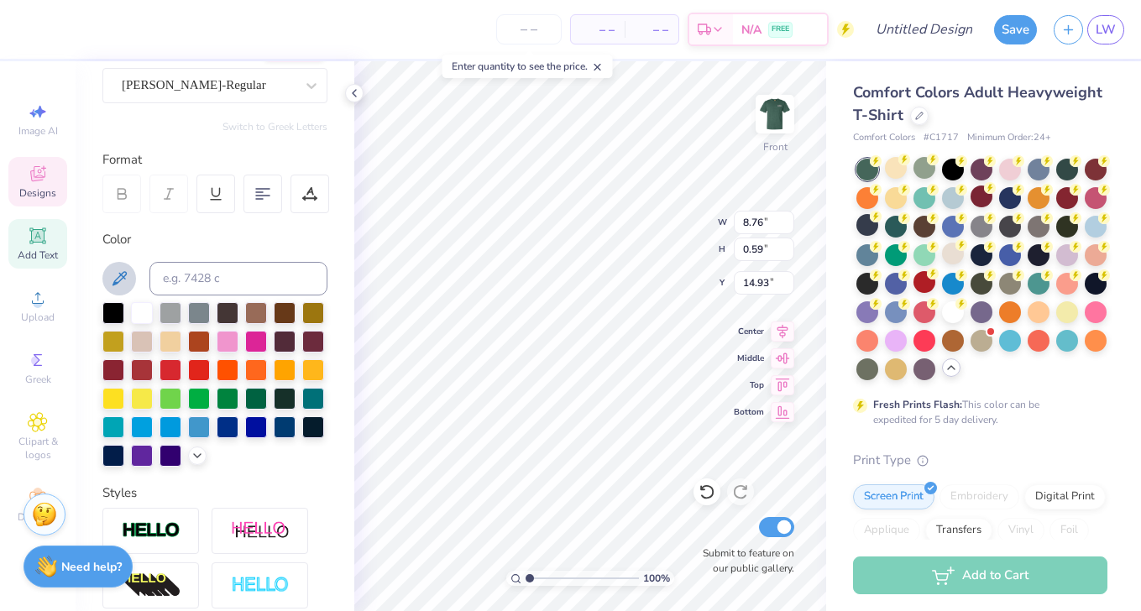
click at [123, 274] on icon at bounding box center [119, 279] width 20 height 20
type input "4.05"
type input "2.62"
type input "9.05"
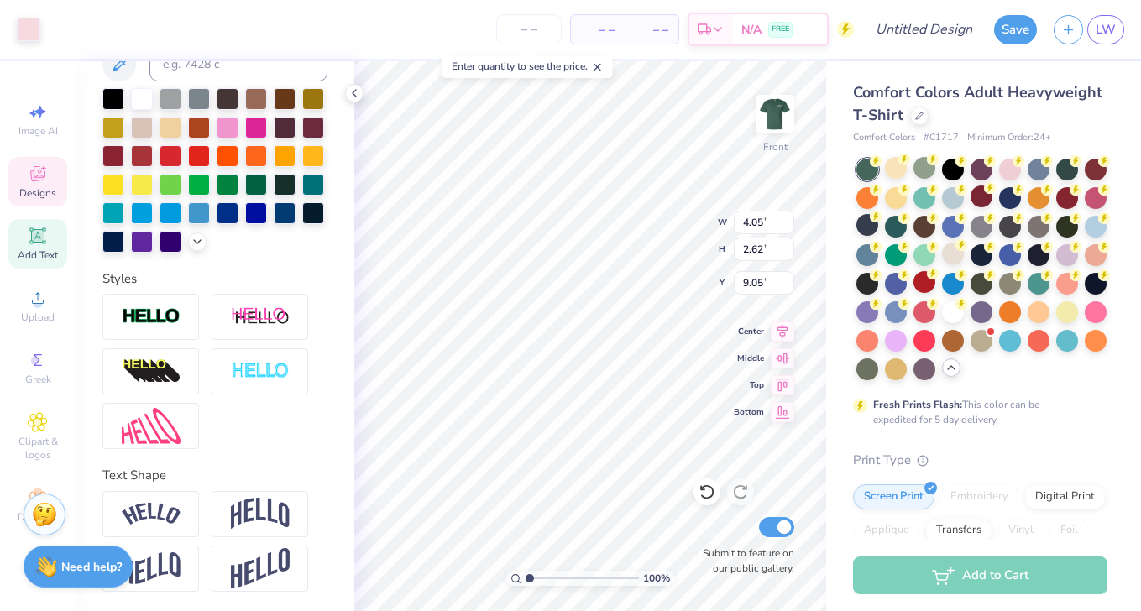
scroll to position [0, 0]
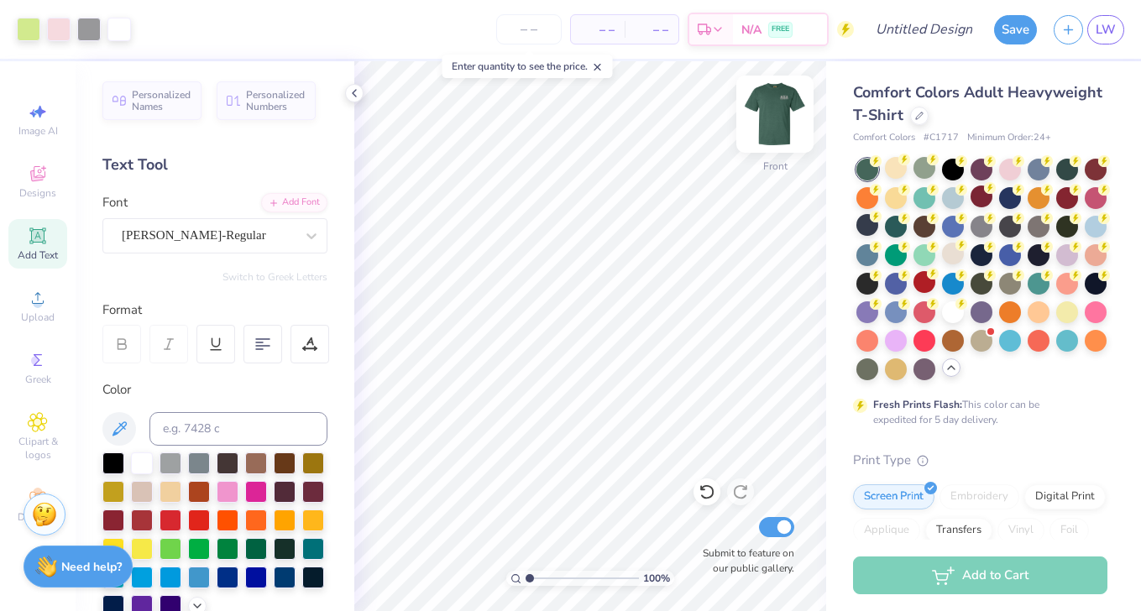
click at [769, 118] on img at bounding box center [774, 114] width 67 height 67
click at [780, 116] on img at bounding box center [774, 114] width 67 height 67
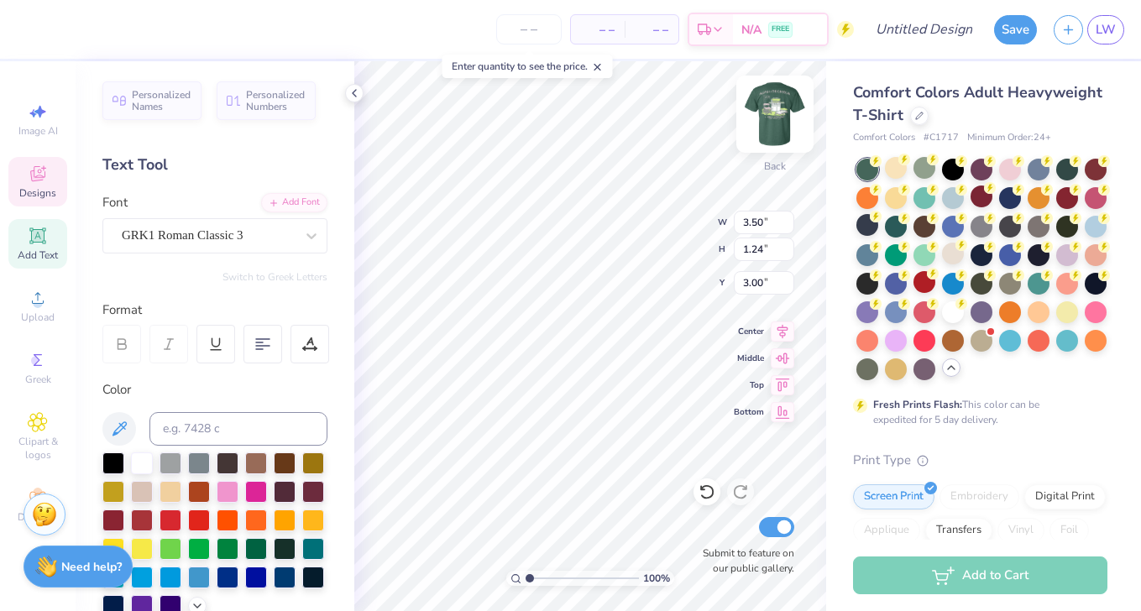
type textarea "ACO"
click at [858, 340] on div at bounding box center [867, 339] width 22 height 22
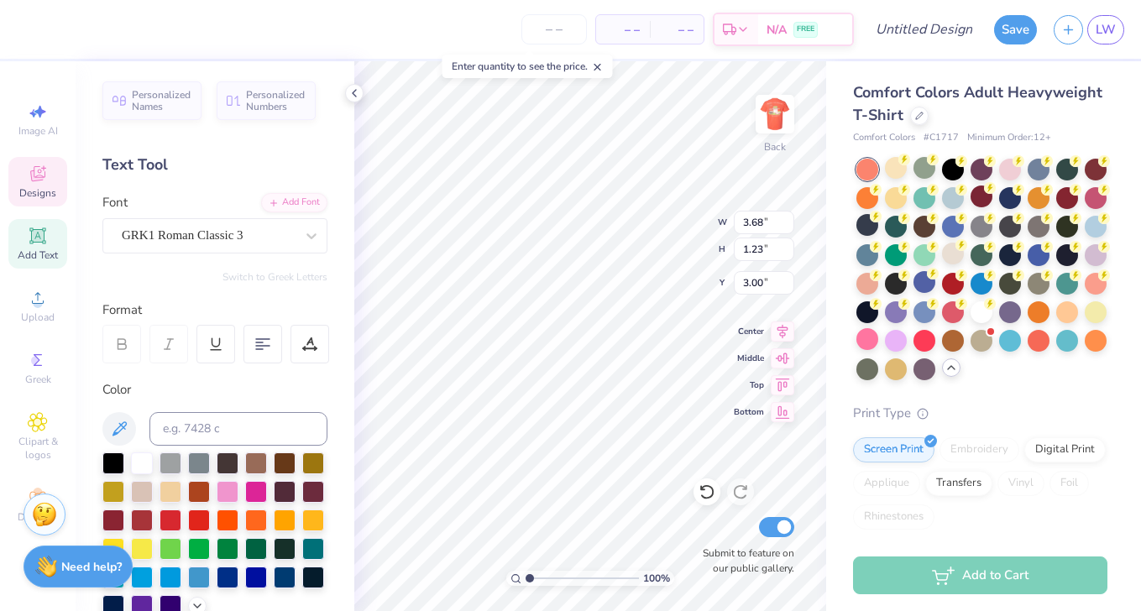
type input "3.68"
type input "1.23"
click at [830, 295] on div "Comfort Colors Adult Heavyweight T-Shirt Comfort Colors # C1717 Minimum Order: …" at bounding box center [983, 492] width 315 height 863
click at [709, 495] on icon at bounding box center [706, 491] width 17 height 17
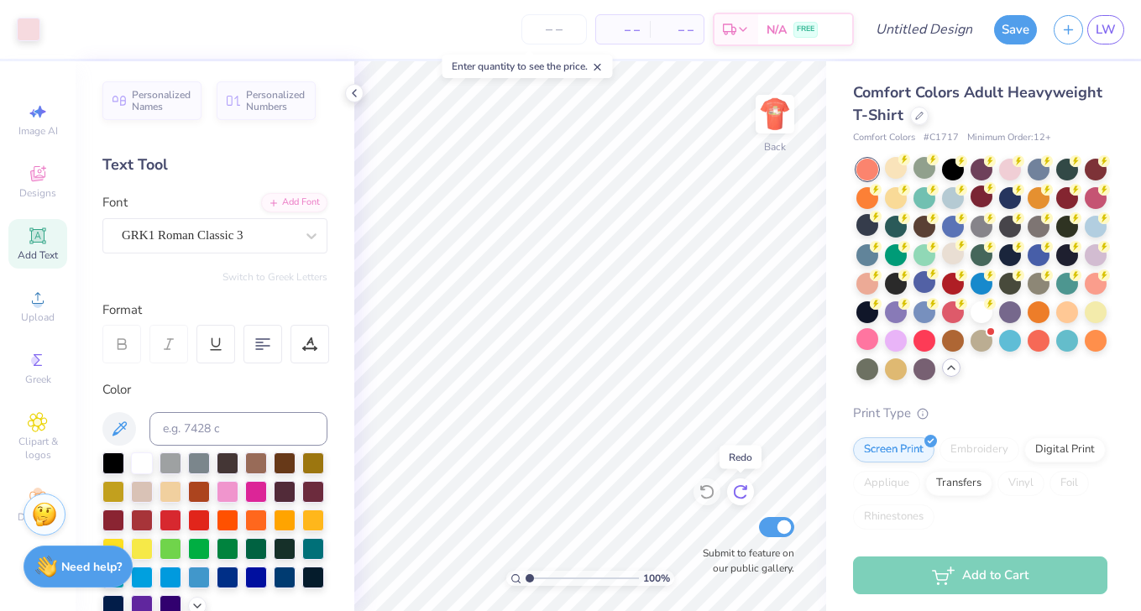
click at [741, 489] on icon at bounding box center [740, 491] width 17 height 17
click at [978, 256] on div at bounding box center [981, 254] width 22 height 22
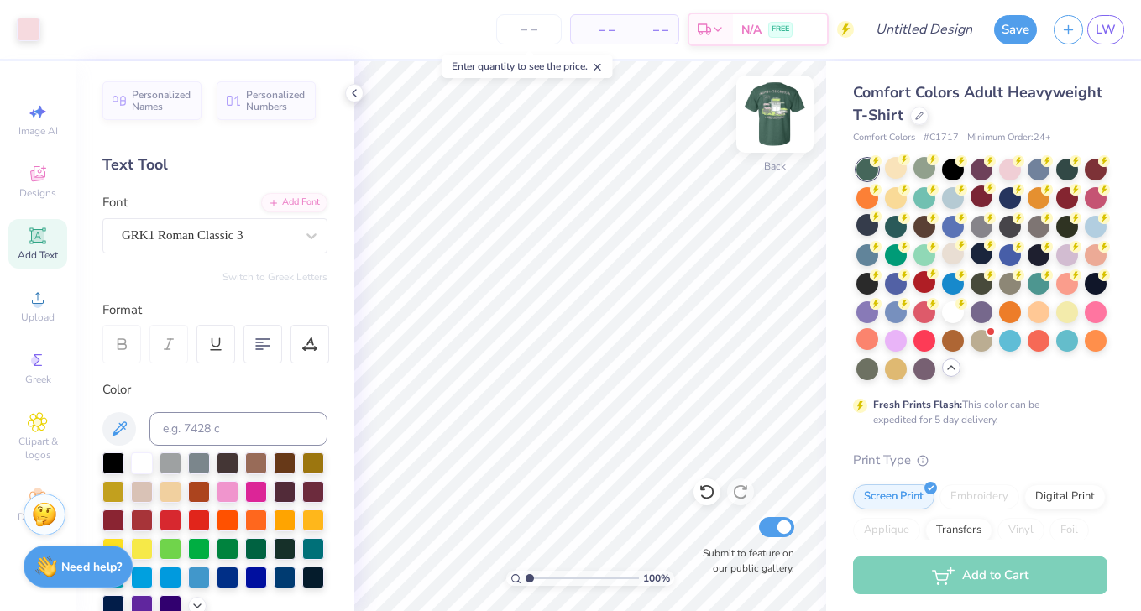
click at [772, 108] on img at bounding box center [774, 114] width 67 height 67
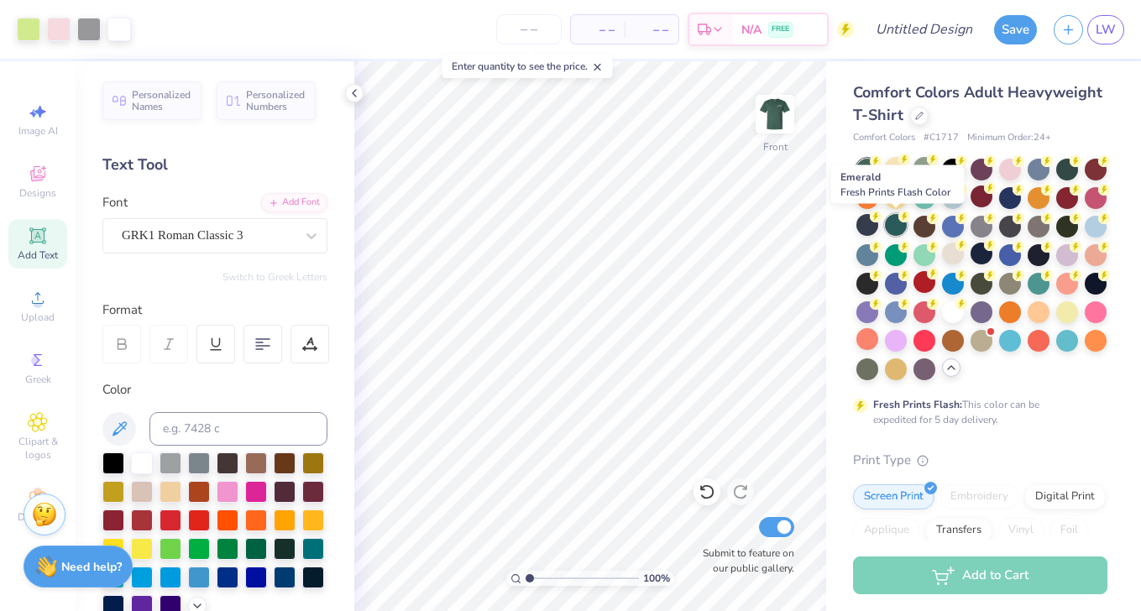
click at [895, 225] on div at bounding box center [896, 225] width 22 height 22
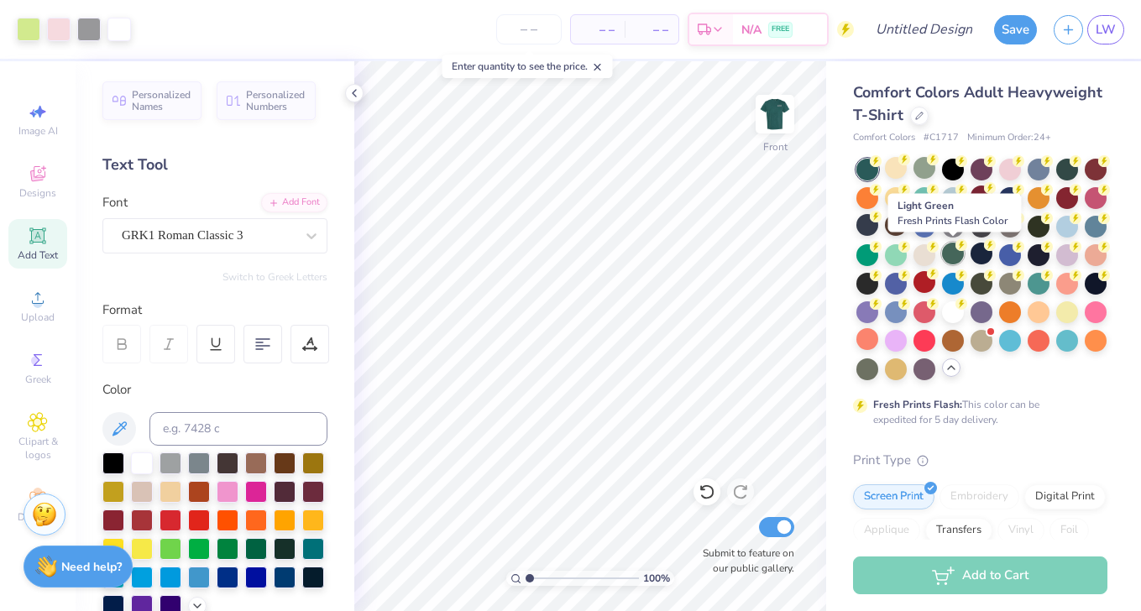
click at [950, 254] on div at bounding box center [953, 254] width 22 height 22
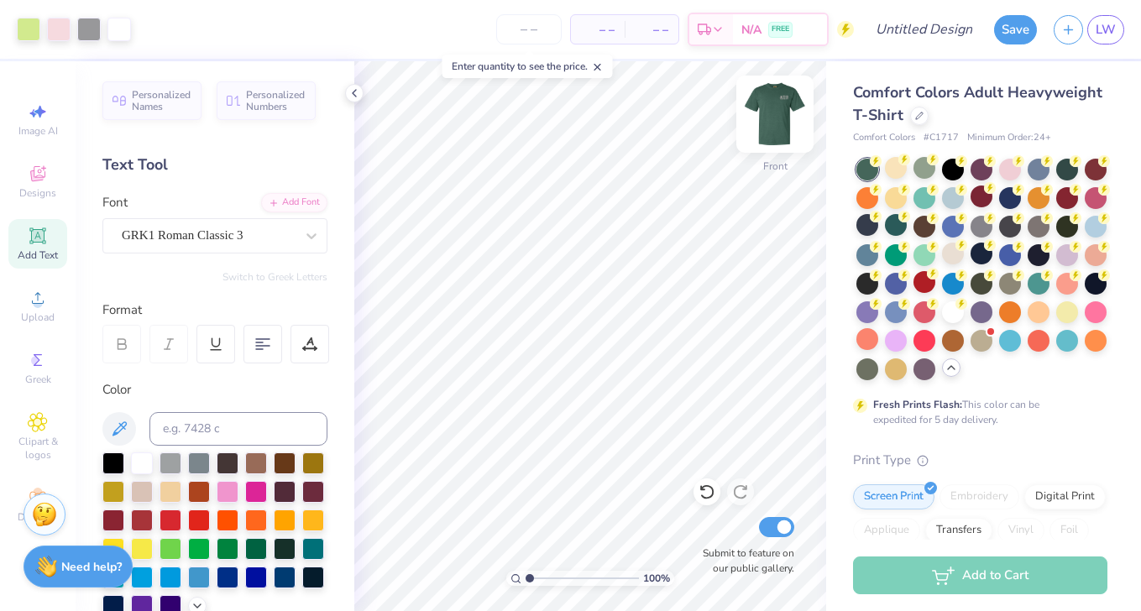
click at [777, 115] on img at bounding box center [774, 114] width 67 height 67
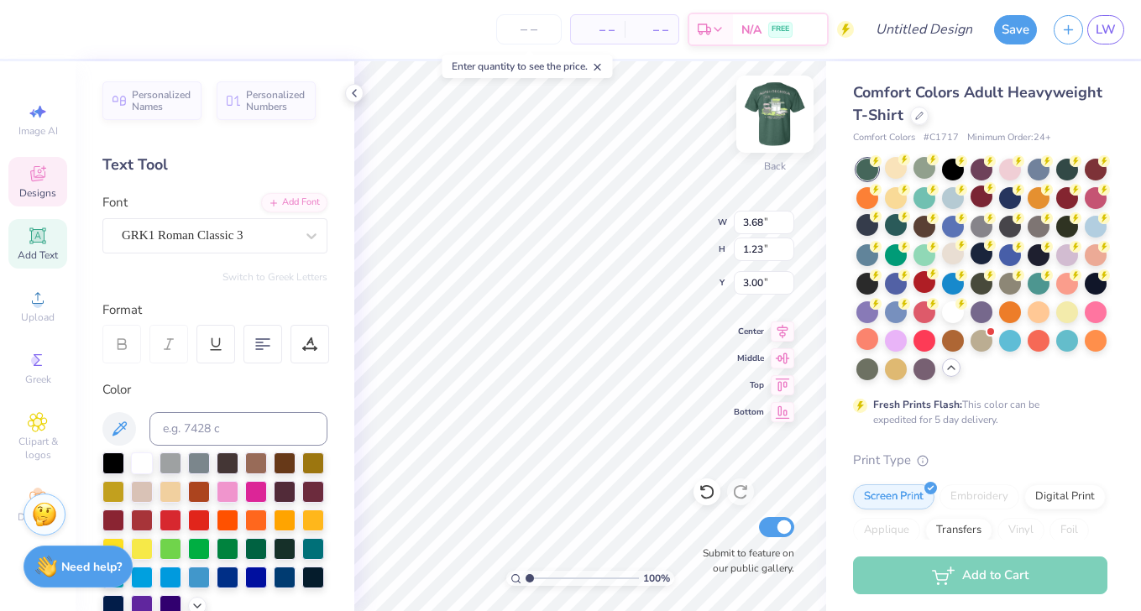
type input "1.54"
click at [784, 113] on img at bounding box center [774, 114] width 67 height 67
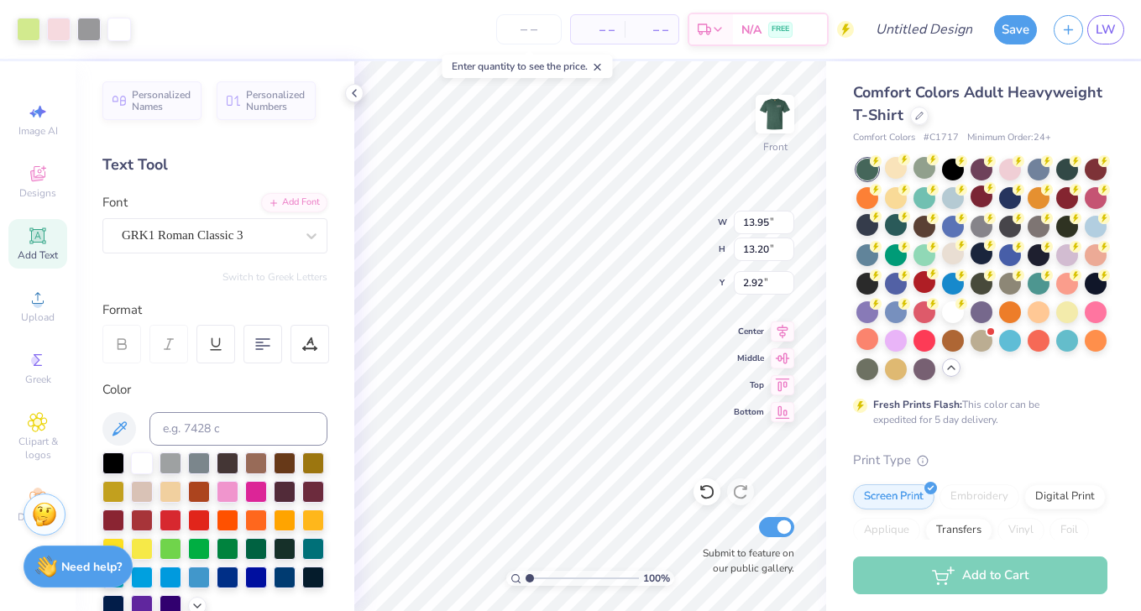
click at [826, 211] on div "Comfort Colors Adult Heavyweight T-Shirt Comfort Colors # C1717 Minimum Order: …" at bounding box center [983, 516] width 315 height 910
click at [842, 119] on div "Comfort Colors Adult Heavyweight T-Shirt Comfort Colors # C1717 Minimum Order: …" at bounding box center [983, 516] width 315 height 910
click at [950, 30] on input "Design Title" at bounding box center [944, 30] width 82 height 34
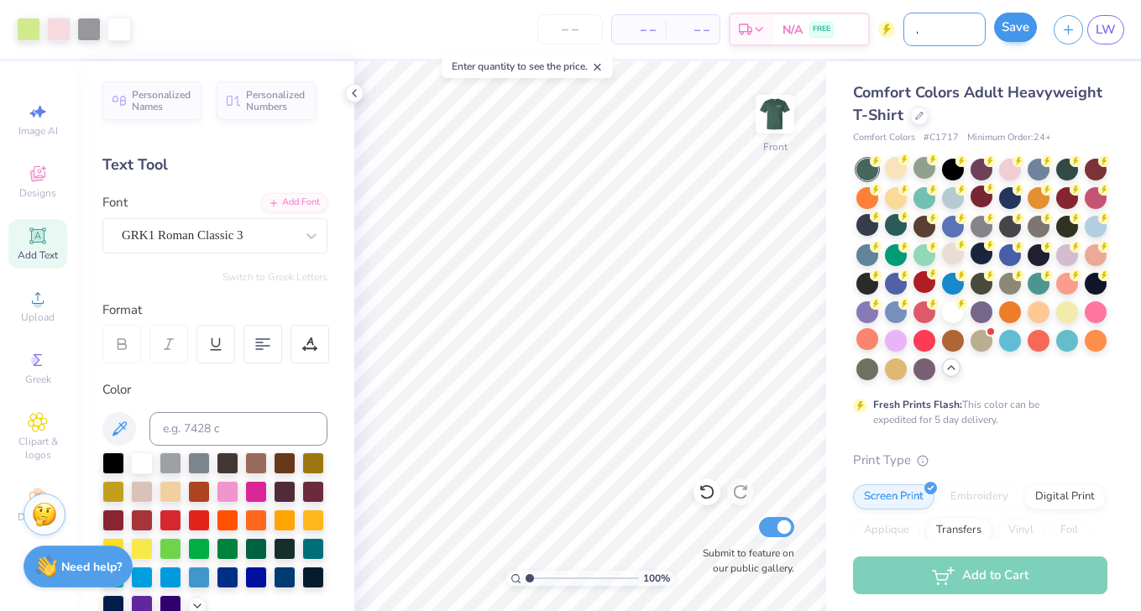
type input "PARENTS WKND"
click at [1021, 26] on button "Save" at bounding box center [1015, 27] width 43 height 29
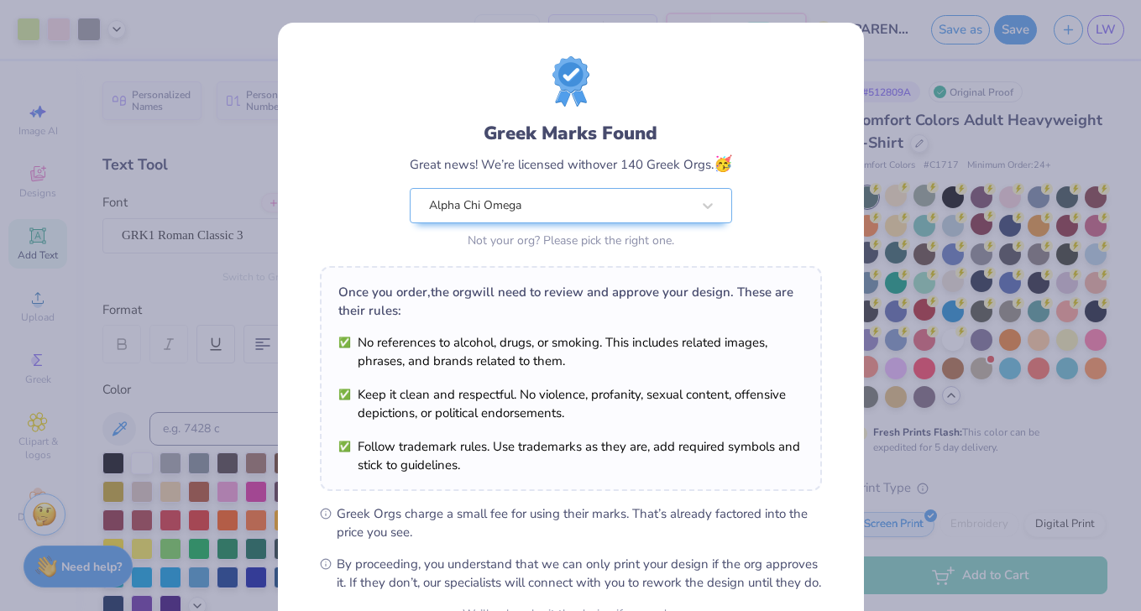
scroll to position [175, 0]
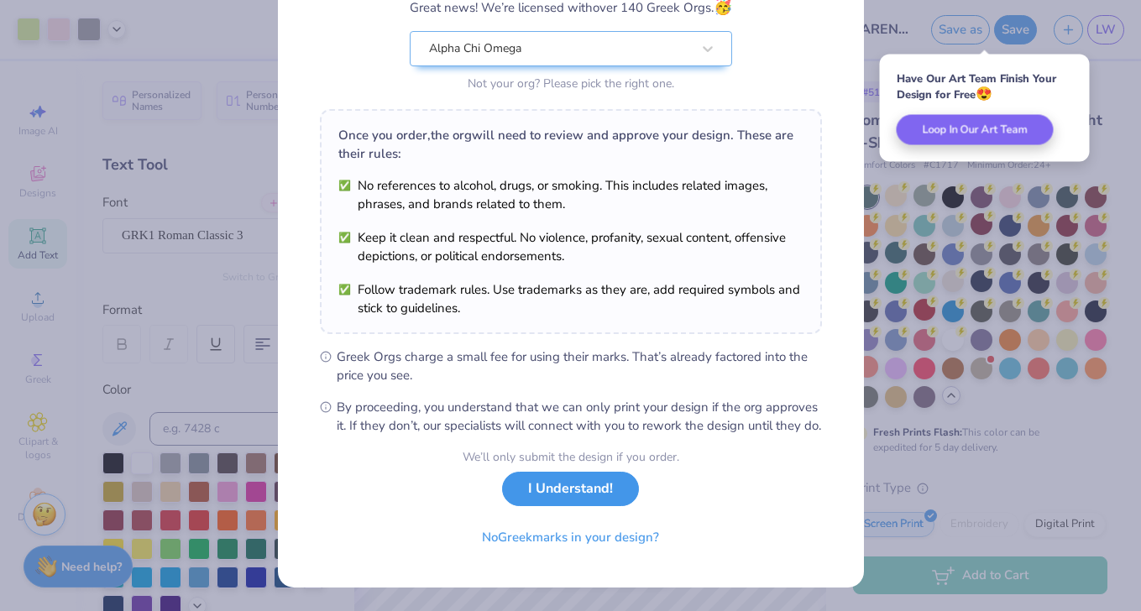
click at [610, 499] on button "I Understand!" at bounding box center [570, 489] width 137 height 34
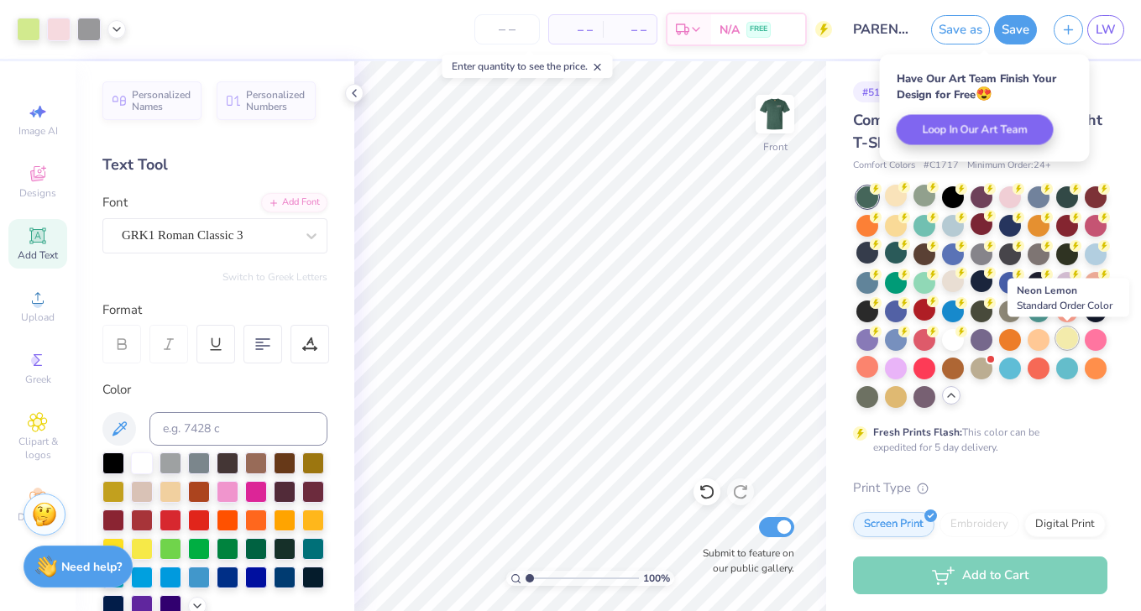
click at [1061, 341] on div at bounding box center [1067, 338] width 22 height 22
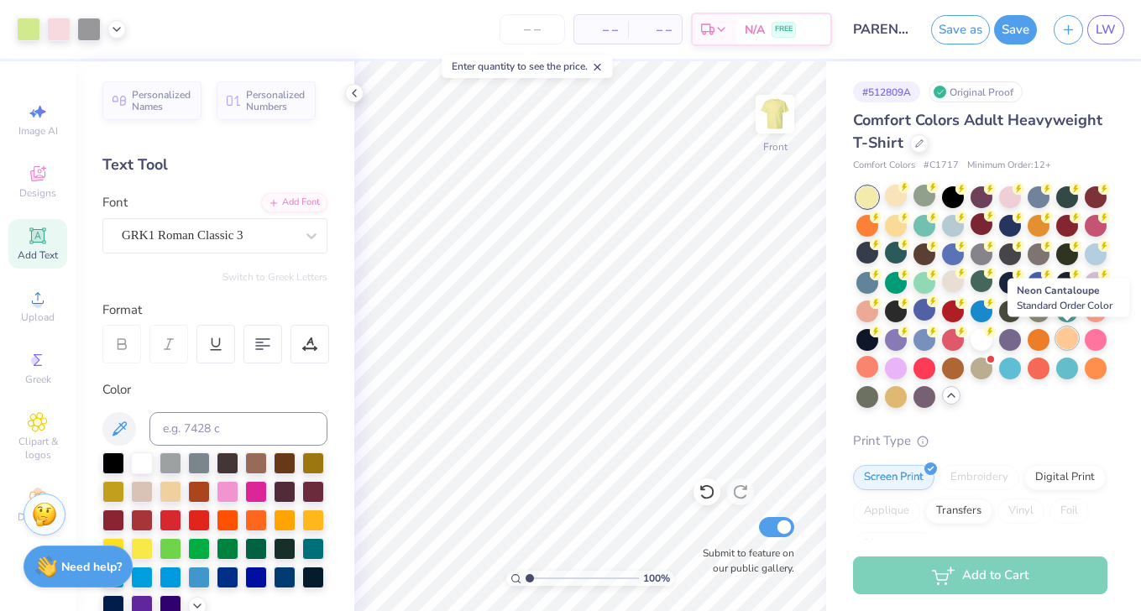
click at [1064, 338] on div at bounding box center [1067, 338] width 22 height 22
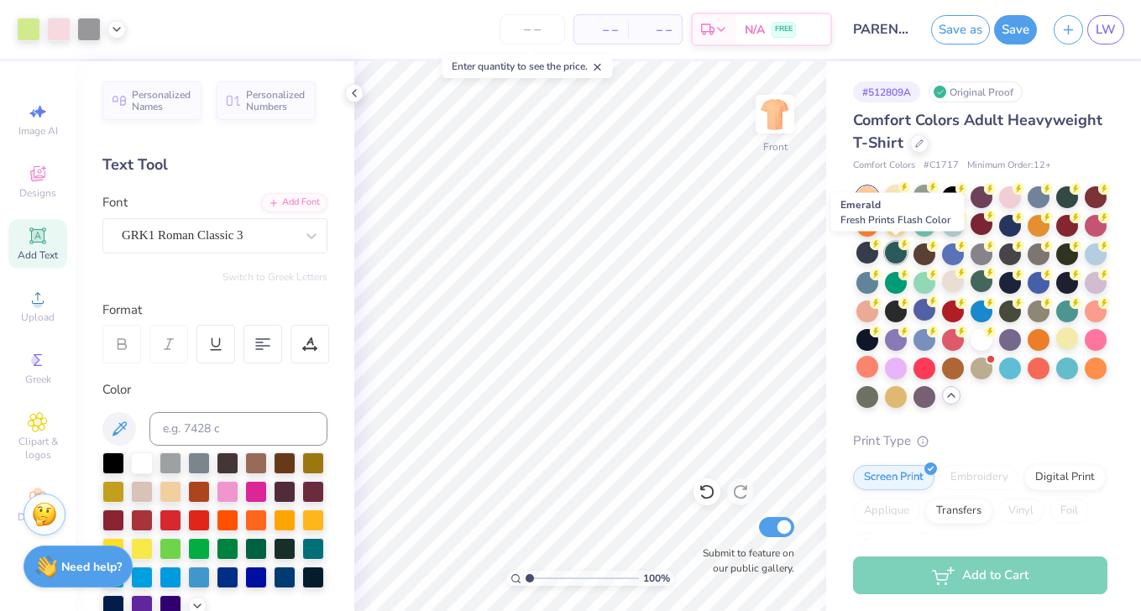
click at [899, 248] on icon at bounding box center [904, 244] width 12 height 12
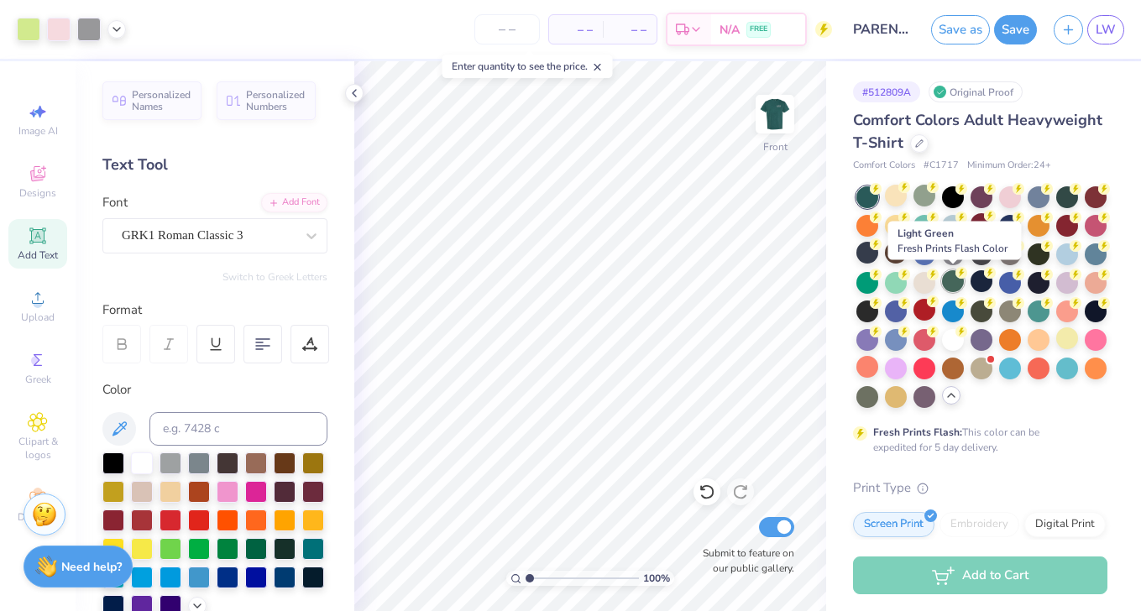
click at [943, 280] on div at bounding box center [953, 281] width 22 height 22
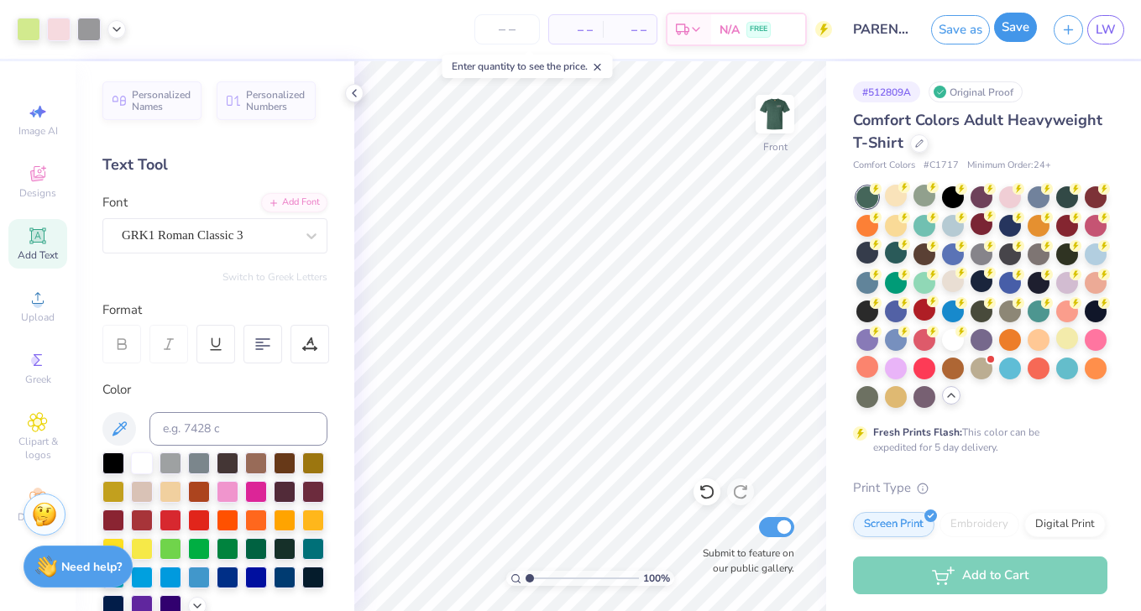
click at [1006, 35] on button "Save" at bounding box center [1015, 27] width 43 height 29
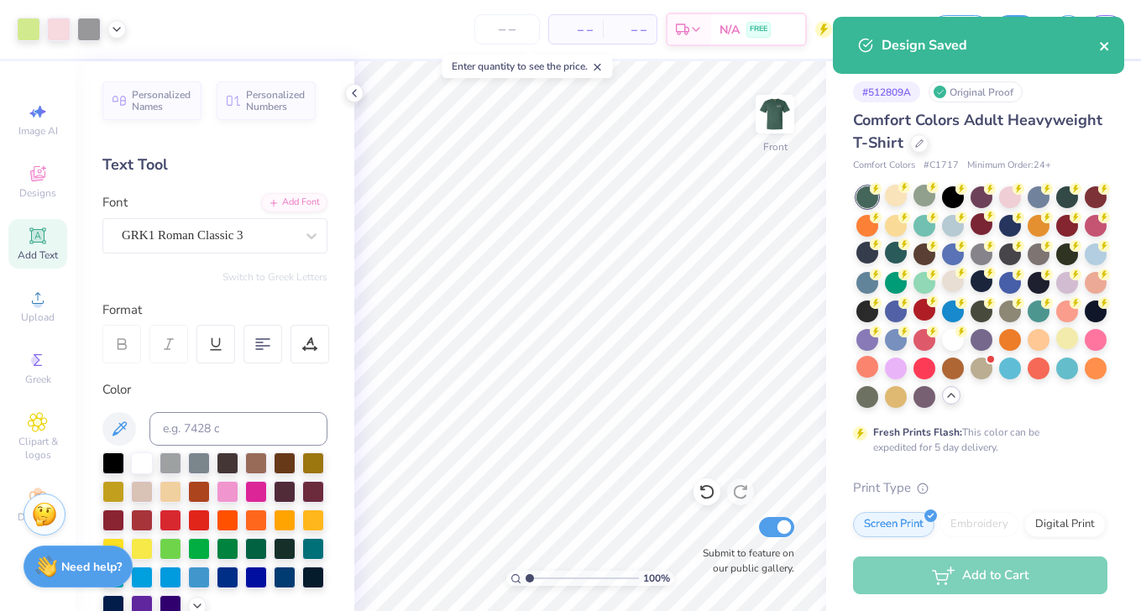
click at [1104, 45] on icon "close" at bounding box center [1104, 46] width 8 height 8
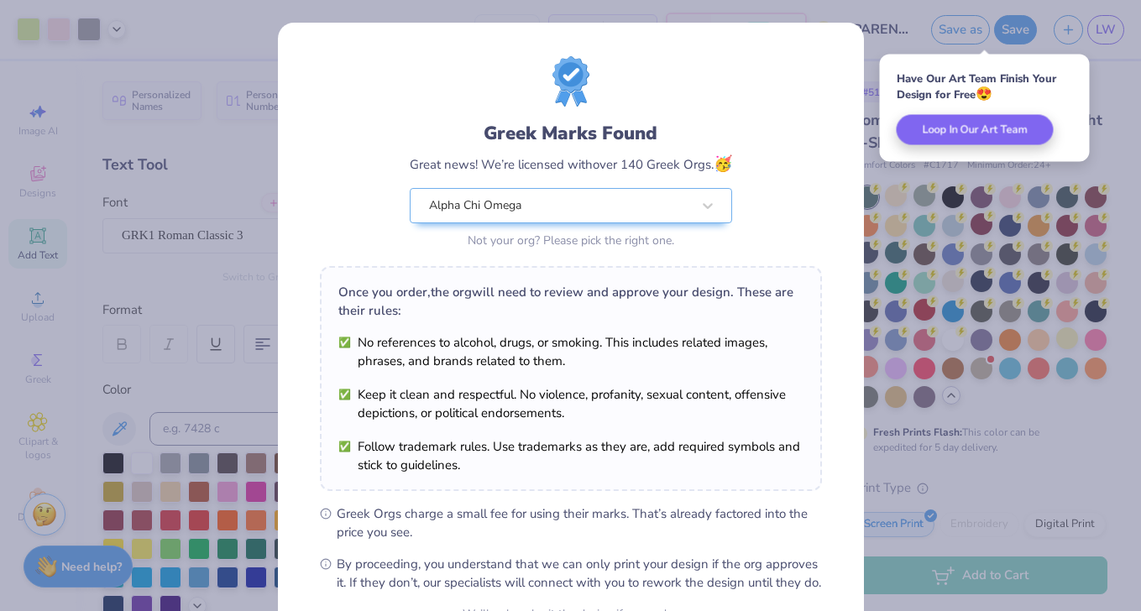
scroll to position [175, 0]
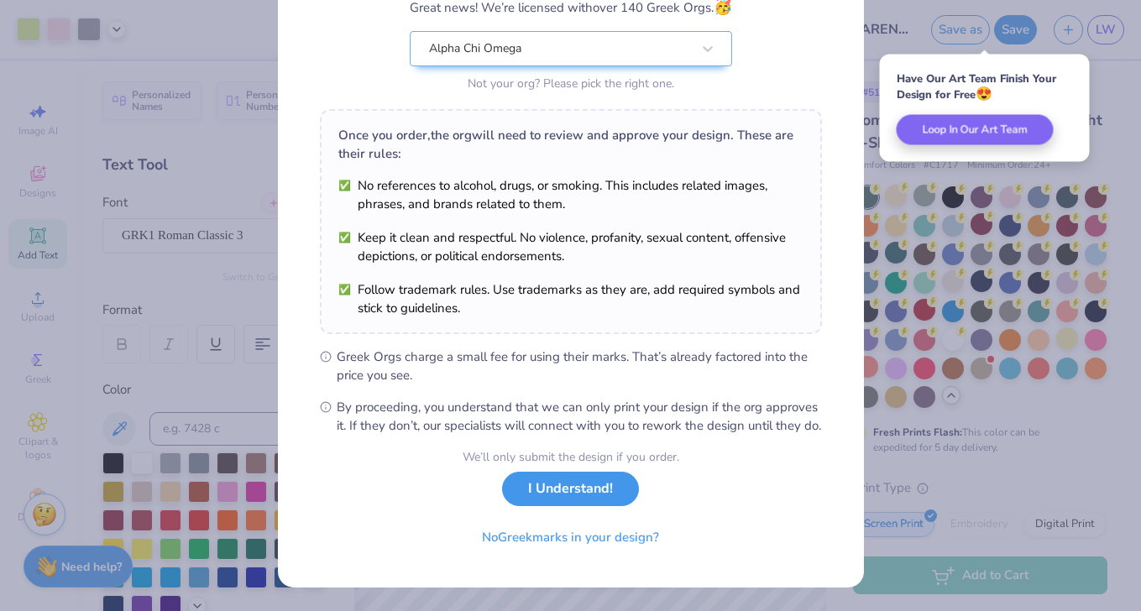
click at [566, 501] on button "I Understand!" at bounding box center [570, 489] width 137 height 34
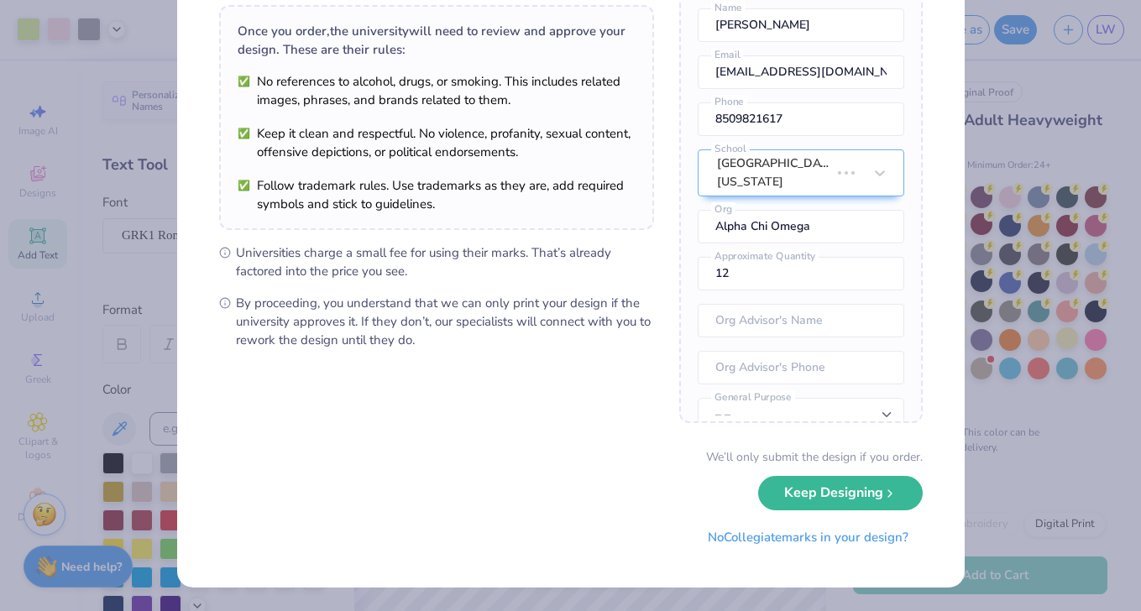
scroll to position [0, 0]
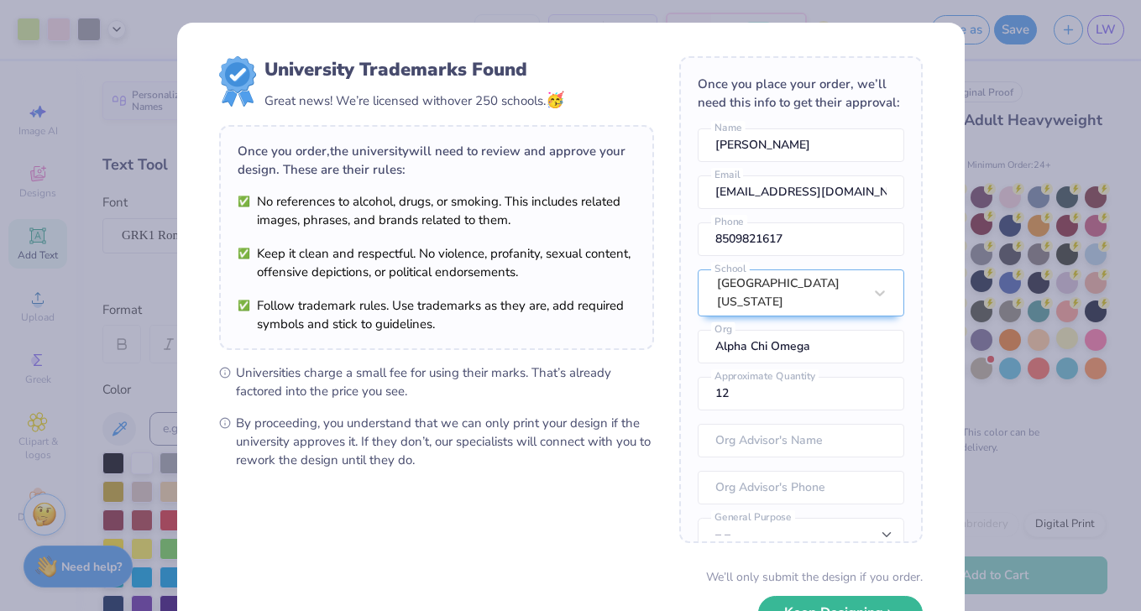
click at [797, 13] on div "University Trademarks Found Great news! We’re licensed with over 250 schools. 🥳…" at bounding box center [570, 305] width 1141 height 611
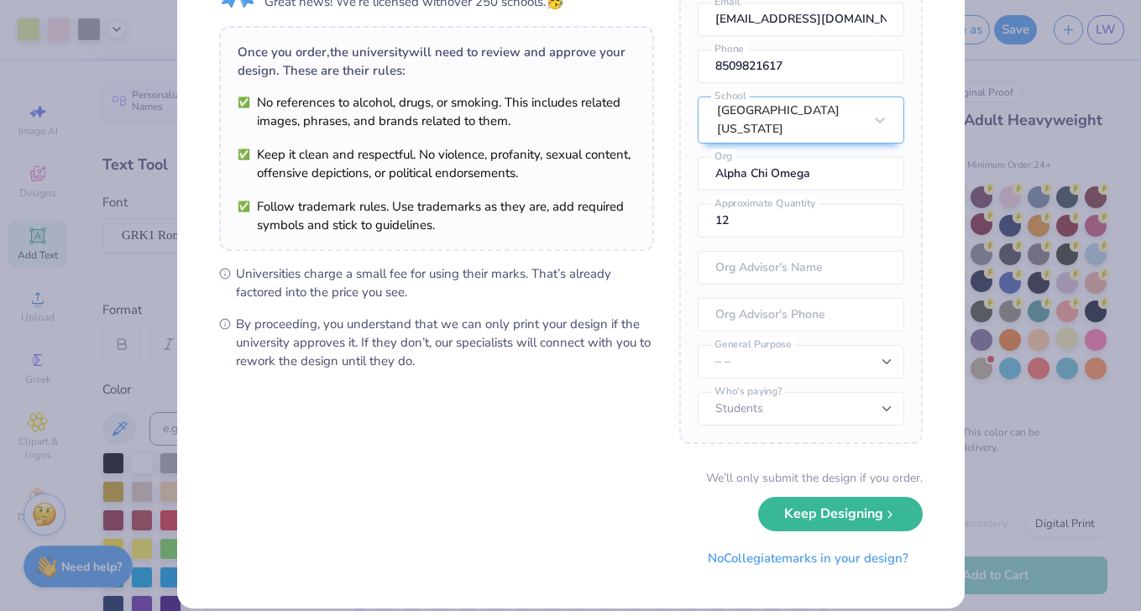
scroll to position [104, 0]
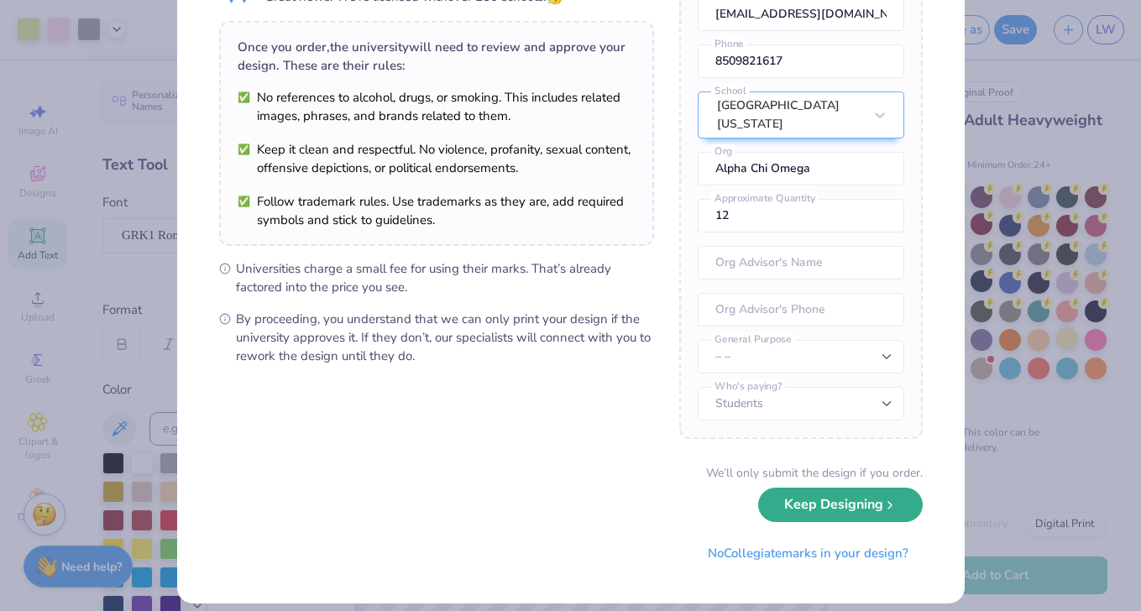
click at [846, 511] on button "Keep Designing" at bounding box center [840, 505] width 165 height 34
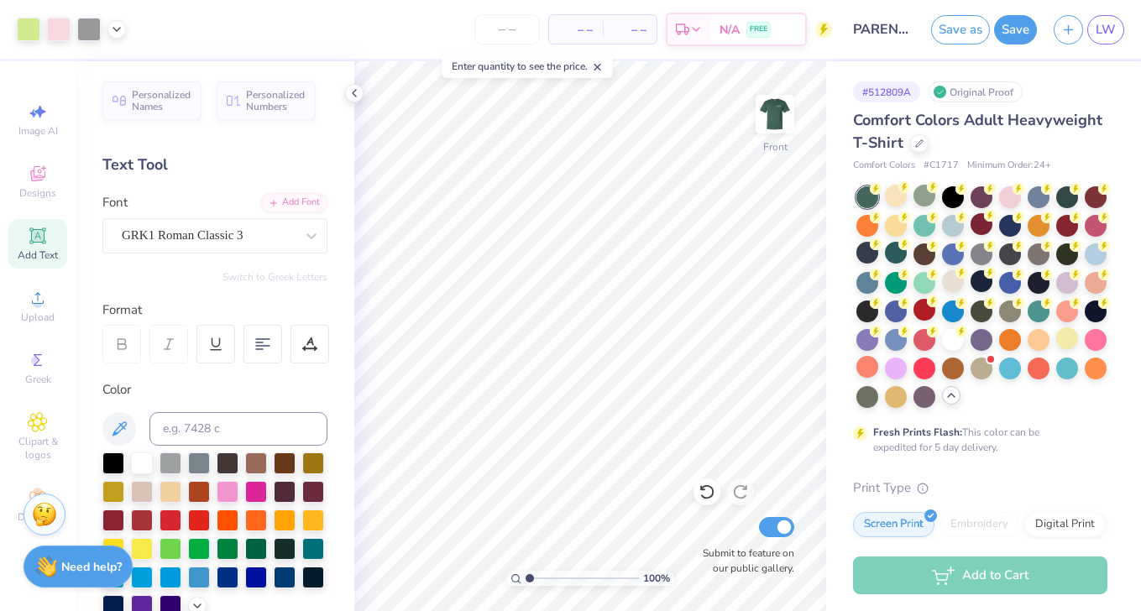
scroll to position [0, 0]
